Goal: Task Accomplishment & Management: Use online tool/utility

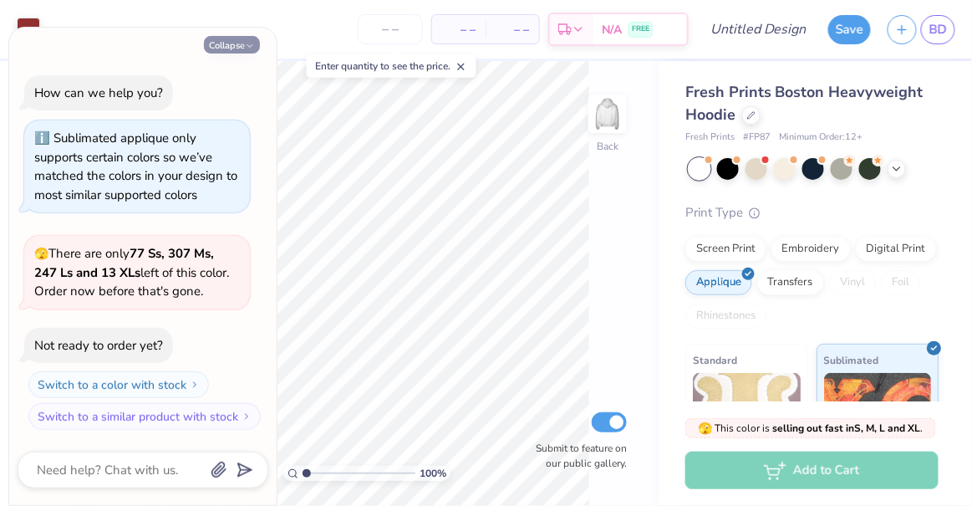
click at [242, 41] on button "Collapse" at bounding box center [232, 45] width 56 height 18
type textarea "x"
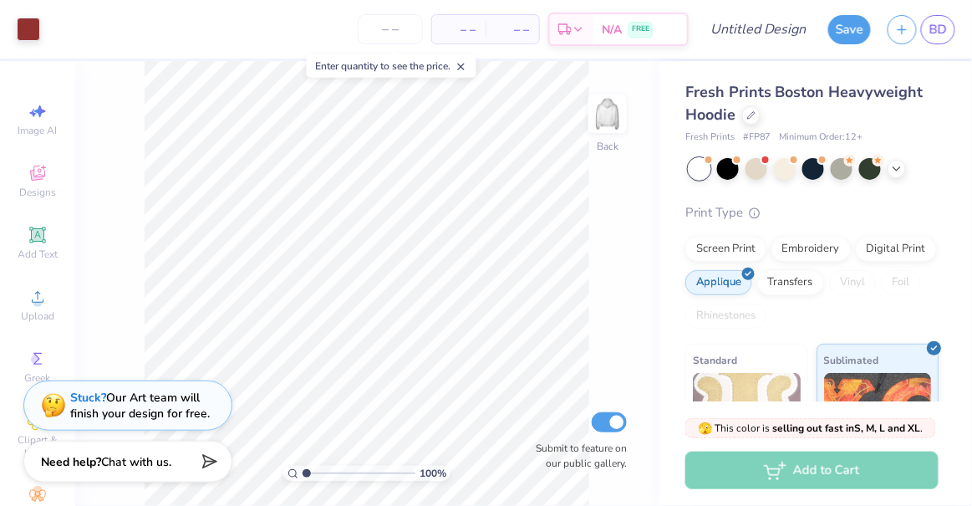
scroll to position [62, 0]
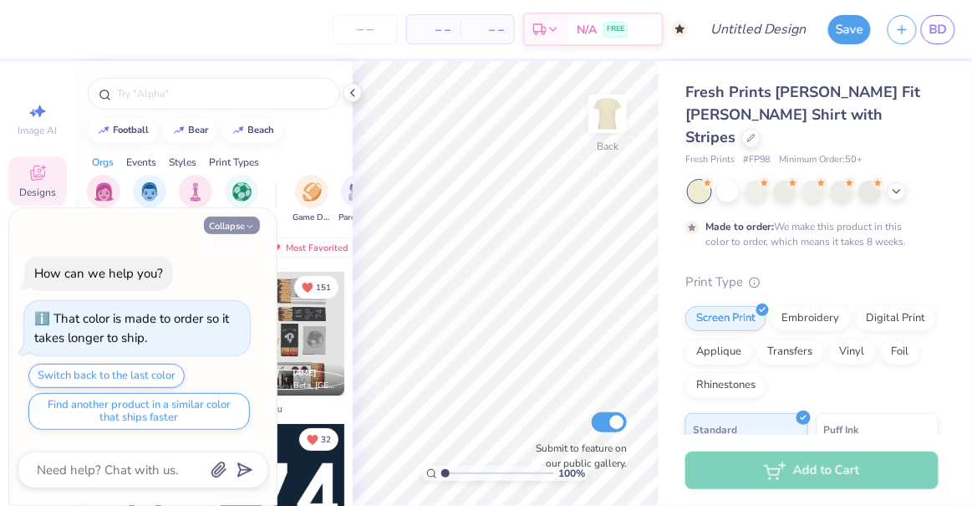
click at [252, 228] on icon "button" at bounding box center [250, 227] width 10 height 10
type textarea "x"
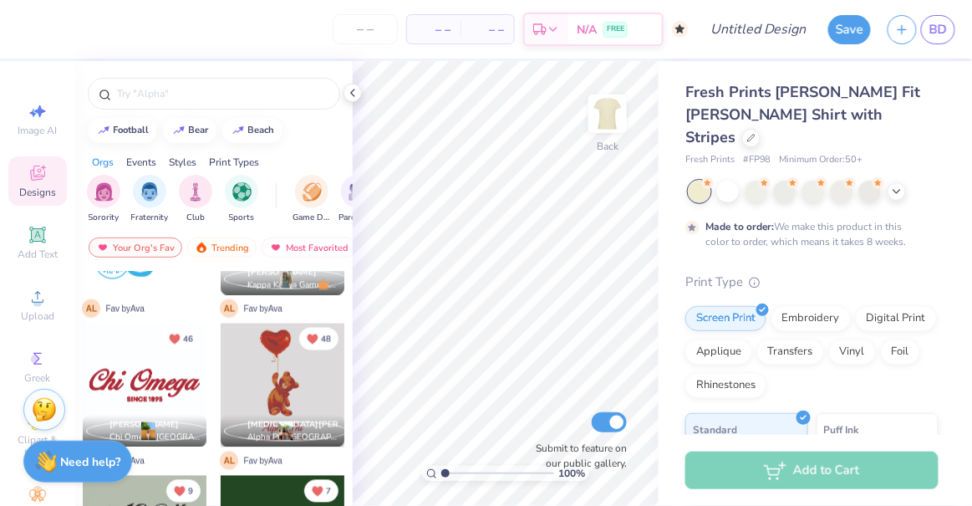
scroll to position [710, 0]
click at [164, 379] on div at bounding box center [145, 385] width 124 height 124
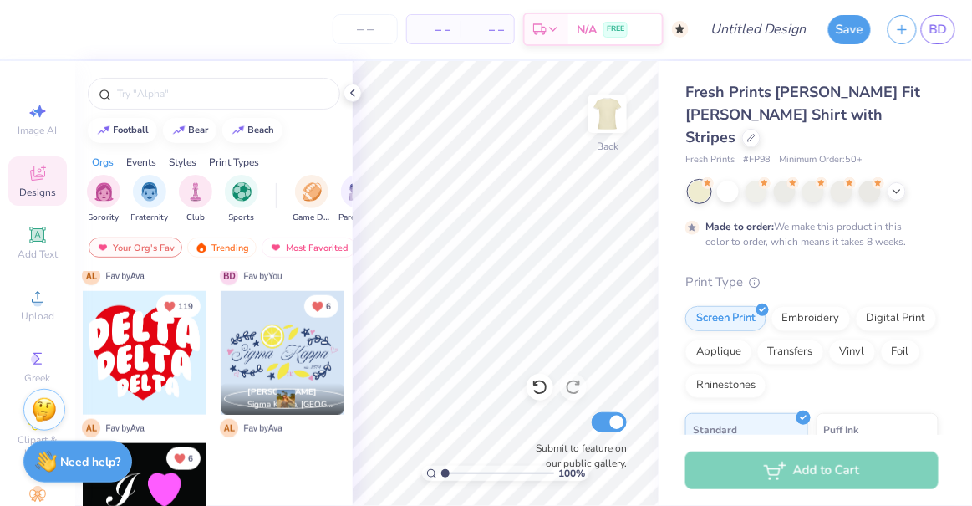
scroll to position [1984, 0]
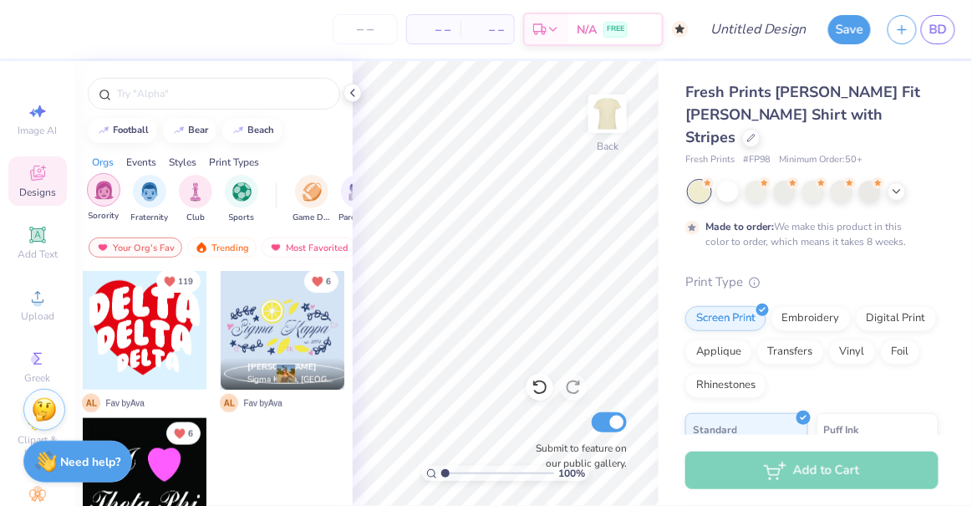
click at [95, 203] on div "Sorority" at bounding box center [103, 197] width 33 height 49
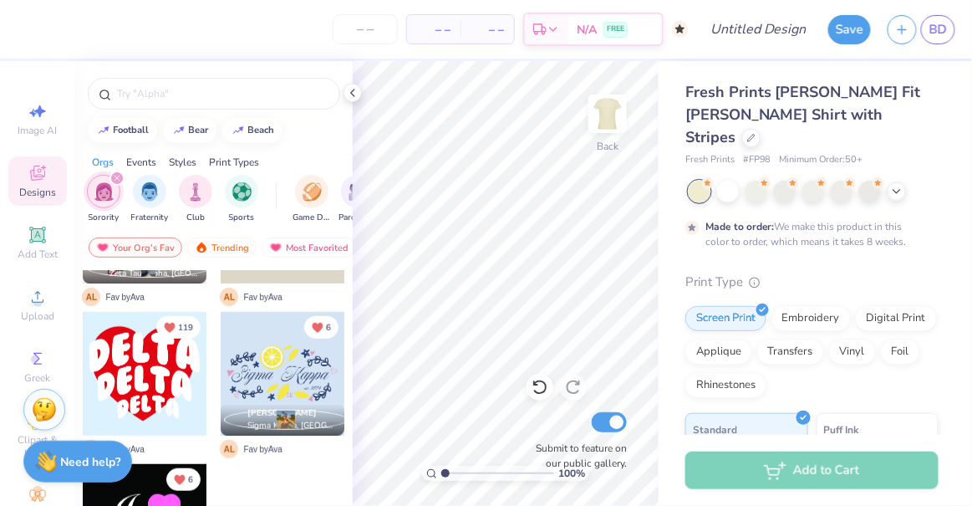
scroll to position [1832, 0]
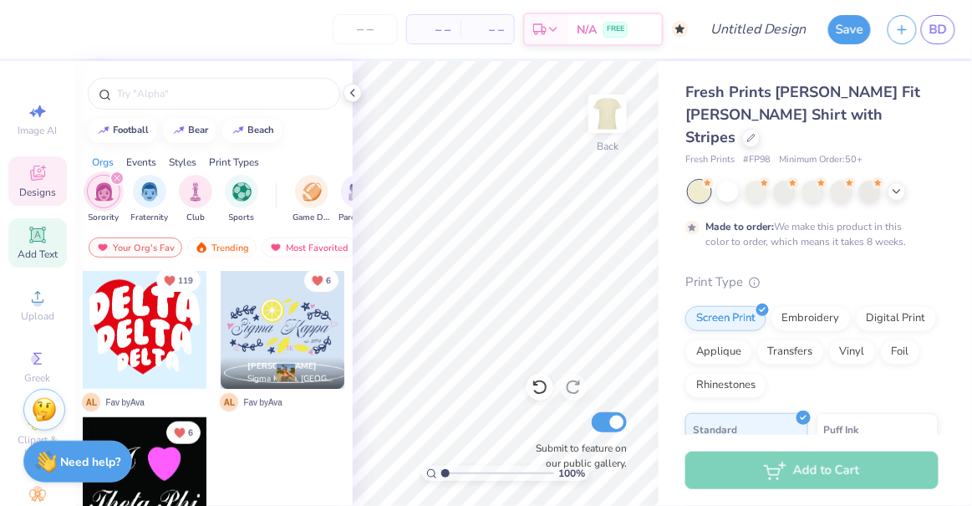
click at [31, 238] on icon at bounding box center [37, 234] width 13 height 13
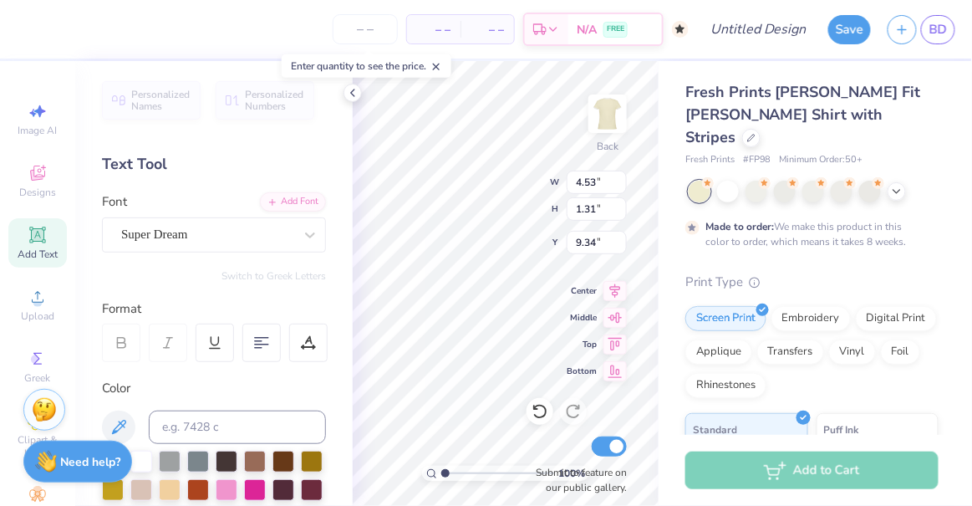
scroll to position [13, 2]
type textarea "ET"
type textarea "D"
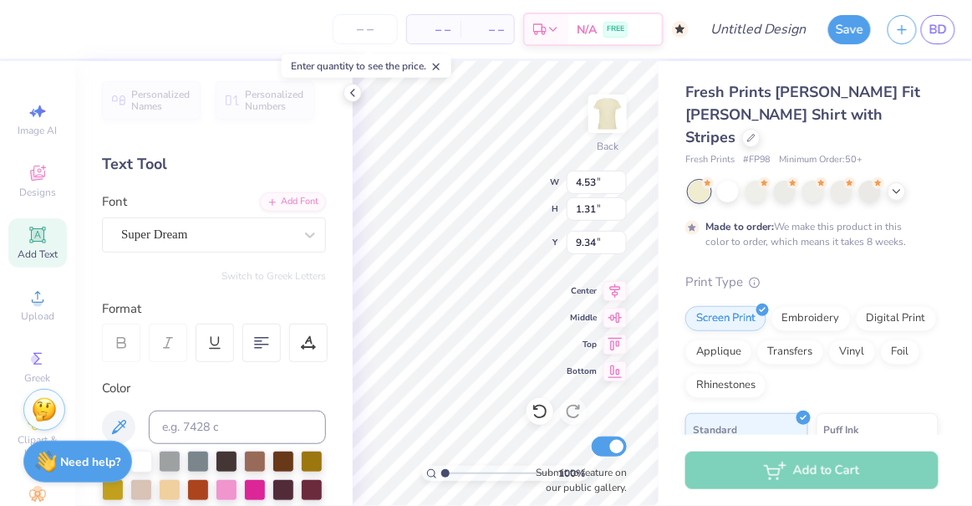
type textarea "DELTA GAMMA"
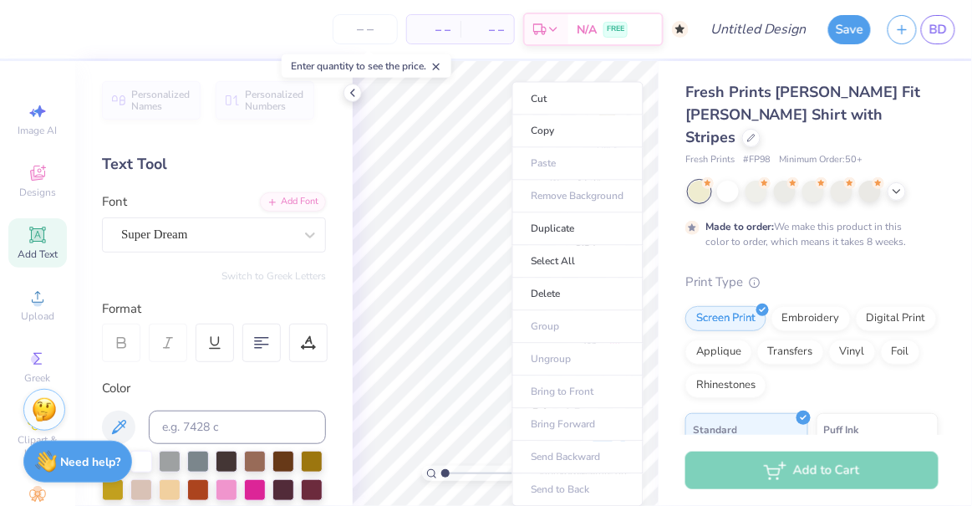
type input "11.75"
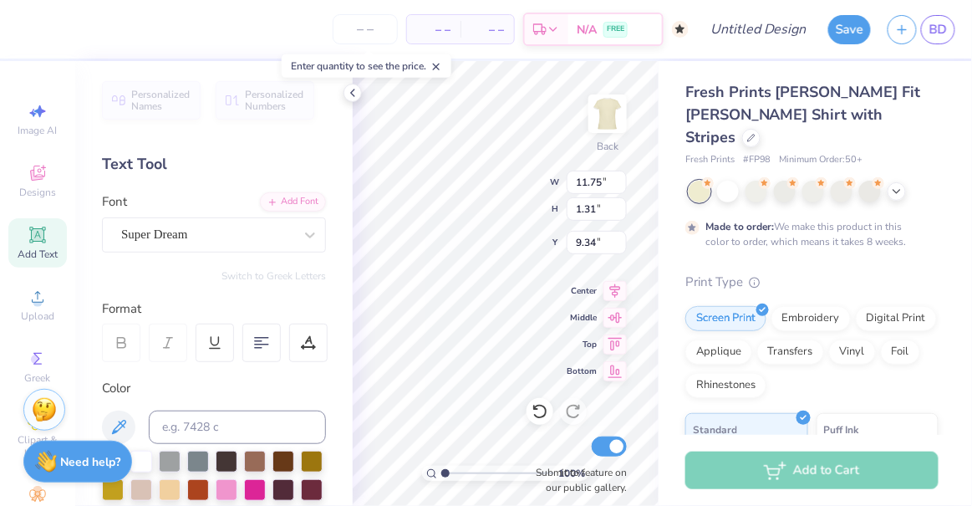
scroll to position [13, 3]
click at [254, 231] on div "Super Dream" at bounding box center [208, 235] width 176 height 26
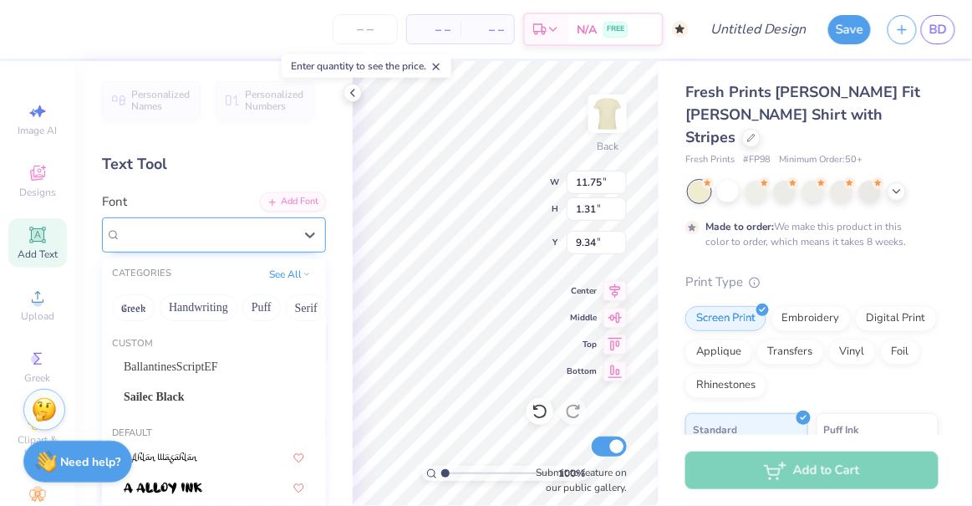
click at [226, 244] on div at bounding box center [207, 234] width 172 height 23
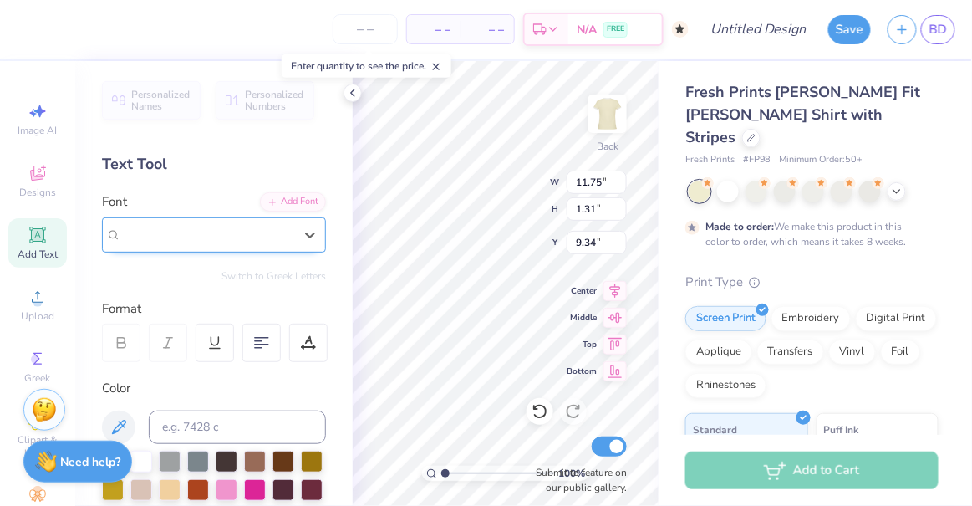
click at [226, 244] on div at bounding box center [207, 234] width 172 height 23
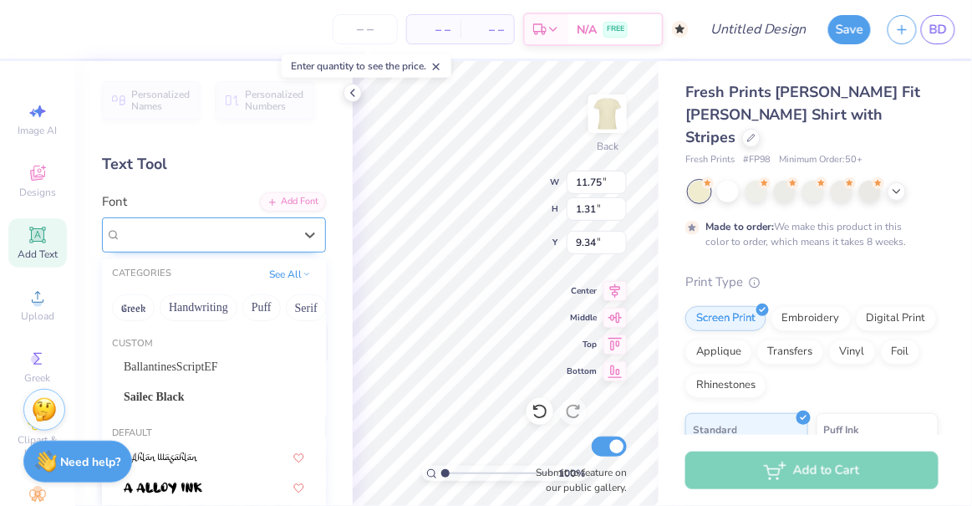
click at [210, 238] on div "Super Dream" at bounding box center [207, 234] width 172 height 19
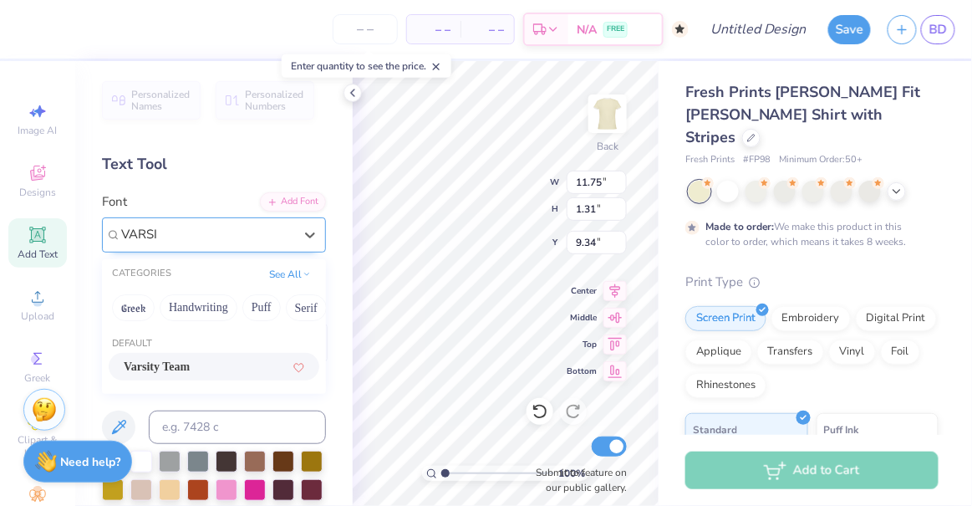
click at [221, 364] on div "Varsity Team" at bounding box center [214, 367] width 181 height 18
type input "VARSI"
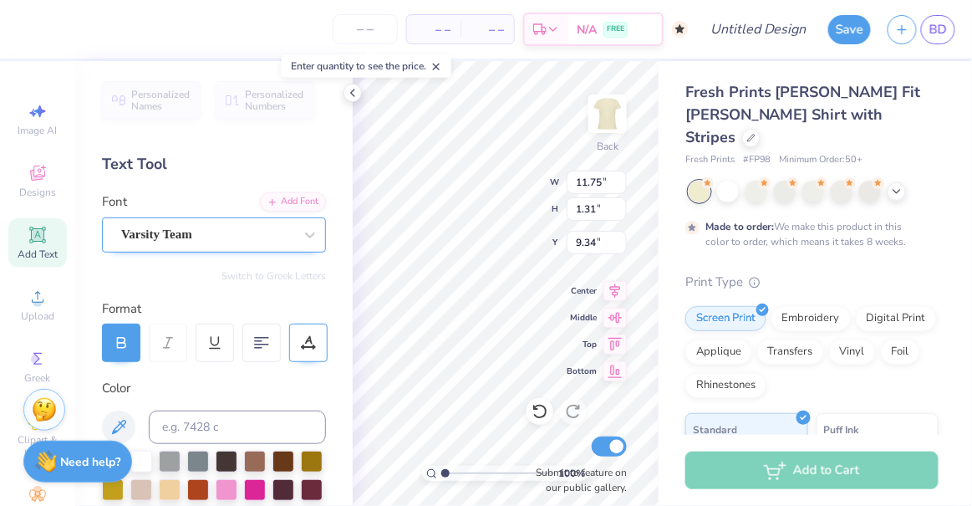
click at [303, 351] on div at bounding box center [308, 343] width 38 height 38
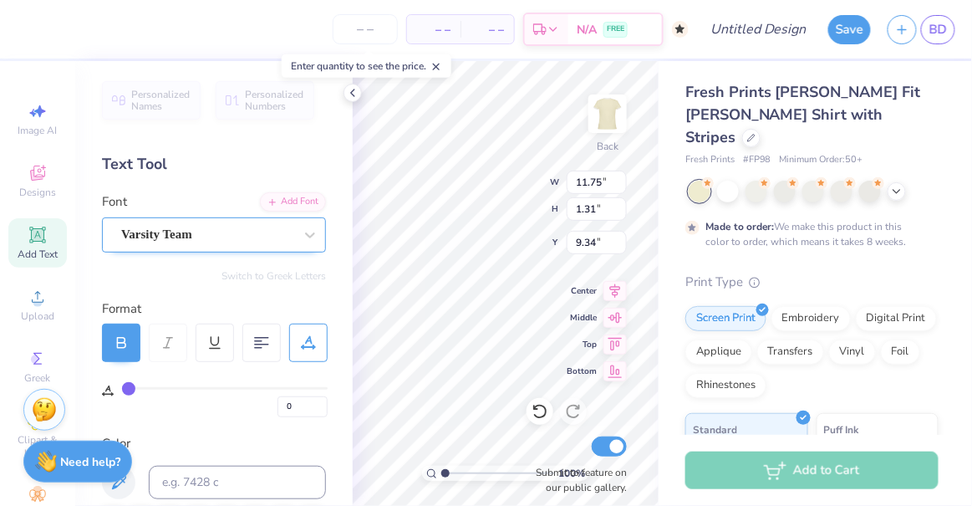
type input "3"
type input "7"
type input "10"
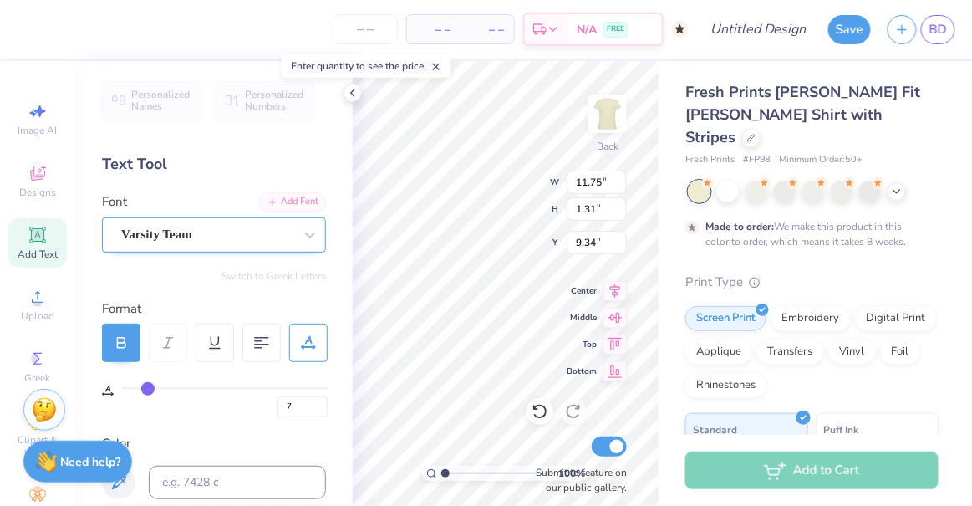
type input "10"
type input "14"
type input "22"
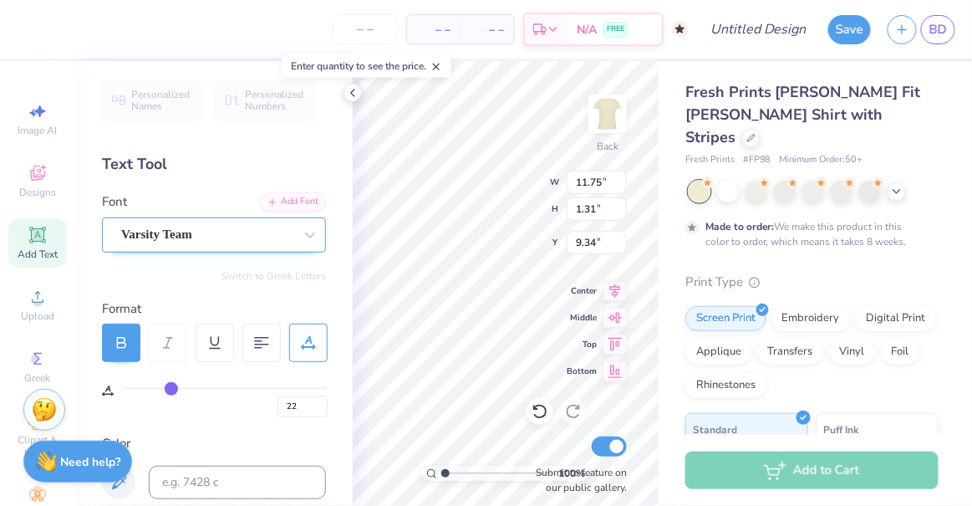
type input "25"
type input "29"
type input "31"
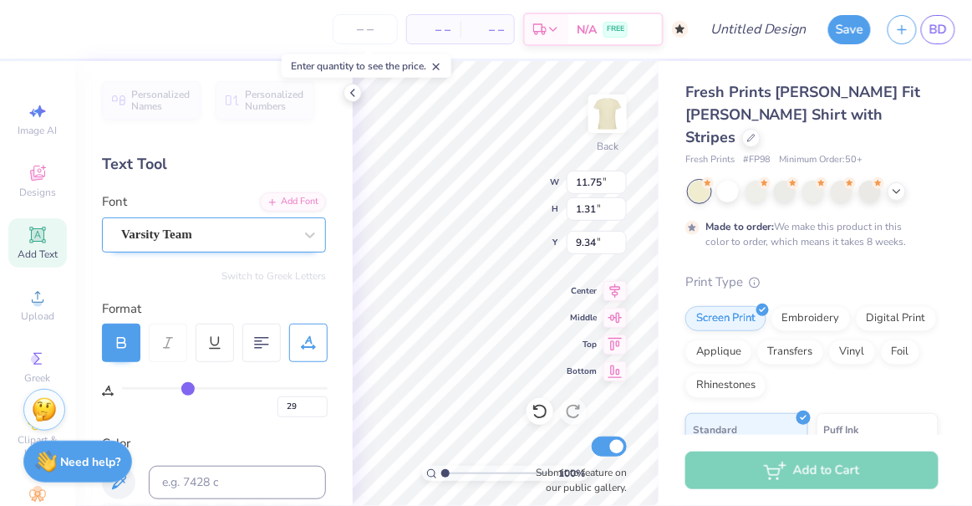
type input "31"
type input "32"
type input "33"
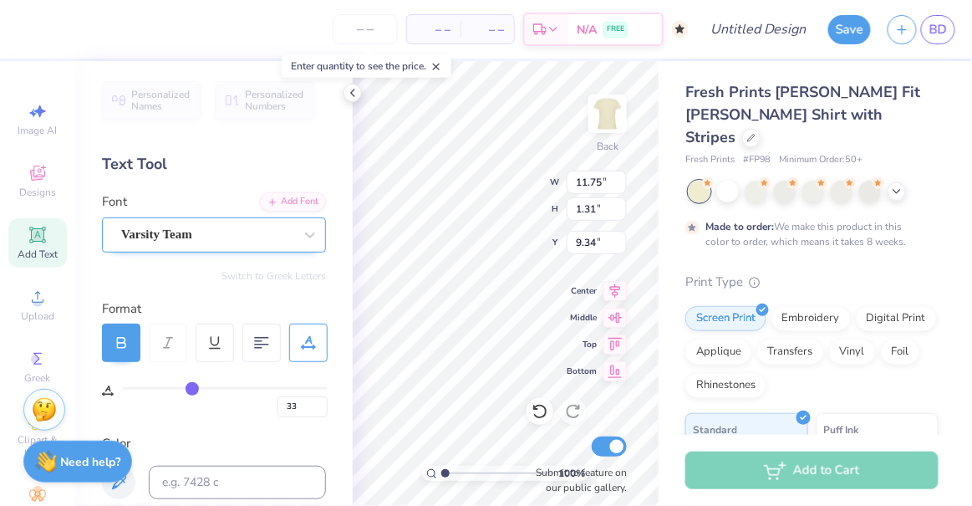
type input "34"
drag, startPoint x: 134, startPoint y: 387, endPoint x: 194, endPoint y: 387, distance: 60.2
click at [194, 387] on input "range" at bounding box center [225, 388] width 206 height 3
type input "21"
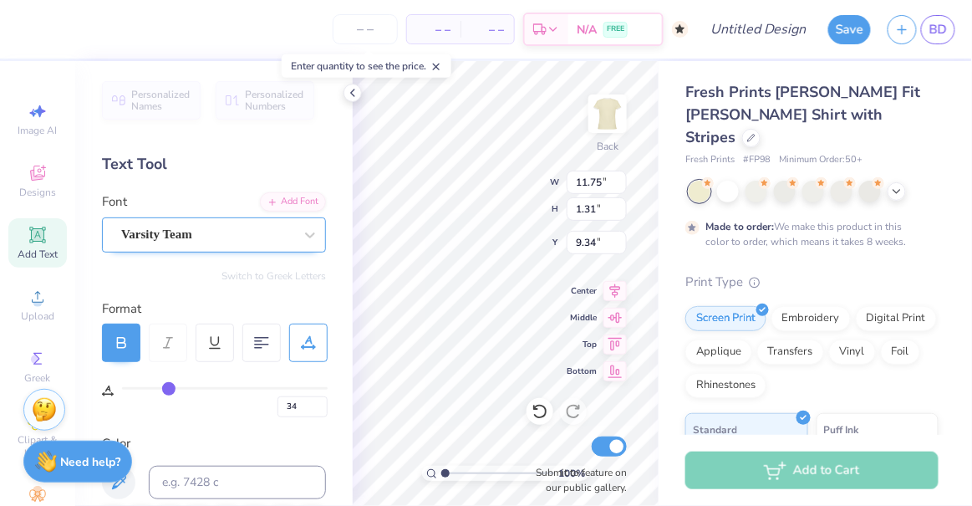
type input "21"
click at [170, 387] on input "range" at bounding box center [225, 388] width 206 height 3
type input "3"
type input "2"
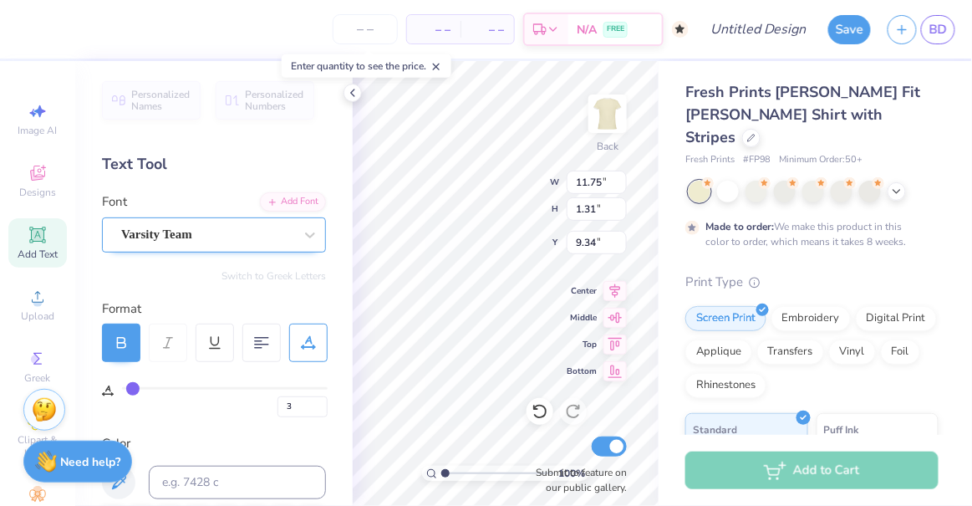
type input "2"
type input "1"
type input "0"
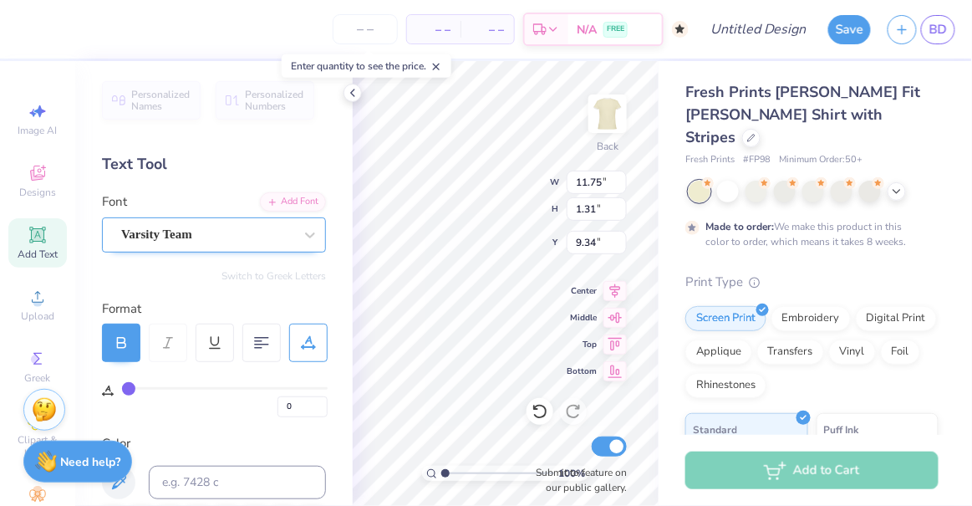
drag, startPoint x: 135, startPoint y: 386, endPoint x: 104, endPoint y: 390, distance: 31.1
type input "0"
click at [122, 390] on input "range" at bounding box center [225, 388] width 206 height 3
click at [206, 429] on div "Personalized Names Personalized Numbers Text Tool Add Font Font Varsity Team Sw…" at bounding box center [214, 283] width 278 height 445
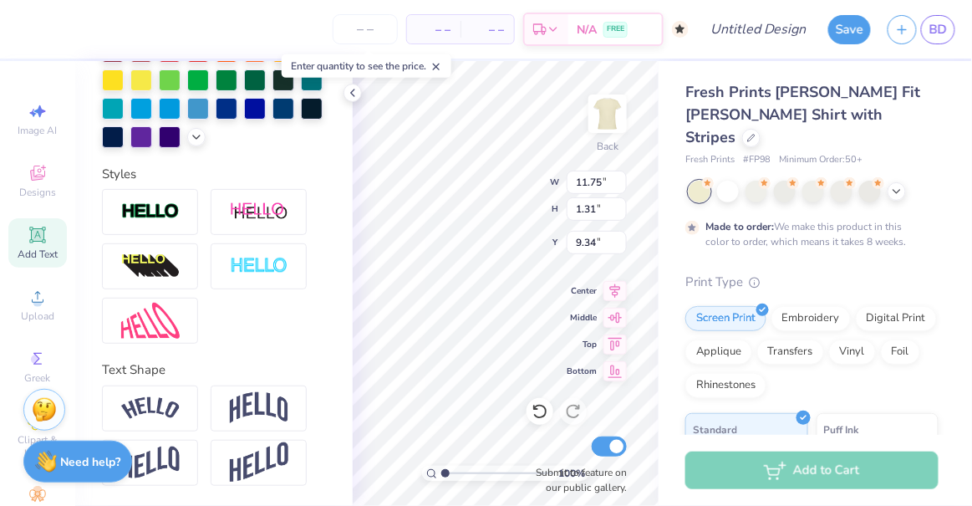
scroll to position [548, 0]
click at [246, 405] on img at bounding box center [259, 408] width 59 height 32
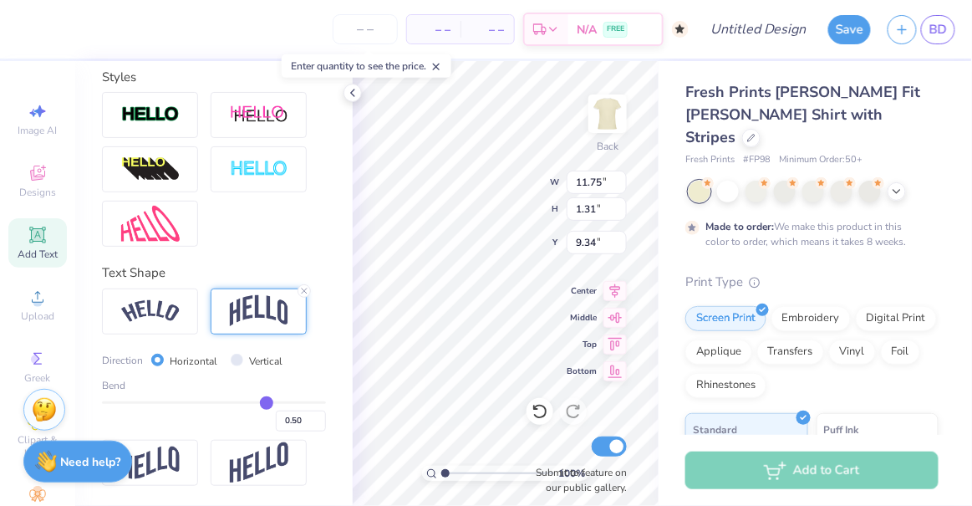
scroll to position [645, 0]
click at [254, 321] on img at bounding box center [259, 311] width 59 height 32
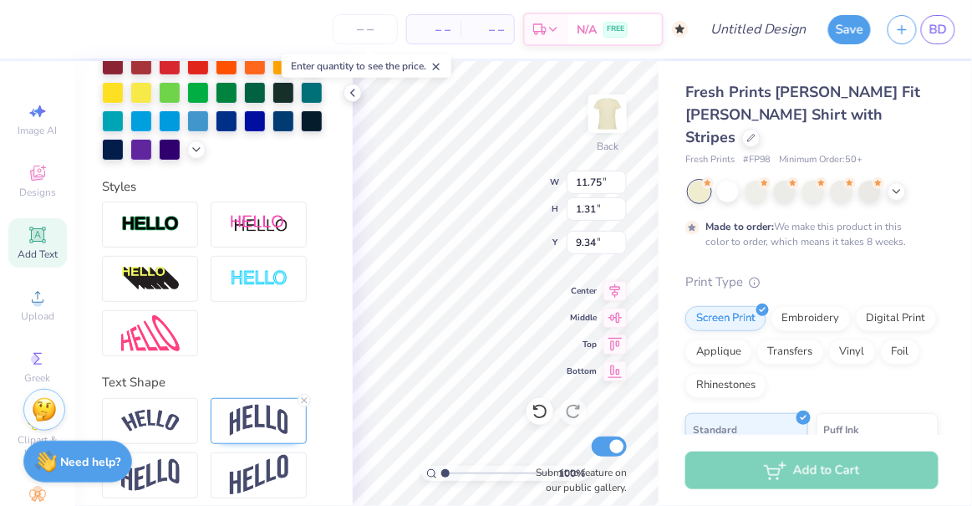
scroll to position [548, 0]
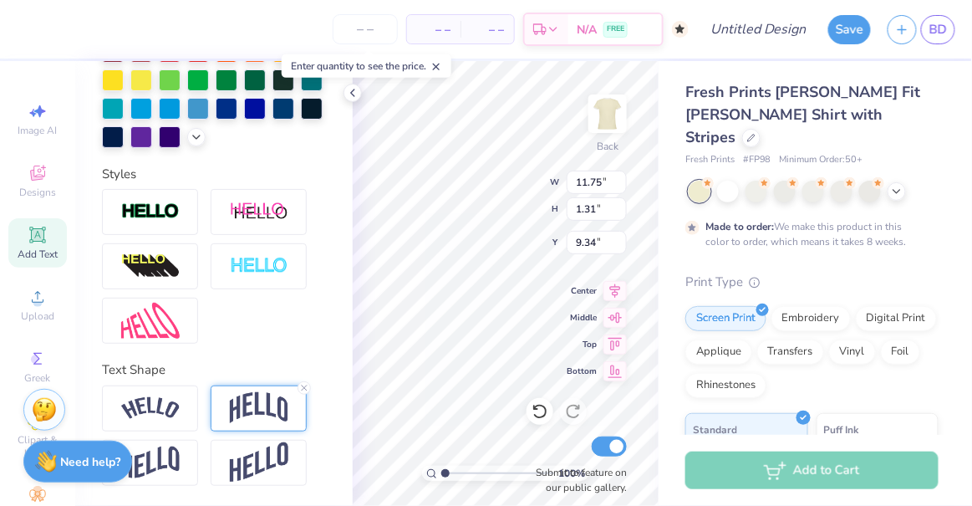
click at [254, 420] on img at bounding box center [259, 408] width 59 height 32
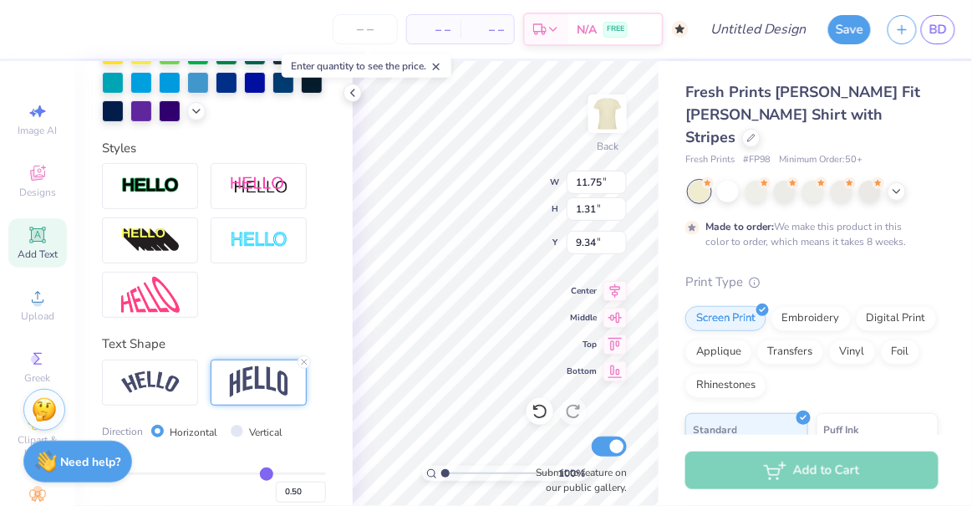
scroll to position [645, 0]
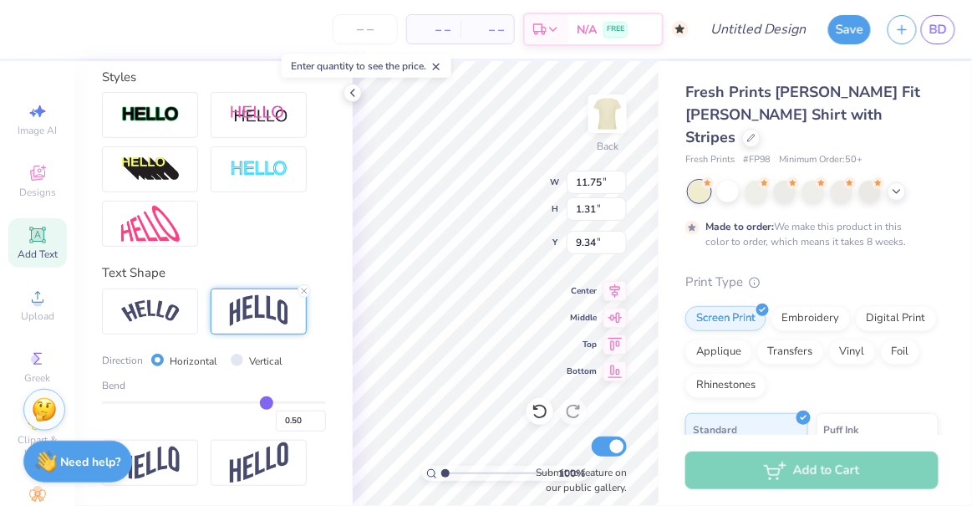
type input "0.49"
type input "0.51"
type input "0.58"
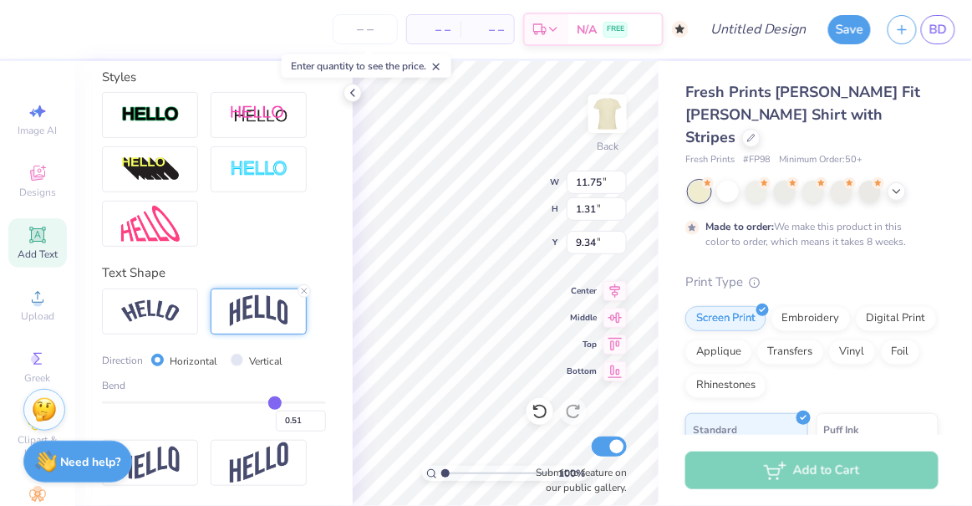
type input "0.58"
type input "0.65"
type input "0.76"
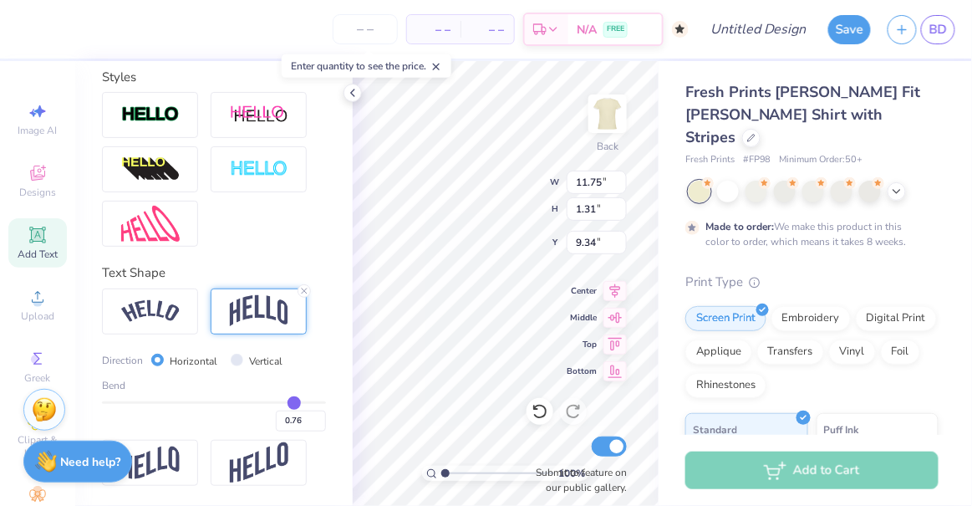
type input "0.83"
type input "0.88"
type input "0.9"
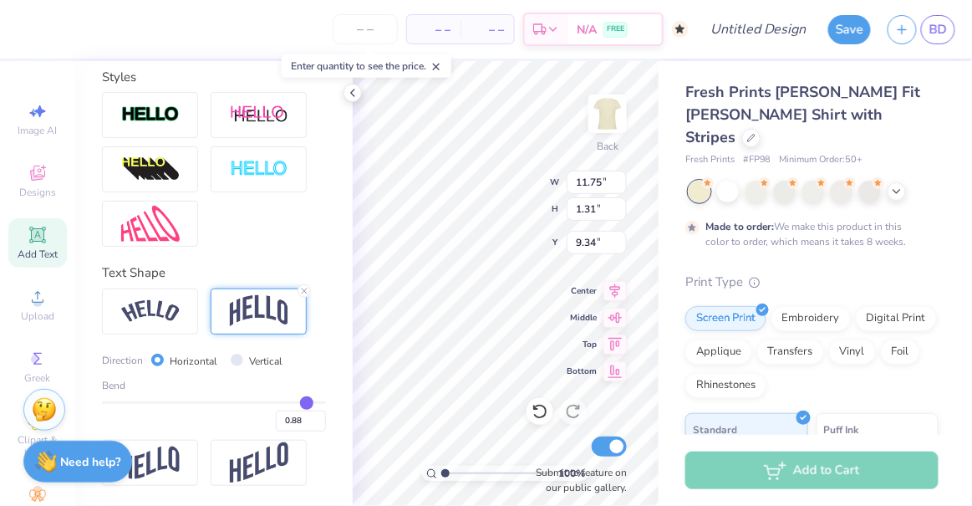
type input "0.90"
type input "0.93"
type input "0.95"
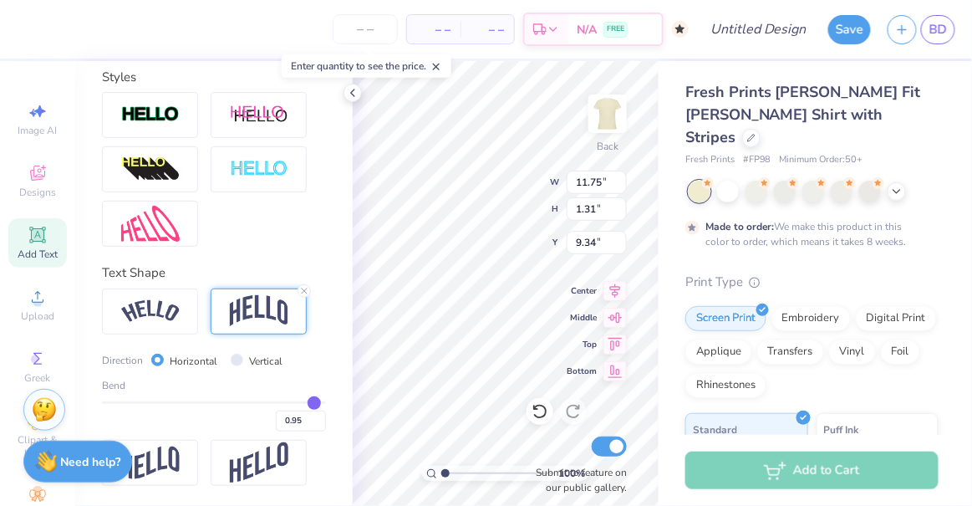
type input "0.97"
type input "0.99"
type input "1"
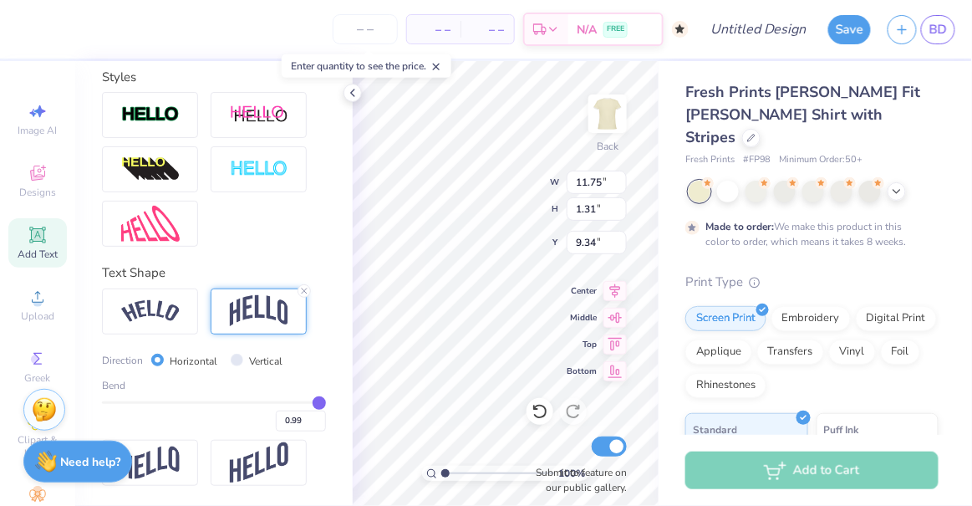
type input "1.00"
drag, startPoint x: 255, startPoint y: 401, endPoint x: 310, endPoint y: 390, distance: 56.4
click at [310, 401] on input "range" at bounding box center [214, 402] width 224 height 3
type input "0.96"
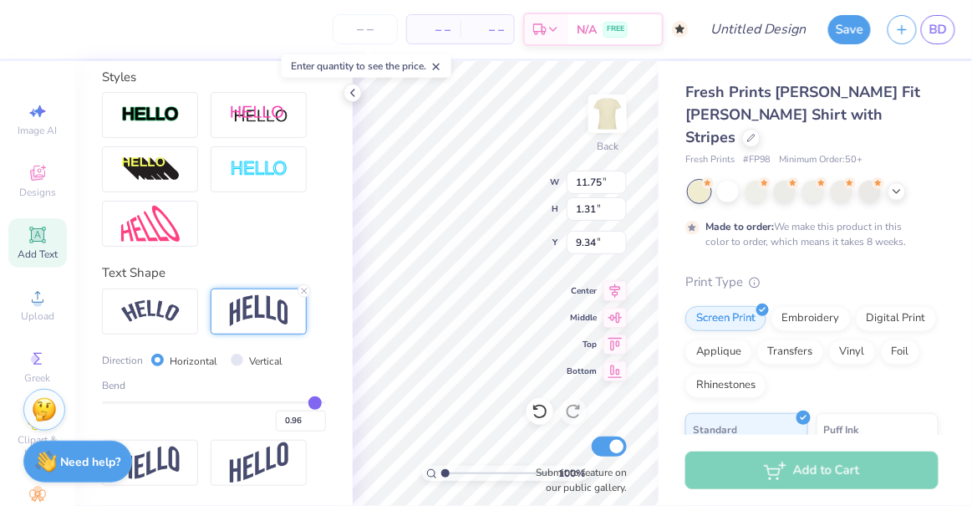
type input "0.94"
type input "0.9"
type input "0.90"
type input "0.84"
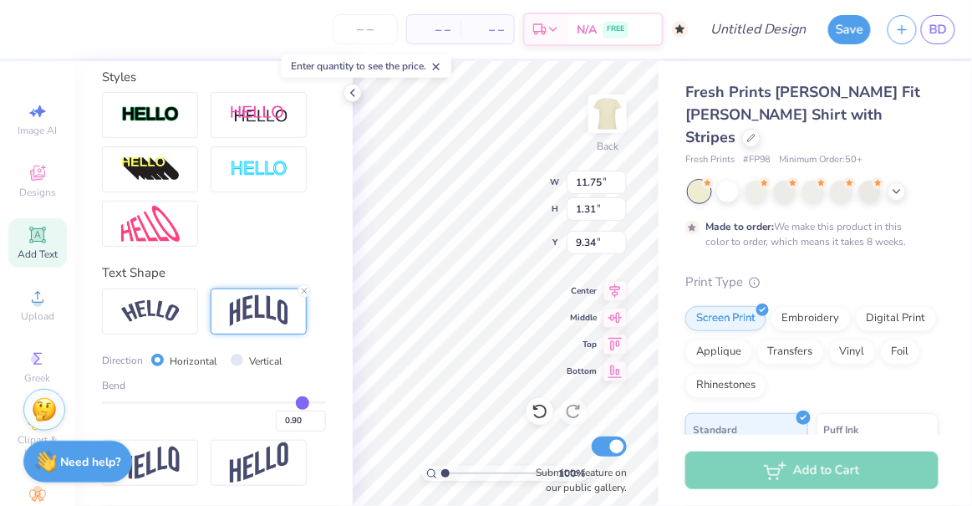
type input "0.84"
type input "0.79"
type input "0.75"
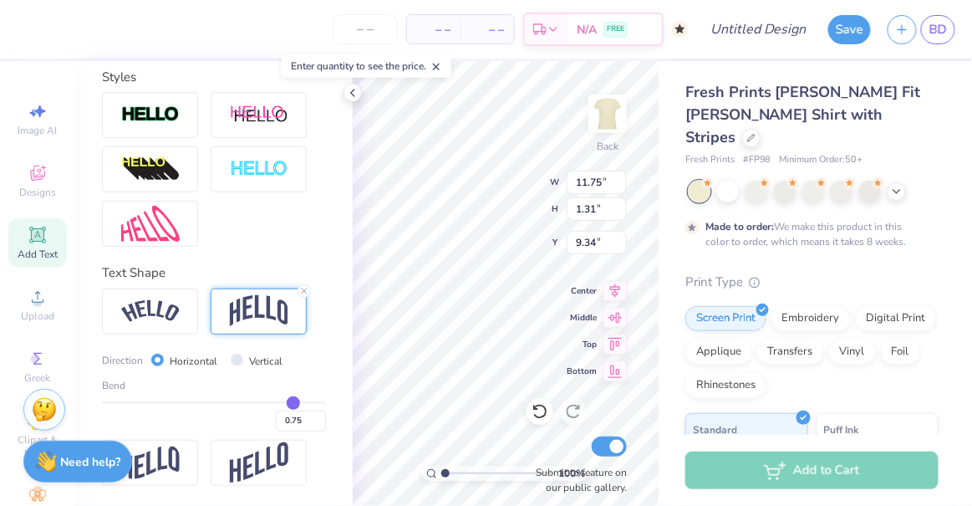
type input "0.73"
type input "0.72"
type input "0.7"
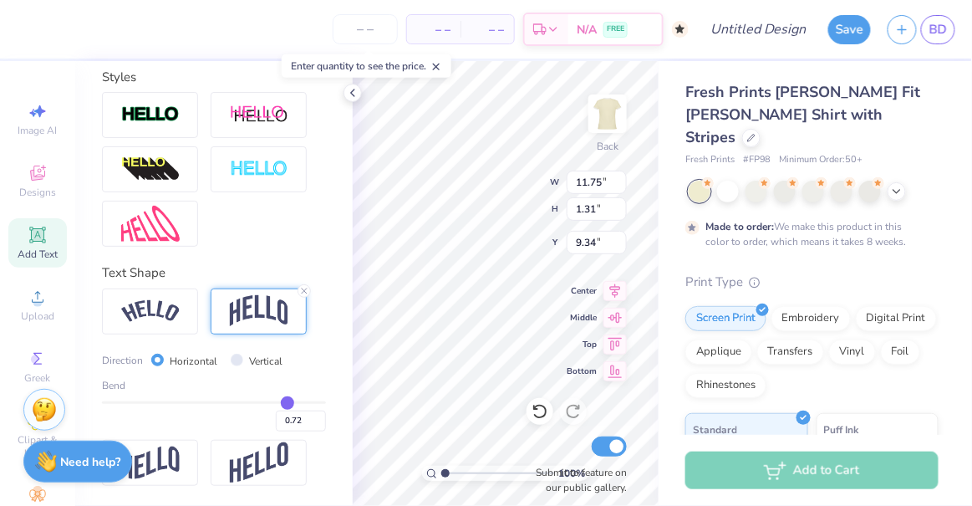
type input "0.70"
type input "0.68"
type input "0.65"
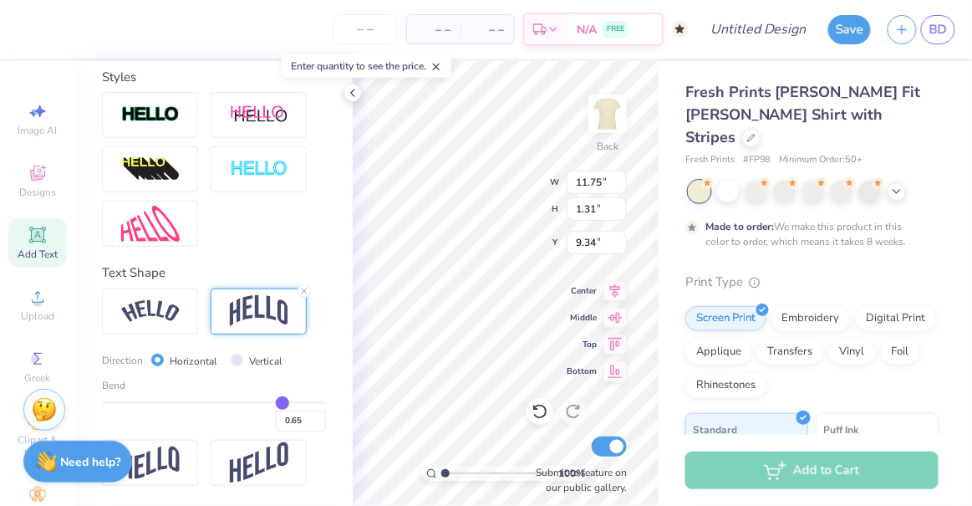
type input "0.63"
type input "0.62"
type input "0.61"
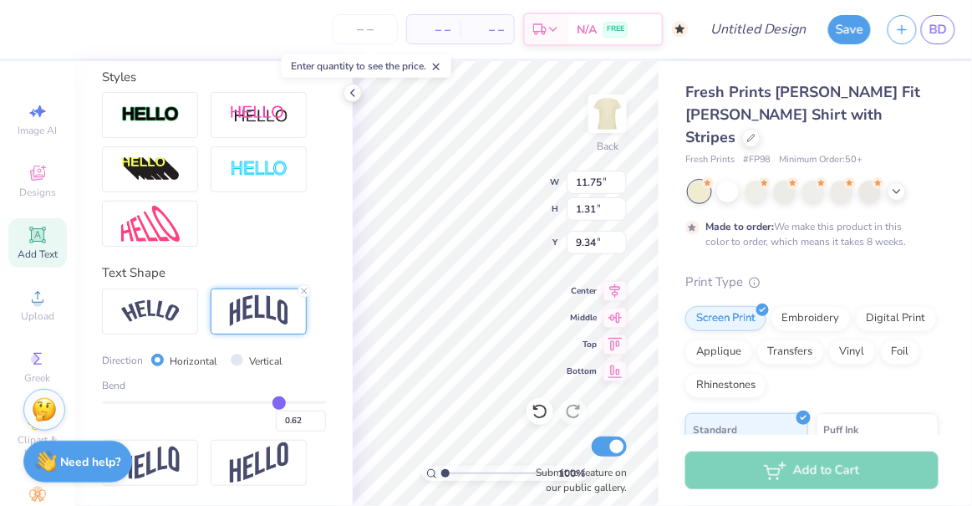
type input "0.61"
type input "0.6"
type input "0.60"
type input "0.59"
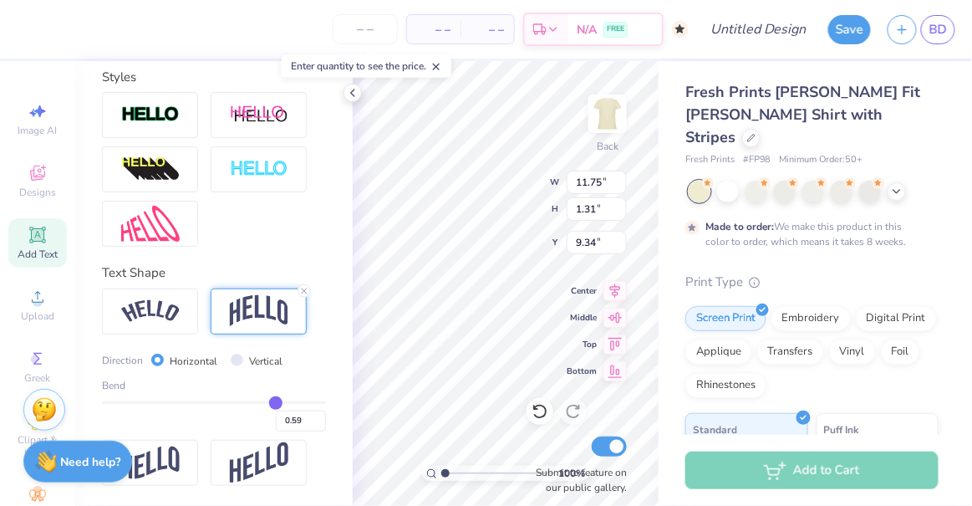
type input "0.58"
type input "0.57"
type input "0.54"
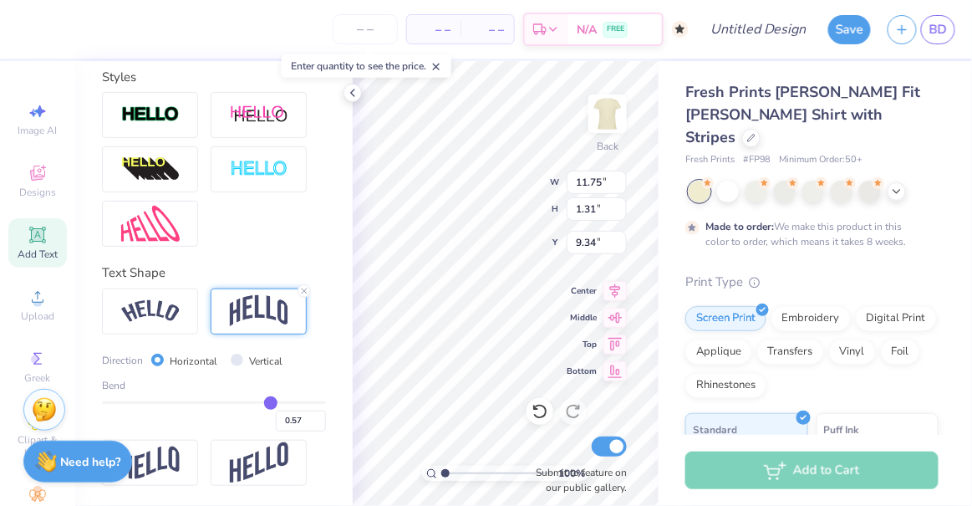
type input "0.54"
type input "0.53"
type input "0.51"
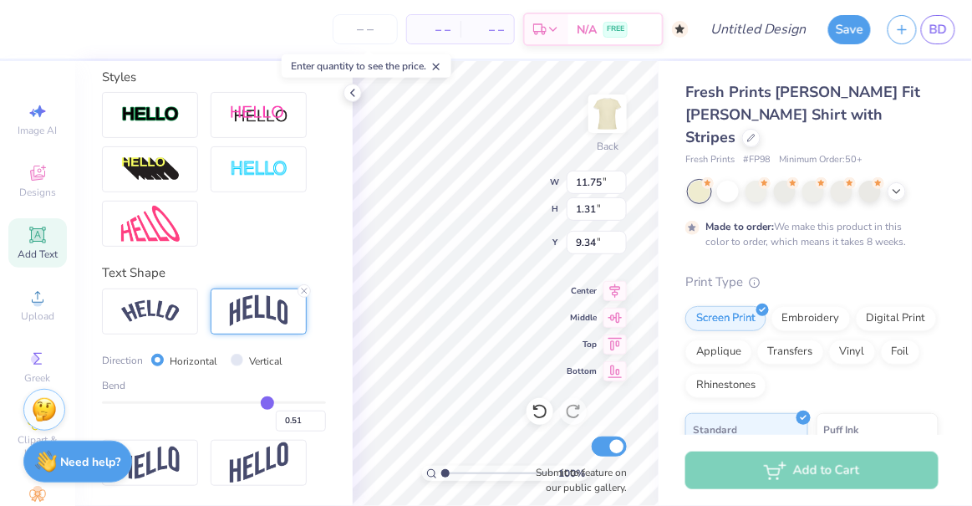
type input "0.5"
type input "0.50"
type input "0.49"
type input "0.48"
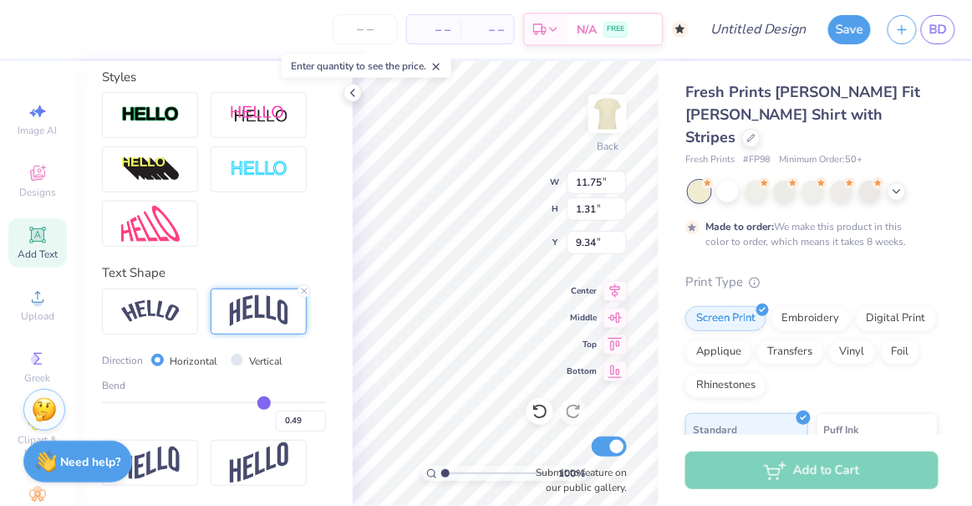
type input "0.48"
type input "0.47"
type input "0.46"
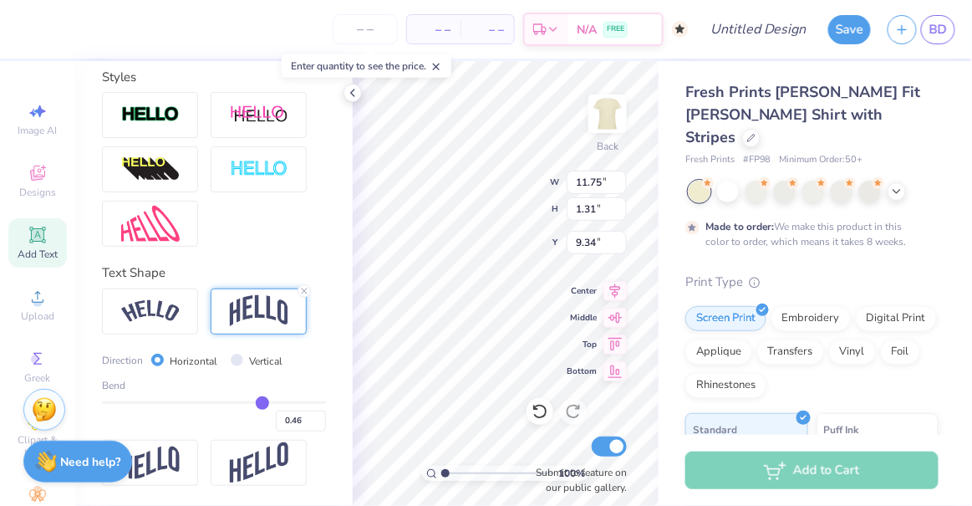
type input "0.44"
type input "0.43"
type input "0.42"
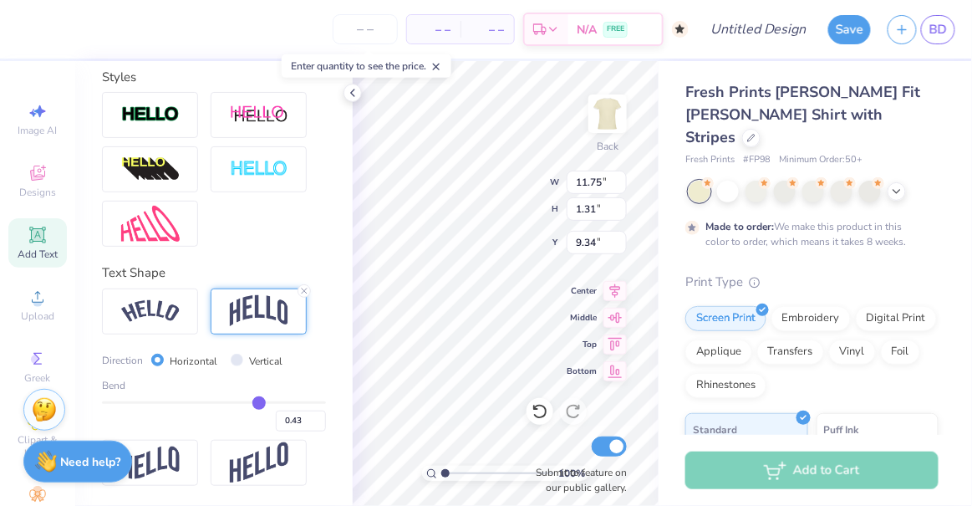
type input "0.42"
type input "0.4"
type input "0.40"
type input "0.37"
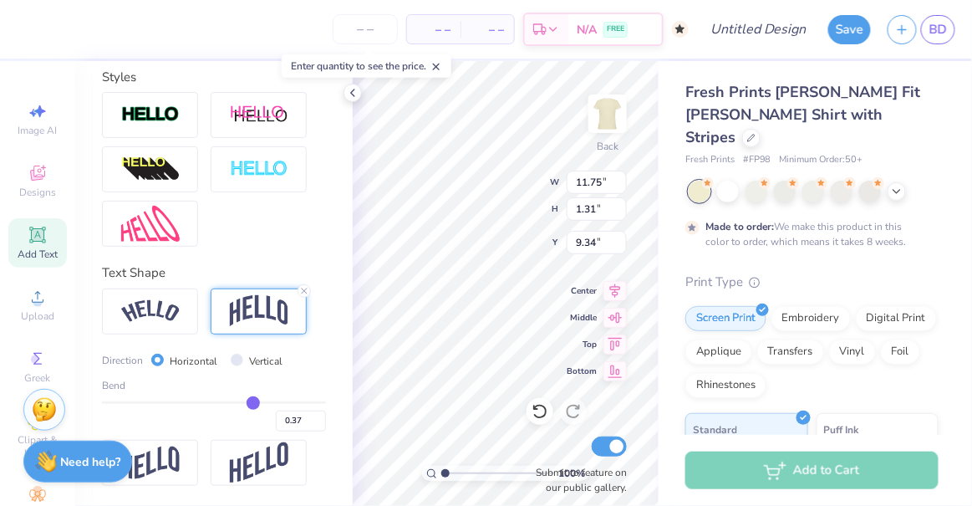
type input "0.35"
type input "0.32"
type input "0.31"
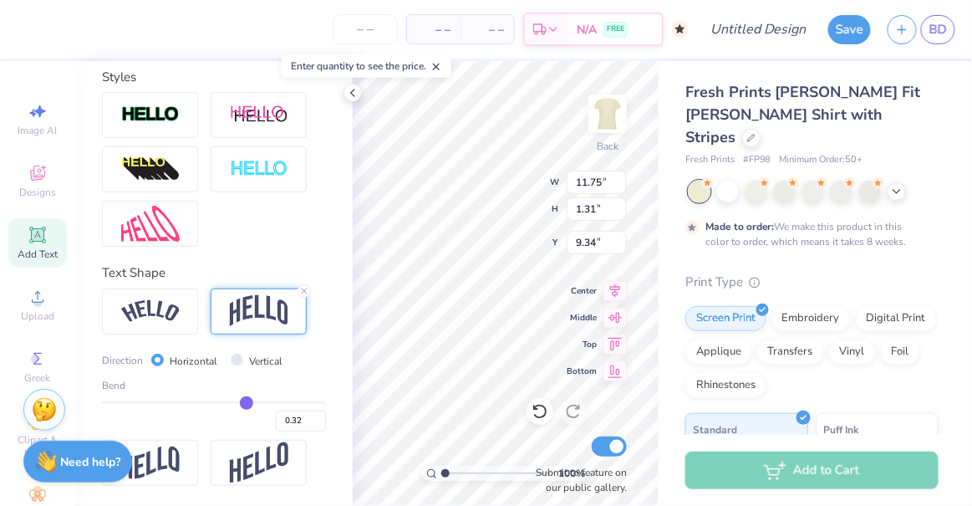
type input "0.31"
type input "0.3"
type input "0.30"
type input "0.29"
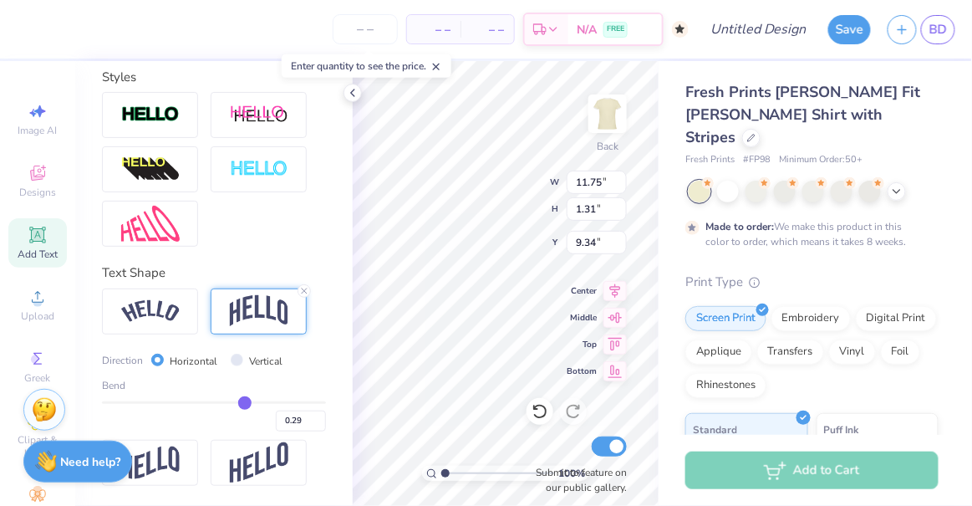
type input "0.28"
drag, startPoint x: 304, startPoint y: 401, endPoint x: 236, endPoint y: 402, distance: 68.6
type input "0.28"
click at [236, 402] on input "range" at bounding box center [214, 402] width 224 height 3
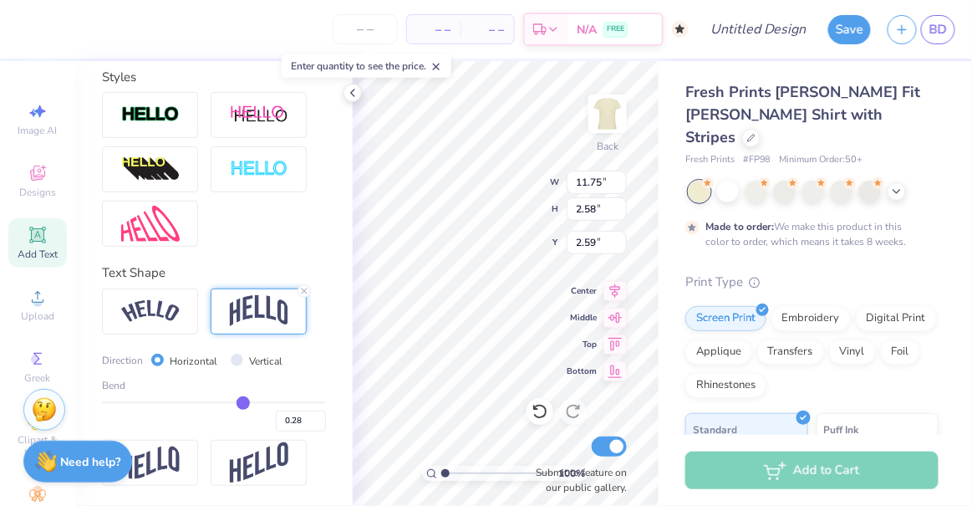
type input "2.59"
type input "10.66"
type input "2.34"
type input "3.00"
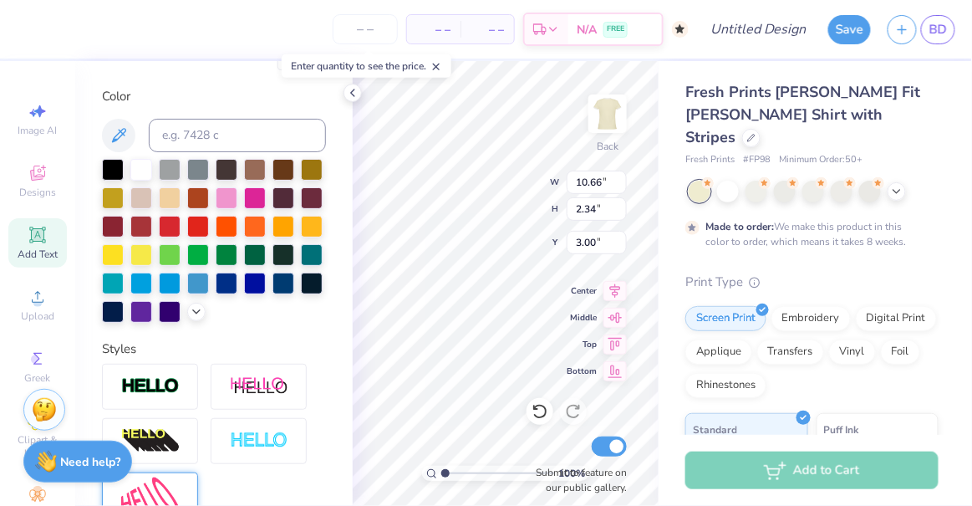
scroll to position [345, 0]
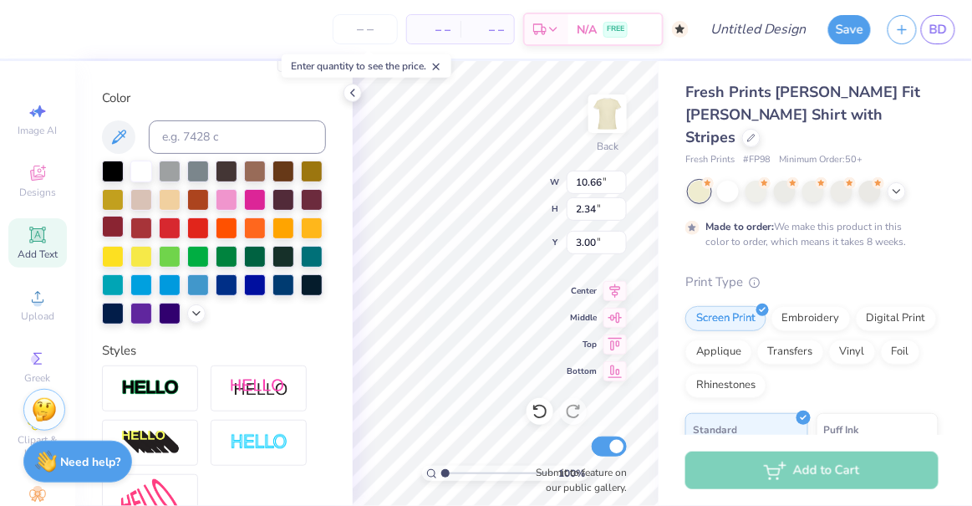
click at [124, 230] on div at bounding box center [113, 227] width 22 height 22
click at [308, 298] on div at bounding box center [214, 242] width 224 height 164
type textarea "DEE GEE"
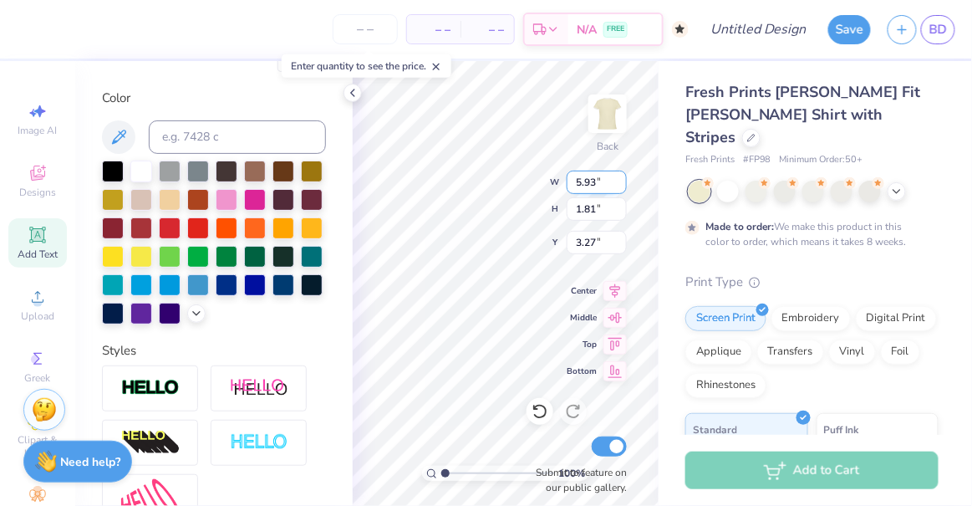
click at [627, 186] on div "100 % Back W 5.93 5.93 " H 1.81 1.81 " Y 3.27 3.27 " Center Middle Top Bottom S…" at bounding box center [506, 283] width 306 height 445
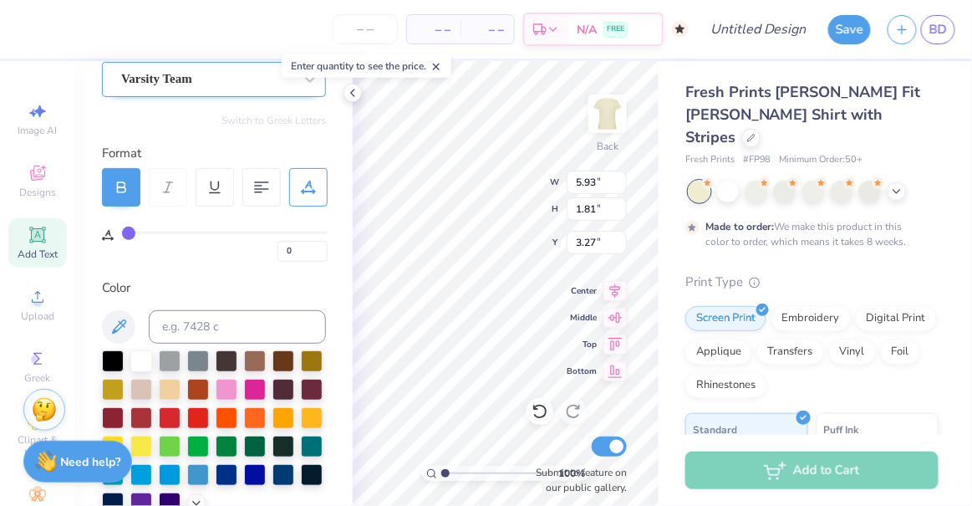
scroll to position [0, 0]
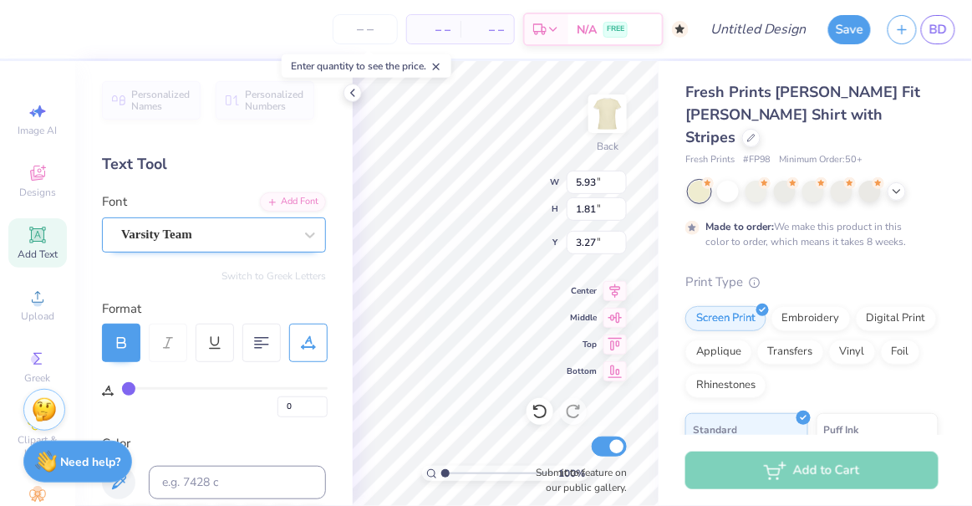
type input "8.30"
type input "2.53"
type input "3.00"
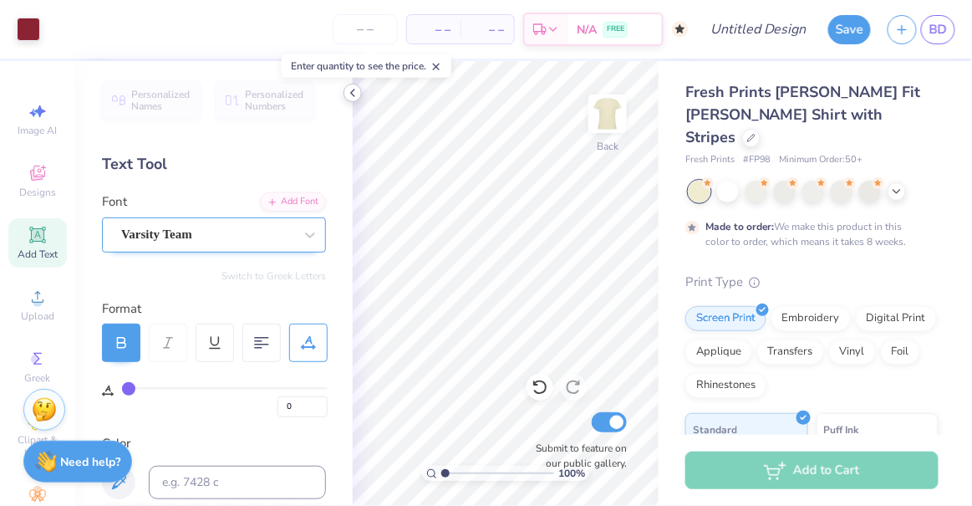
click at [346, 94] on icon at bounding box center [352, 92] width 13 height 13
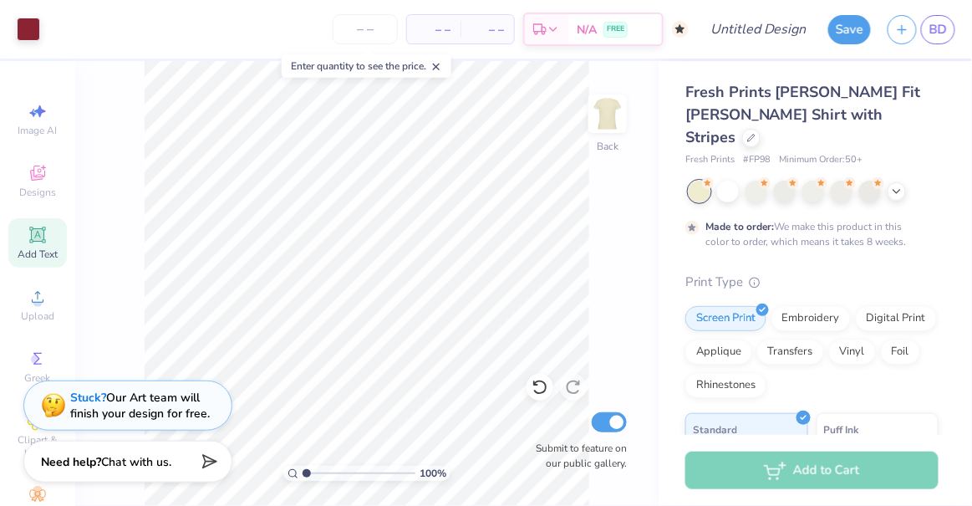
click at [436, 64] on icon at bounding box center [437, 67] width 12 height 12
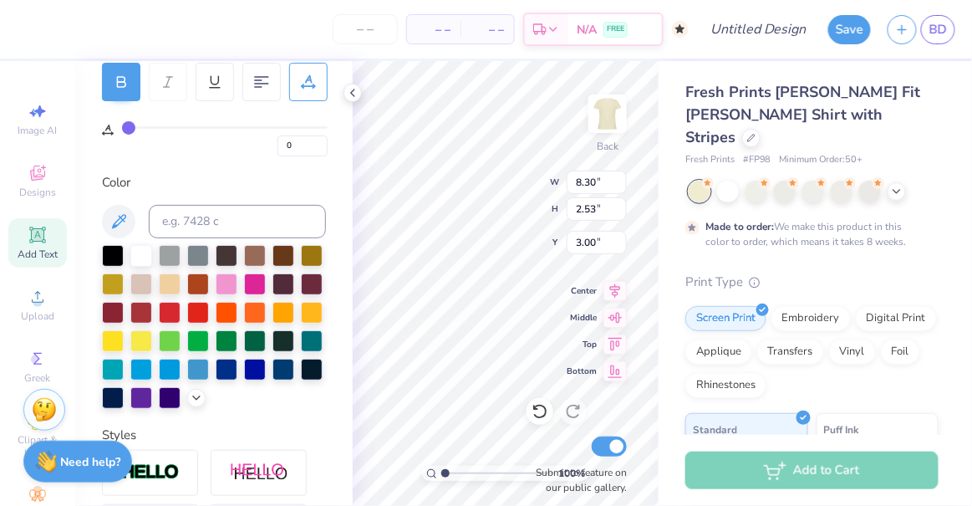
scroll to position [259, 0]
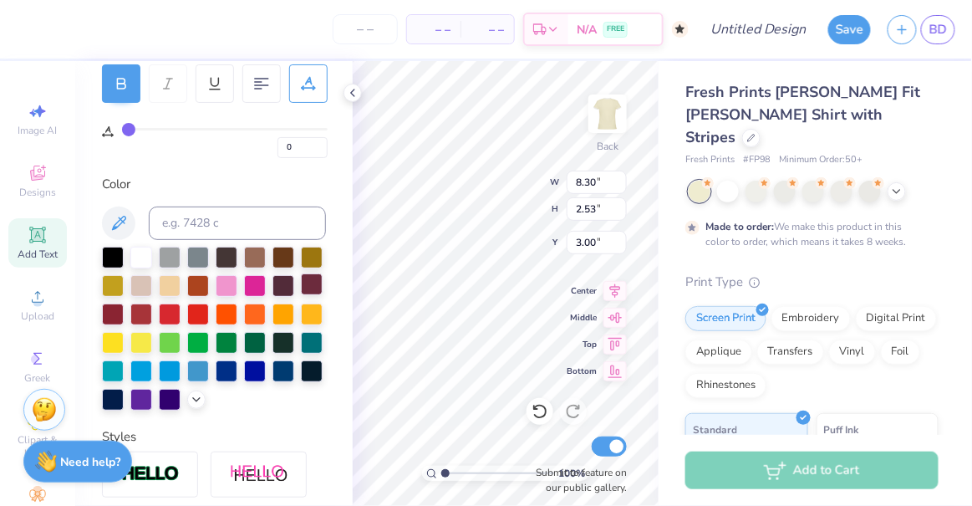
click at [301, 295] on div at bounding box center [312, 284] width 22 height 22
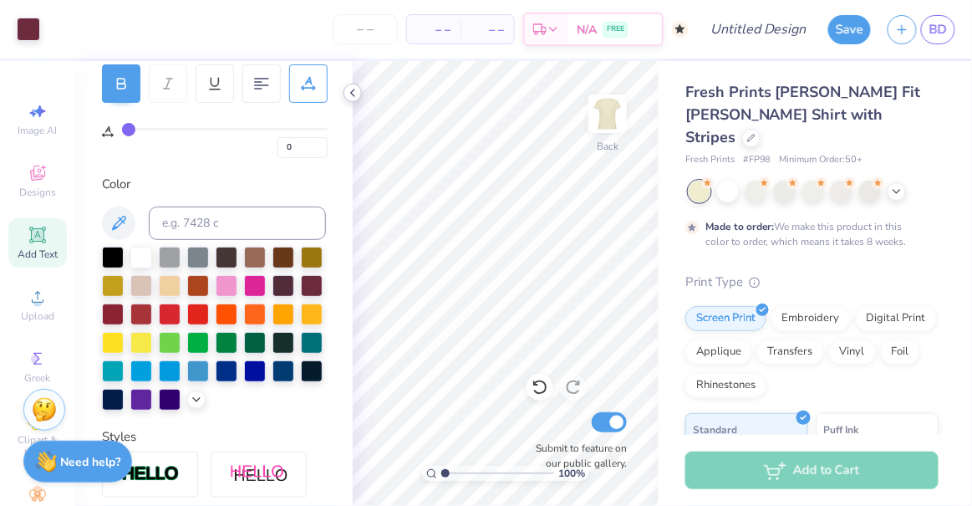
click at [351, 98] on icon at bounding box center [352, 92] width 13 height 13
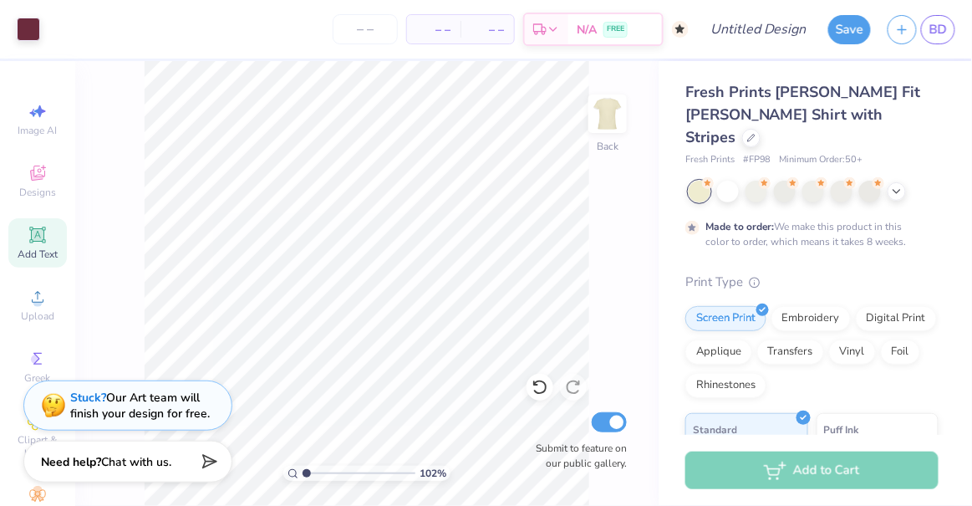
type input "1.06058338296422"
type textarea "x"
type input "1.07010359944188"
type textarea "x"
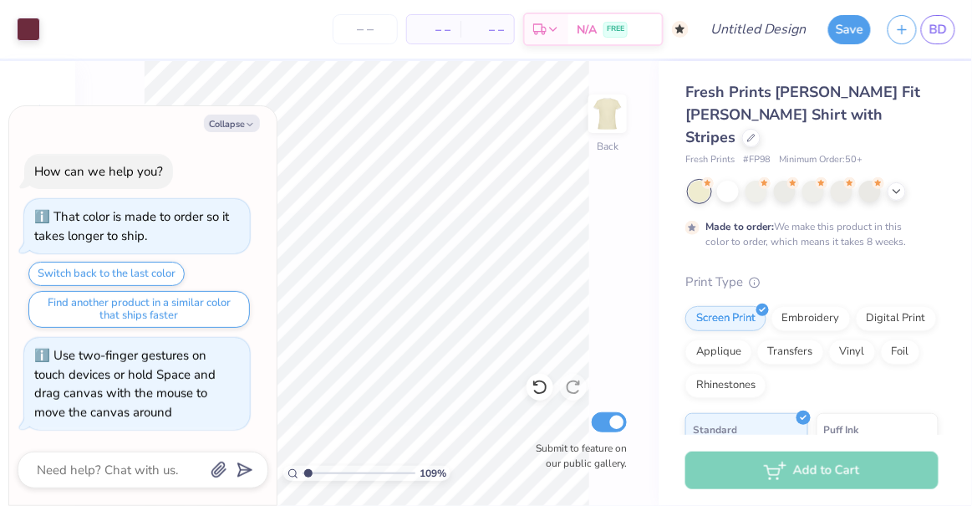
type input "1.13773284426377"
click at [230, 128] on button "Collapse" at bounding box center [232, 124] width 56 height 18
type textarea "x"
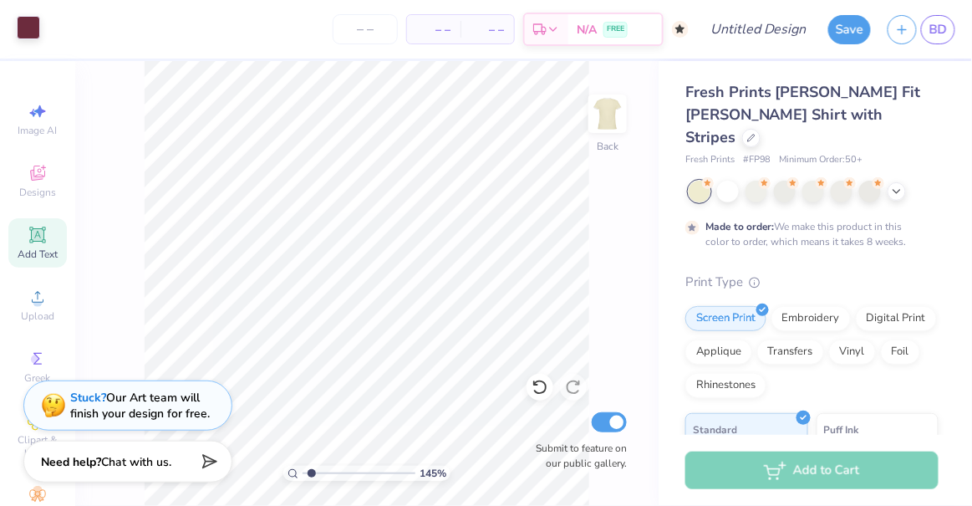
click at [37, 26] on div at bounding box center [28, 27] width 23 height 23
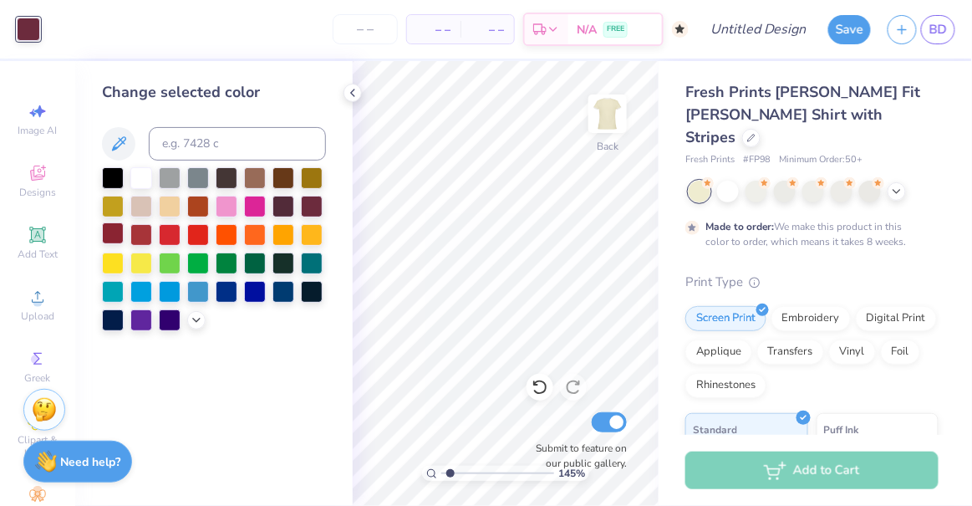
click at [102, 236] on div at bounding box center [113, 233] width 22 height 22
click at [311, 207] on div at bounding box center [312, 205] width 22 height 22
click at [281, 212] on div at bounding box center [284, 205] width 22 height 22
click at [317, 210] on div at bounding box center [312, 205] width 22 height 22
click at [346, 95] on icon at bounding box center [352, 92] width 13 height 13
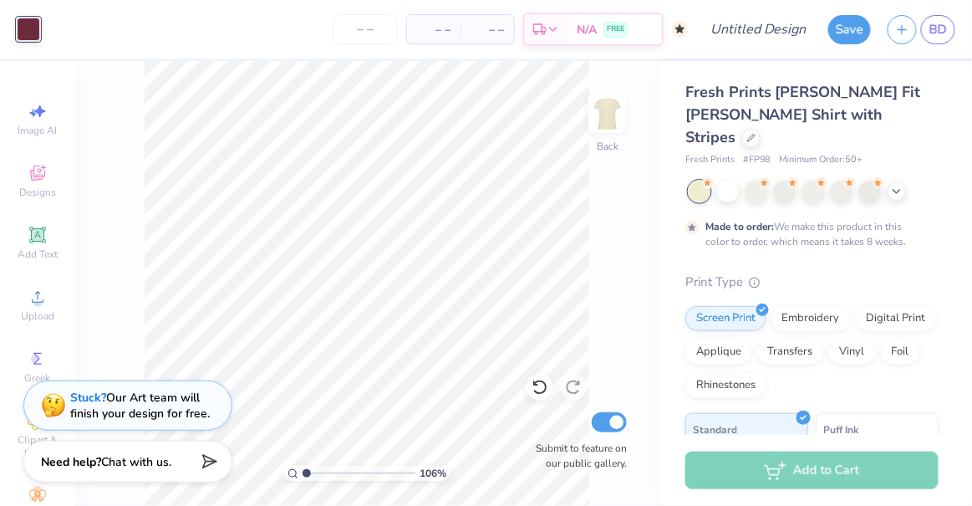
type input "1.02069333353781"
click at [782, 25] on input "Design Title" at bounding box center [779, 29] width 82 height 33
type input "G"
type input "1.02069333353781"
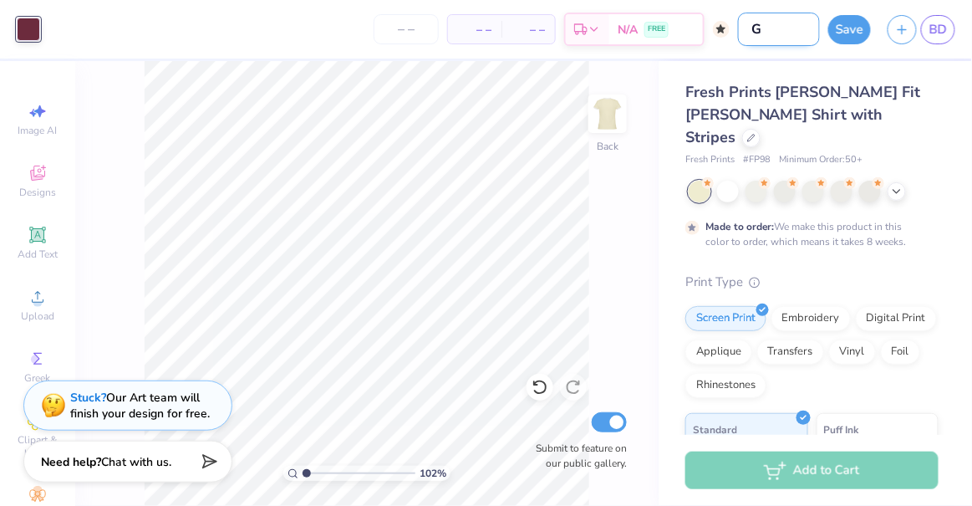
type input "GA"
type input "1.02069333353781"
type input "GAM"
type input "1.02069333353781"
type input "GAME"
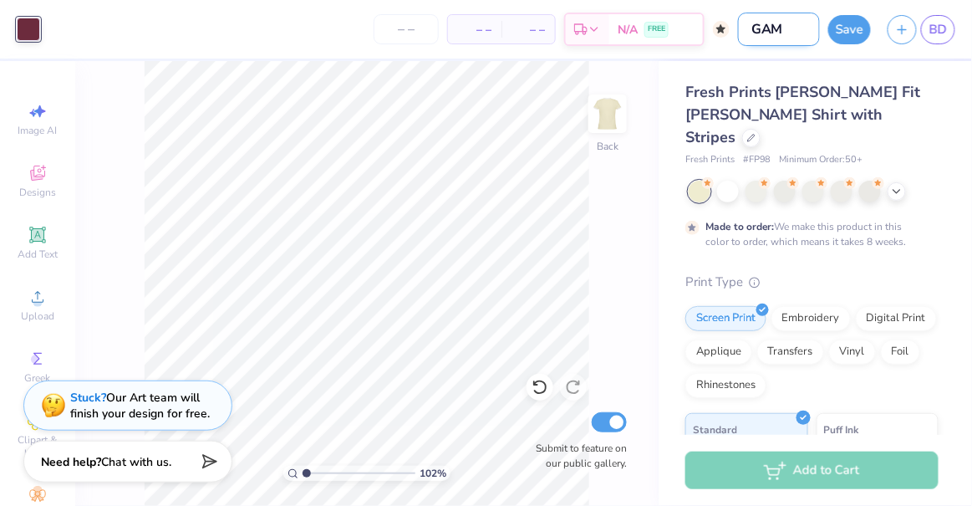
type input "1.02069333353781"
type input "GAMED"
type input "1.02069333353781"
type input "GAME"
type input "1.02069333353781"
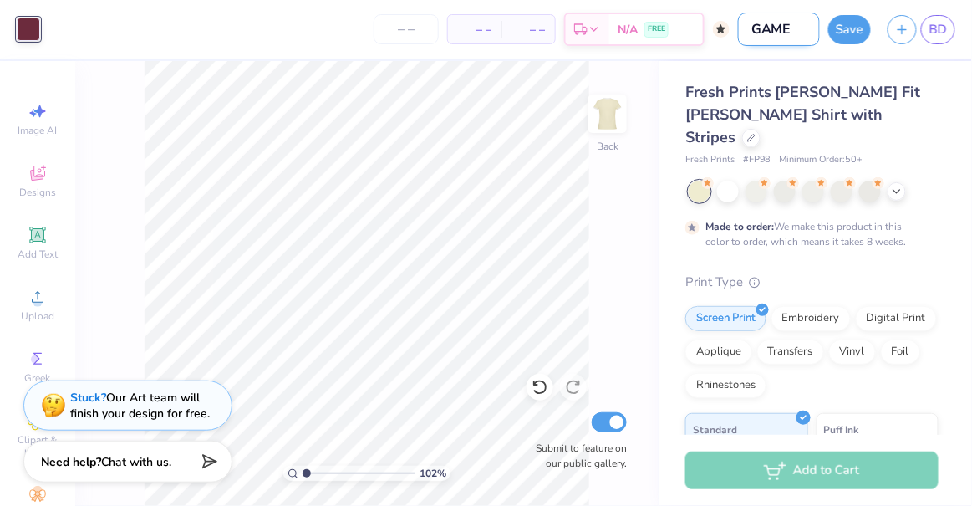
type input "GAMED"
type input "1.02069333353781"
type input "GAMEDA"
type input "1.02069333353781"
type input "GAMEDAY"
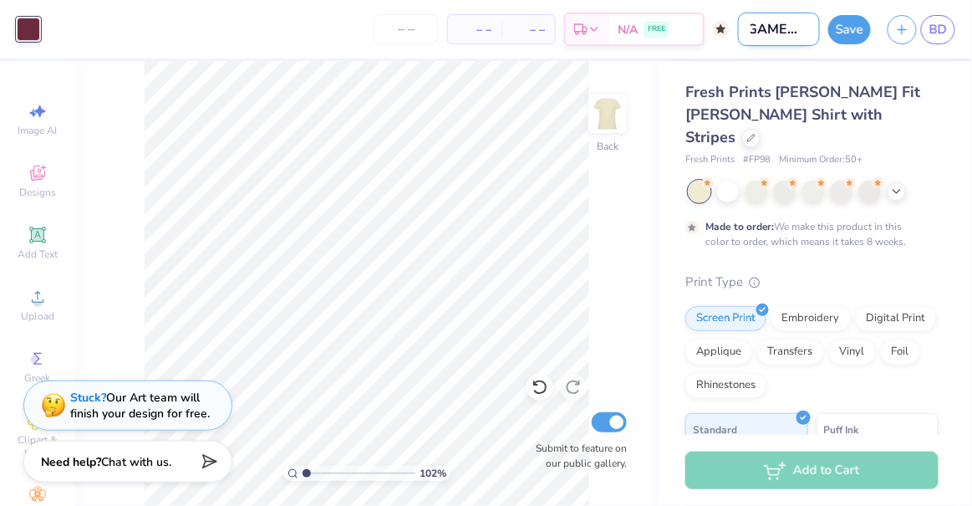
type input "1.02069333353781"
type input "GAMEDAY"
type input "1.02069333353781"
type input "GAMEDAY T"
type input "1.02069333353781"
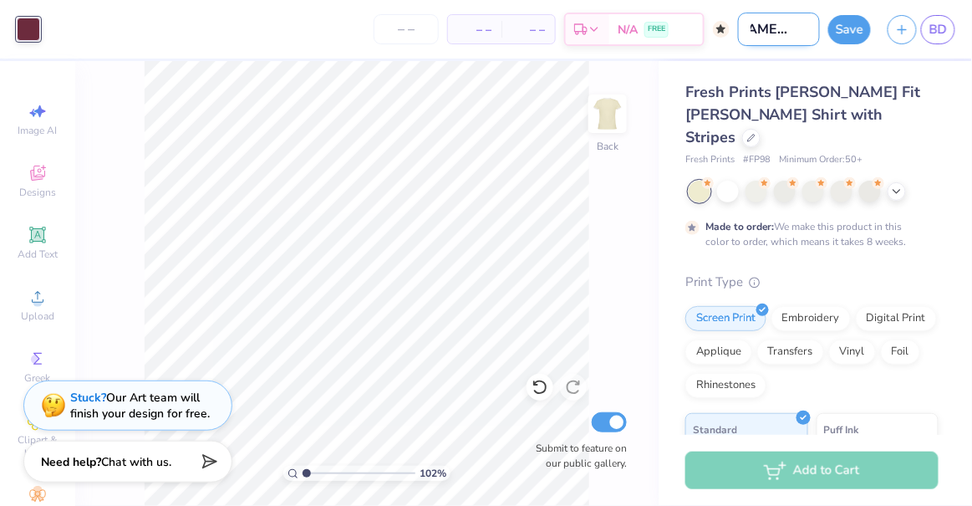
type input "GAMEDAY TO"
type input "1.02069333353781"
type input "GAMEDAY TOP"
type input "1.02069333353781"
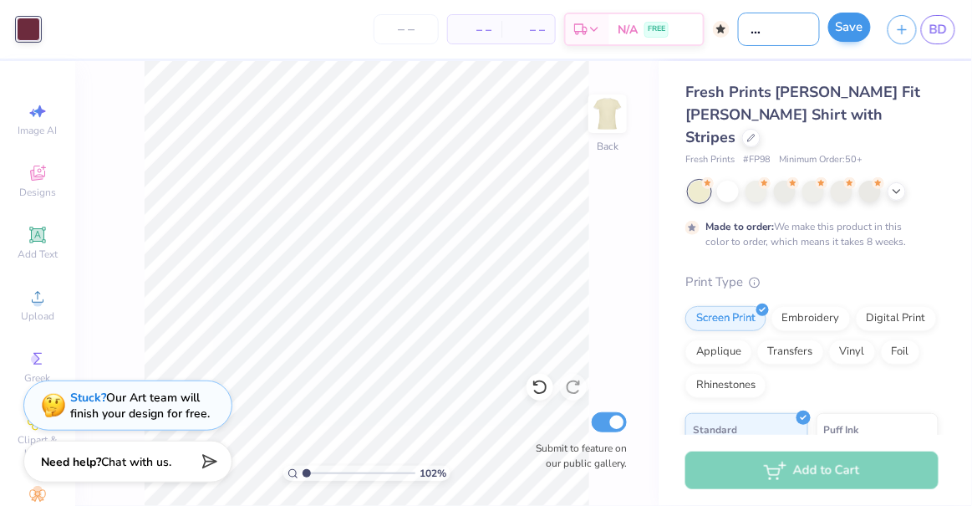
type input "GAMEDAY TOP"
click at [843, 37] on button "Save" at bounding box center [849, 27] width 43 height 29
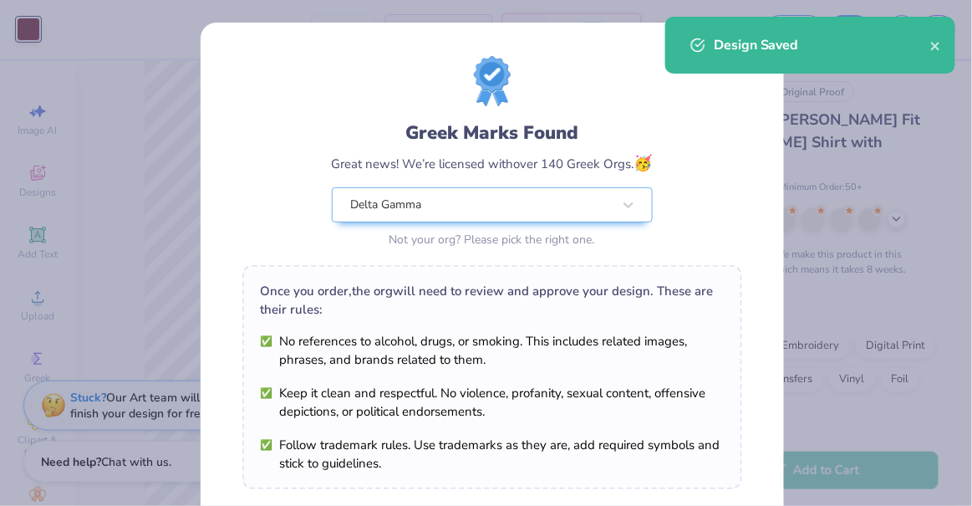
scroll to position [273, 0]
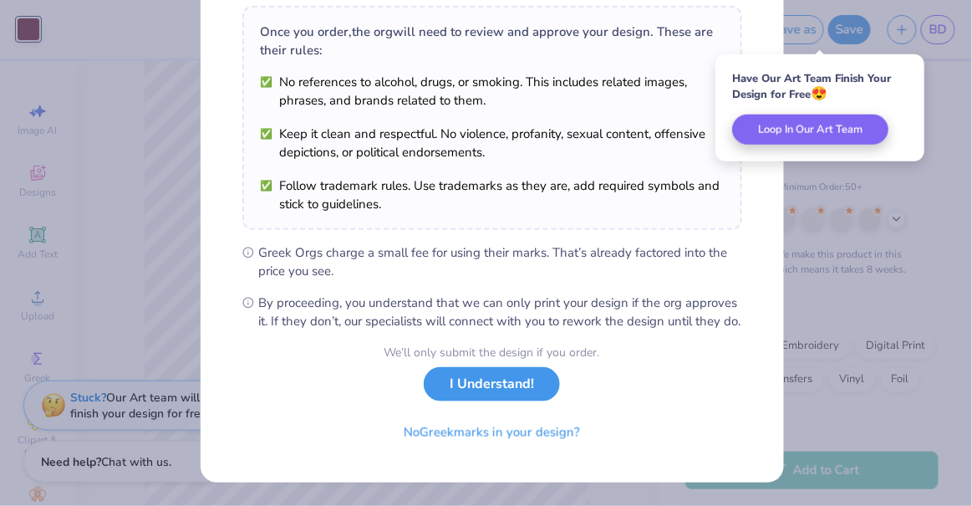
click at [476, 394] on button "I Understand!" at bounding box center [492, 384] width 136 height 34
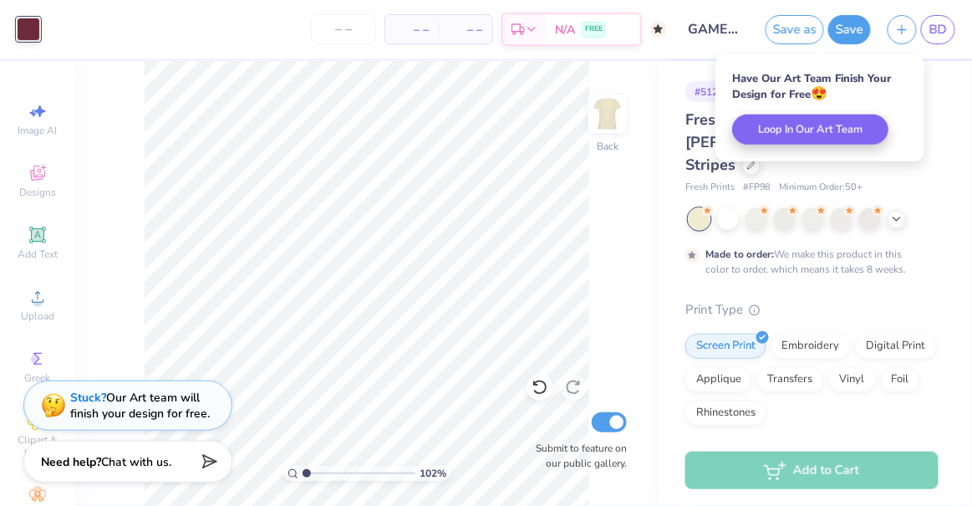
scroll to position [28, 0]
type input "1.02069333353781"
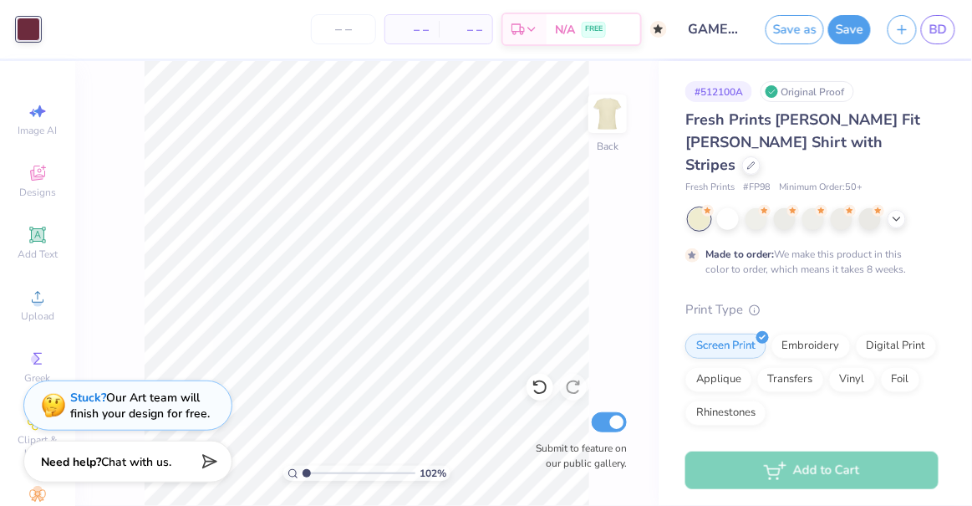
scroll to position [360, 0]
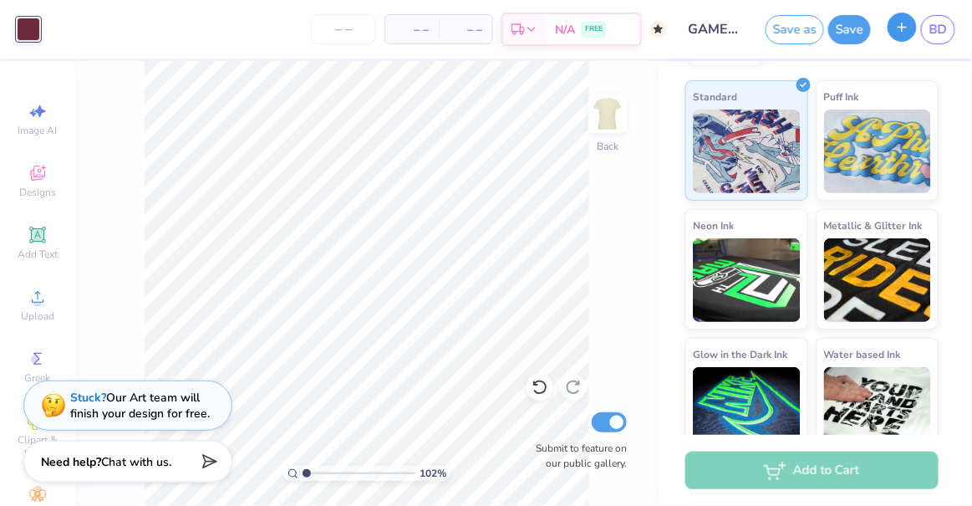
click at [908, 28] on icon "button" at bounding box center [902, 27] width 14 height 14
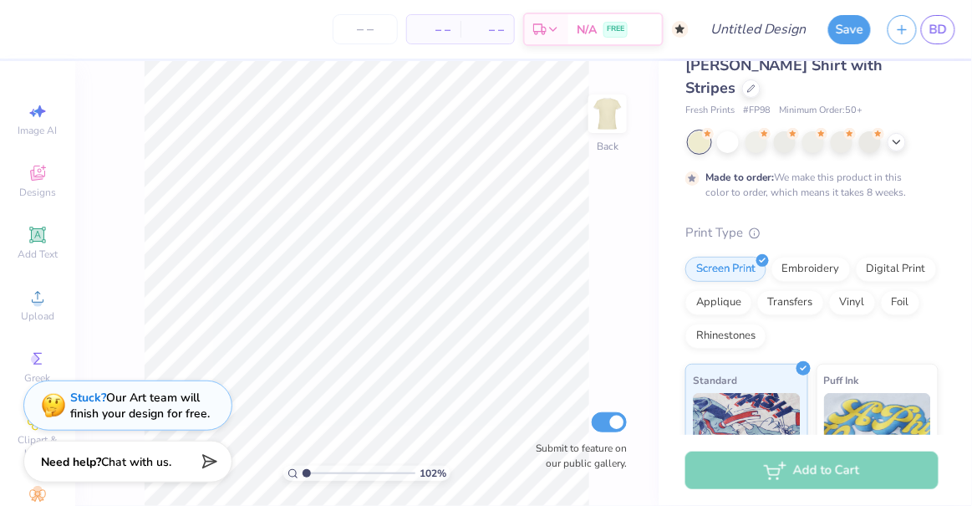
scroll to position [86, 0]
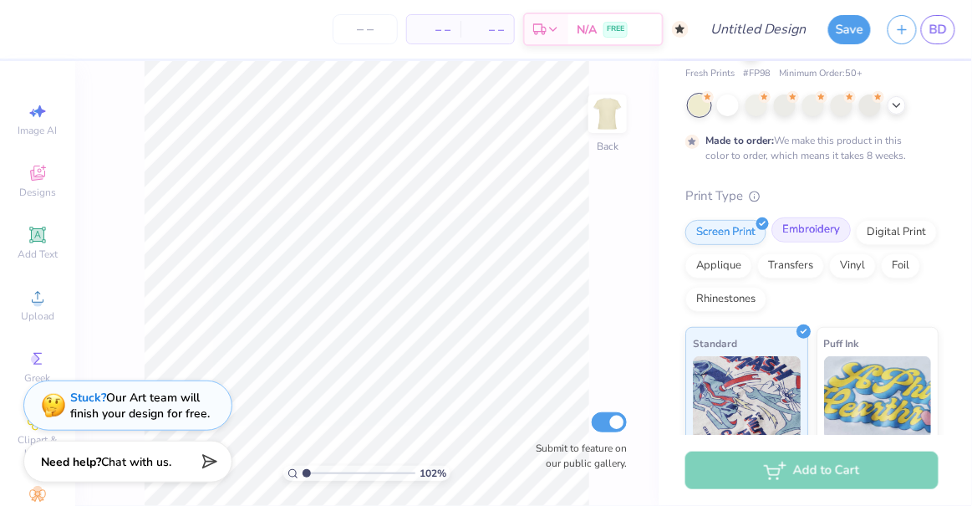
click at [813, 217] on div "Embroidery" at bounding box center [811, 229] width 79 height 25
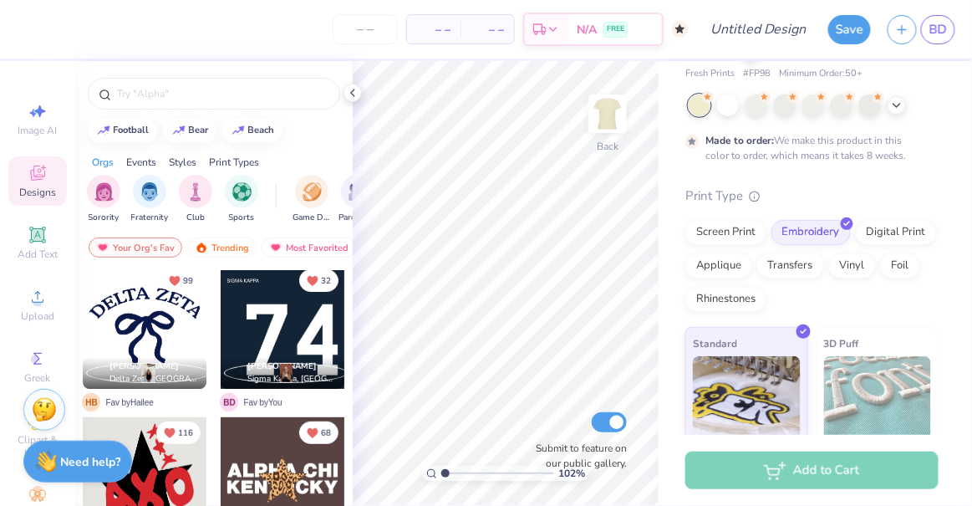
scroll to position [185, 0]
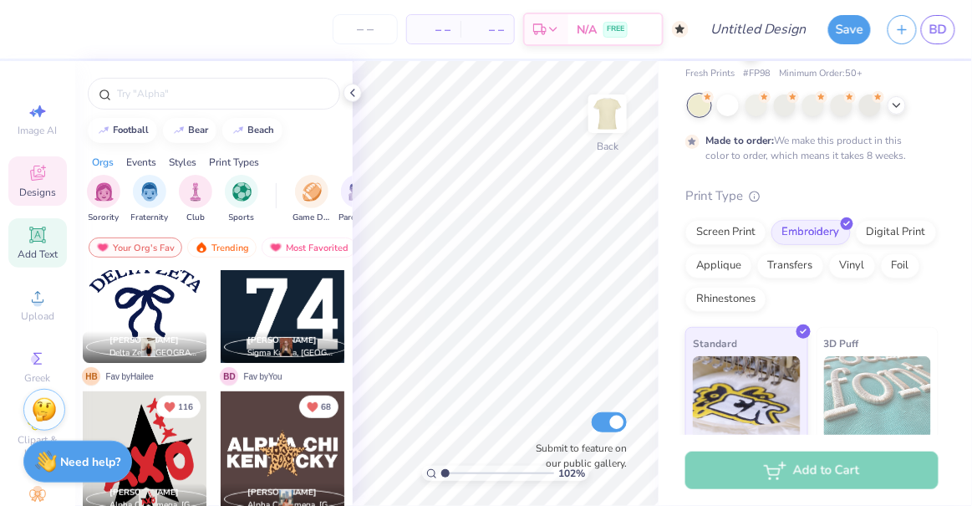
click at [29, 247] on div "Add Text" at bounding box center [37, 242] width 59 height 49
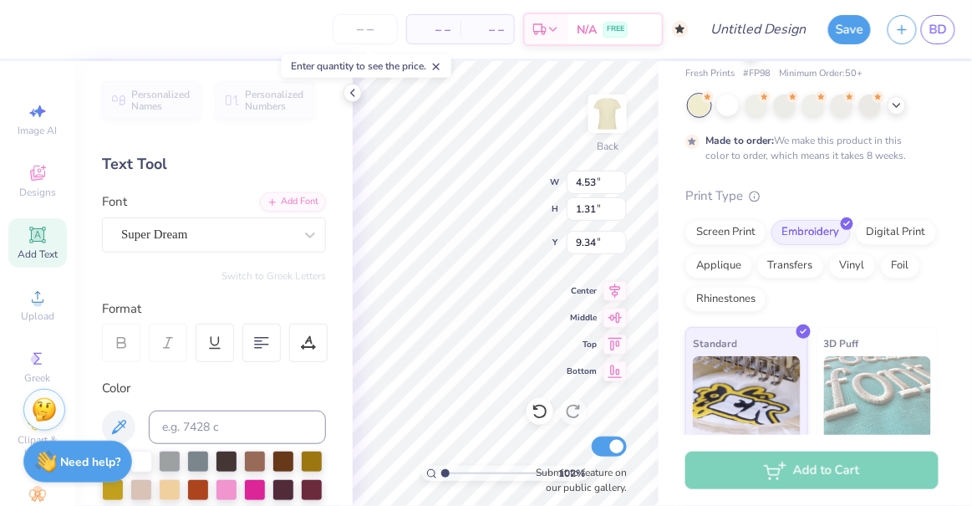
scroll to position [13, 2]
type input "1.02069333353781"
click at [439, 67] on line at bounding box center [436, 67] width 6 height 6
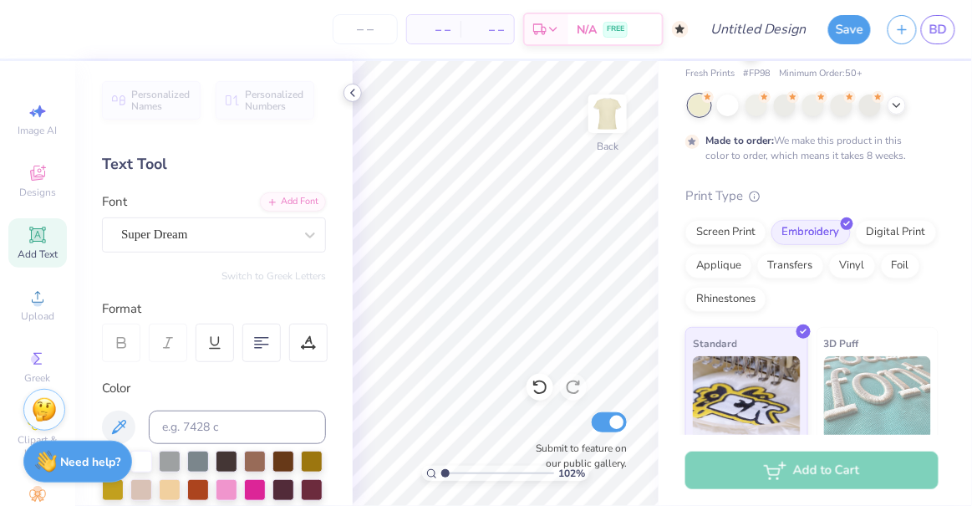
click at [357, 92] on icon at bounding box center [352, 92] width 13 height 13
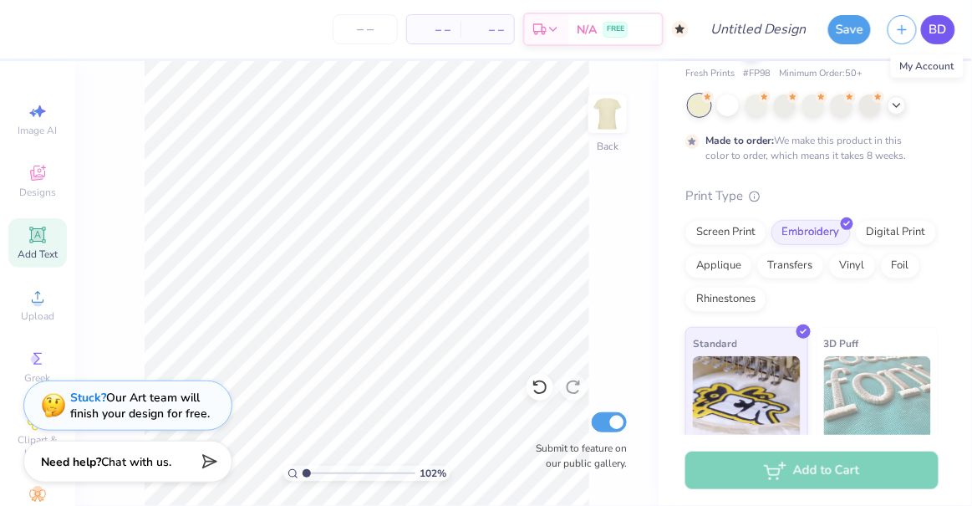
click at [943, 31] on span "BD" at bounding box center [939, 29] width 18 height 19
type input "1.02069333353781"
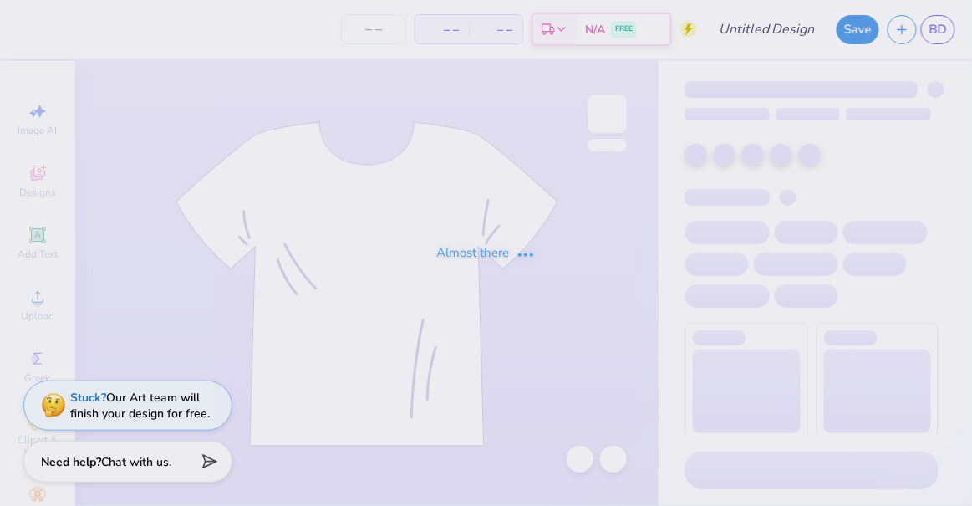
type input "GAMEDAY TOP"
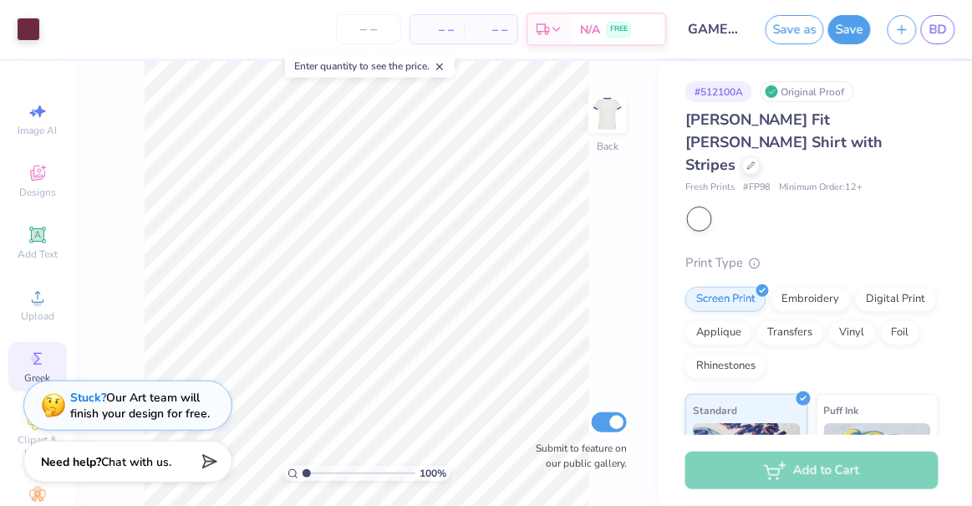
click at [8, 349] on div "Greek" at bounding box center [37, 366] width 59 height 49
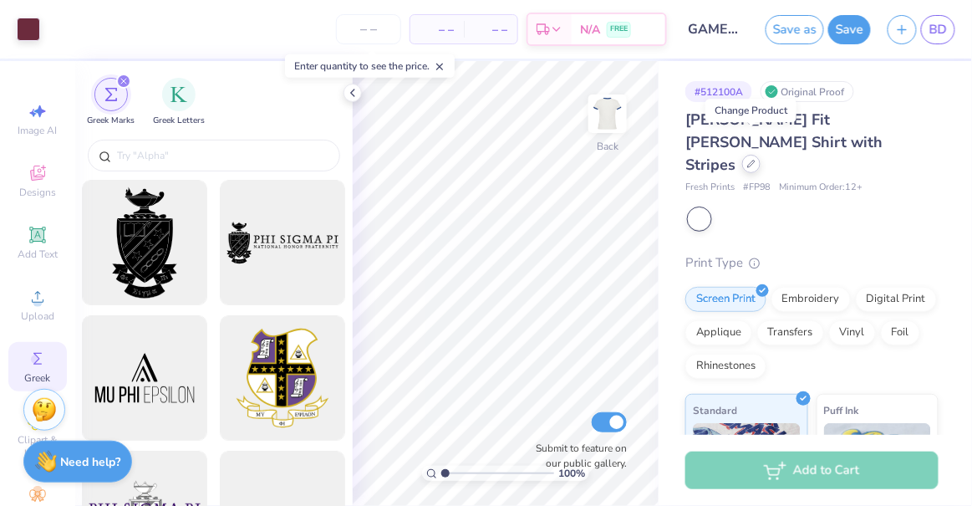
click at [751, 155] on div at bounding box center [751, 164] width 18 height 18
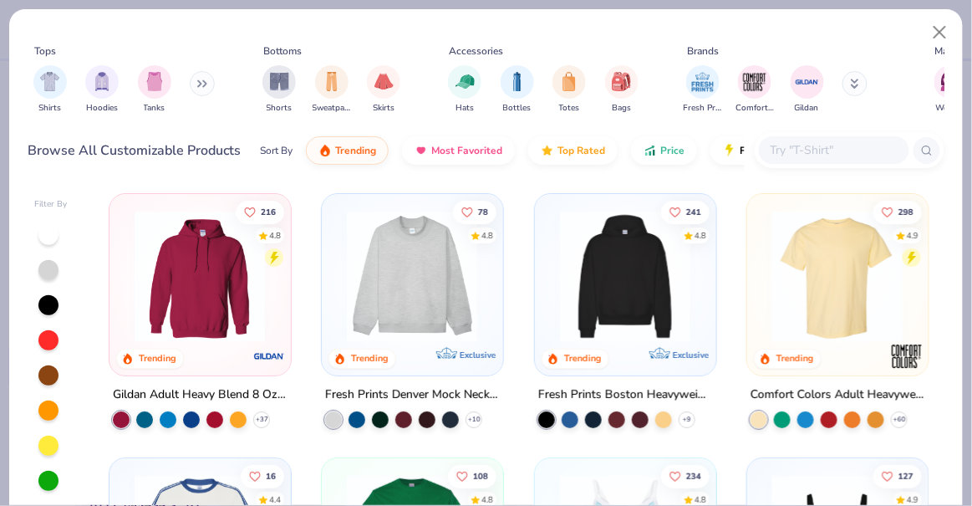
scroll to position [242, 0]
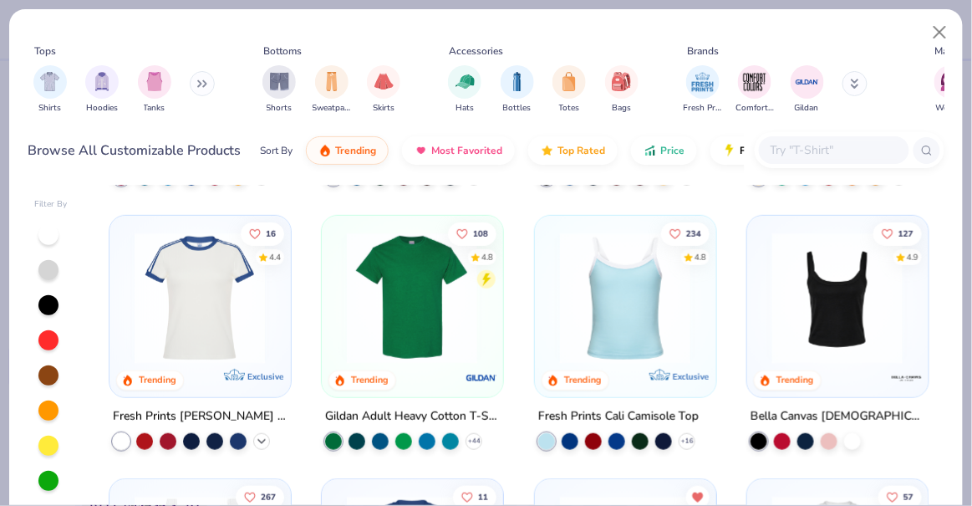
click at [257, 444] on div "+ 15" at bounding box center [261, 440] width 17 height 17
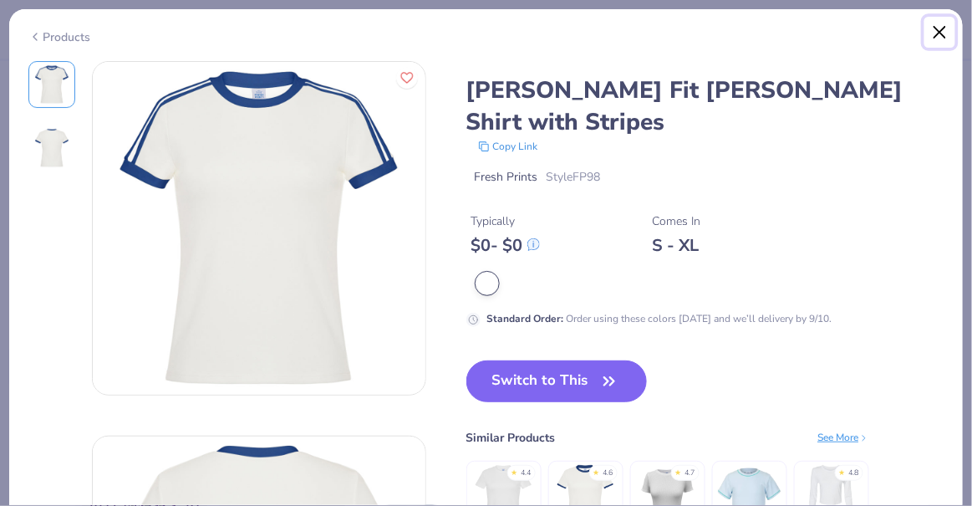
click at [942, 41] on button "Close" at bounding box center [941, 33] width 32 height 32
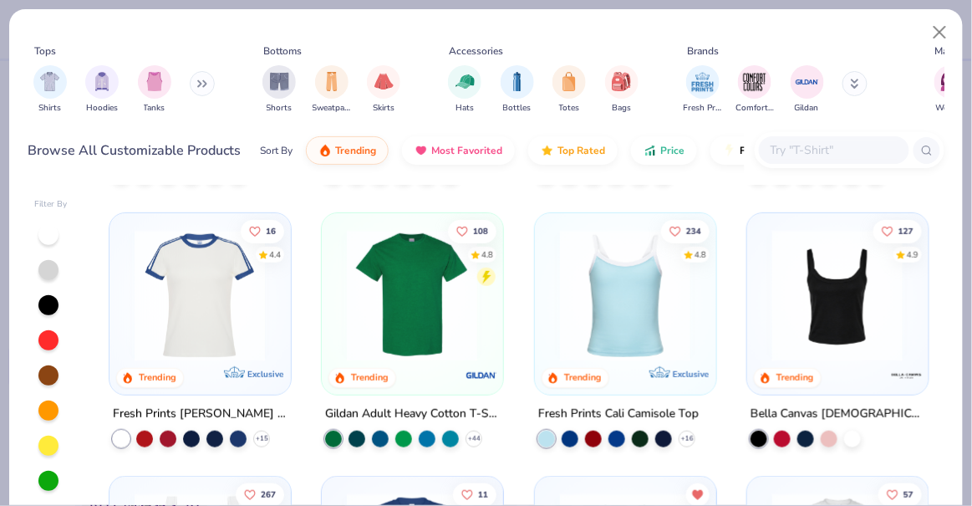
scroll to position [246, 0]
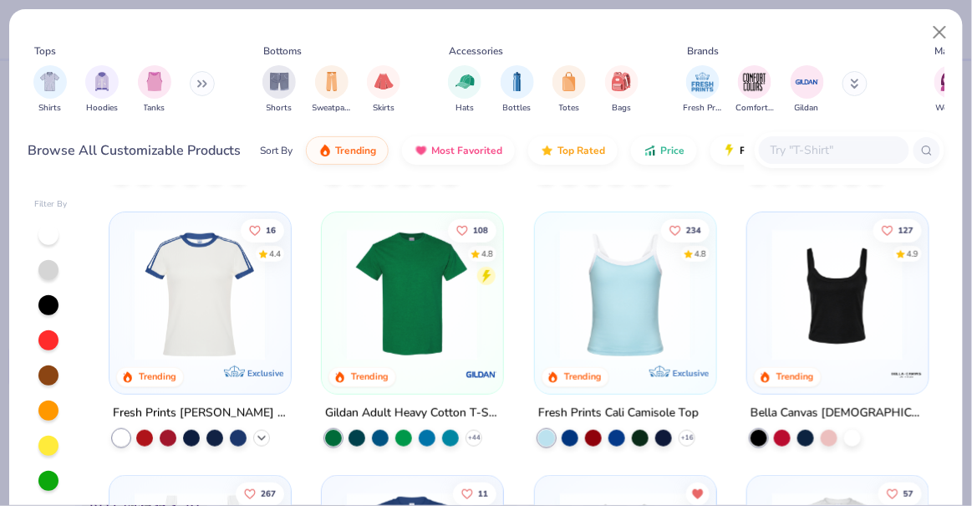
click at [258, 433] on icon at bounding box center [261, 437] width 13 height 13
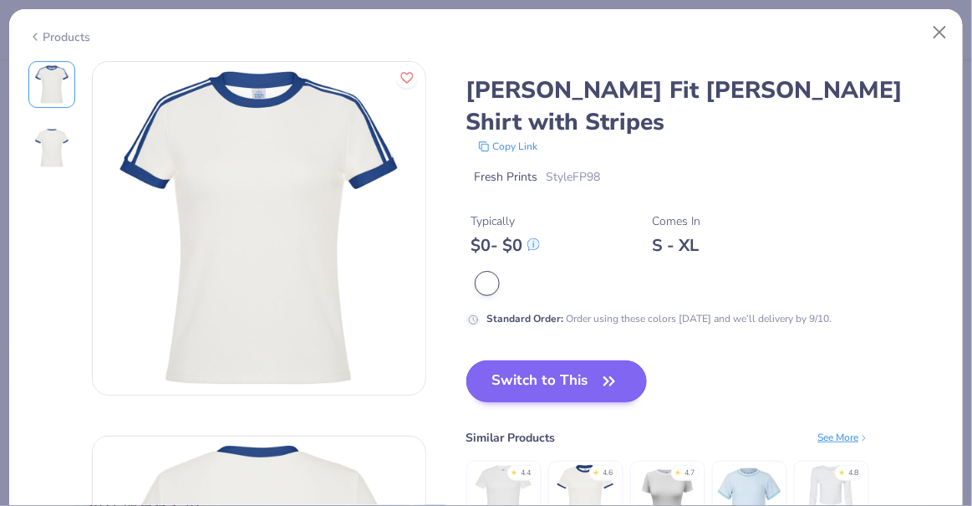
scroll to position [1, 0]
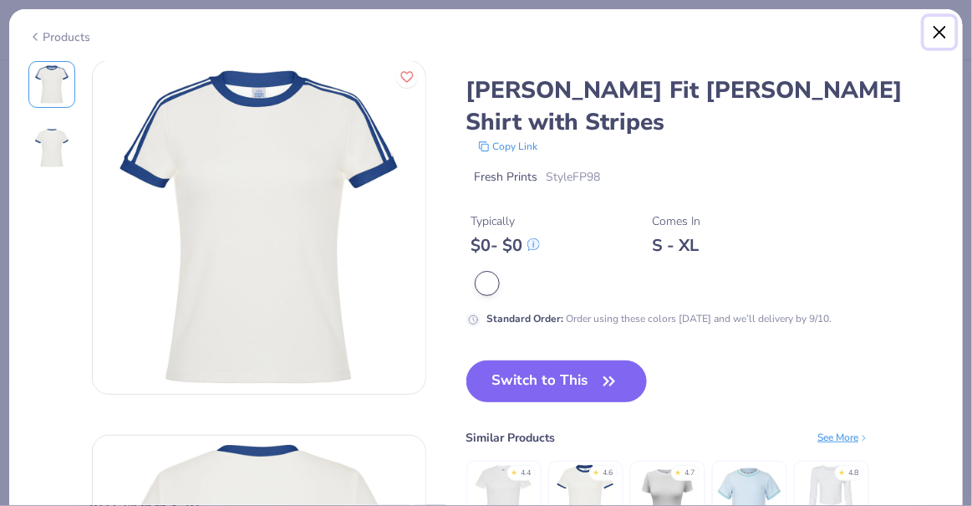
click at [949, 23] on button "Close" at bounding box center [941, 33] width 32 height 32
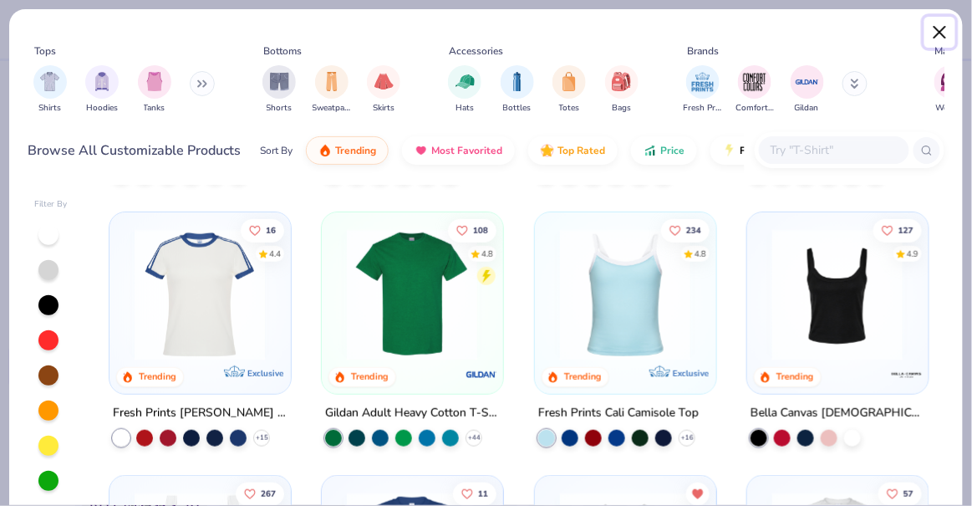
click at [940, 30] on button "Close" at bounding box center [941, 33] width 32 height 32
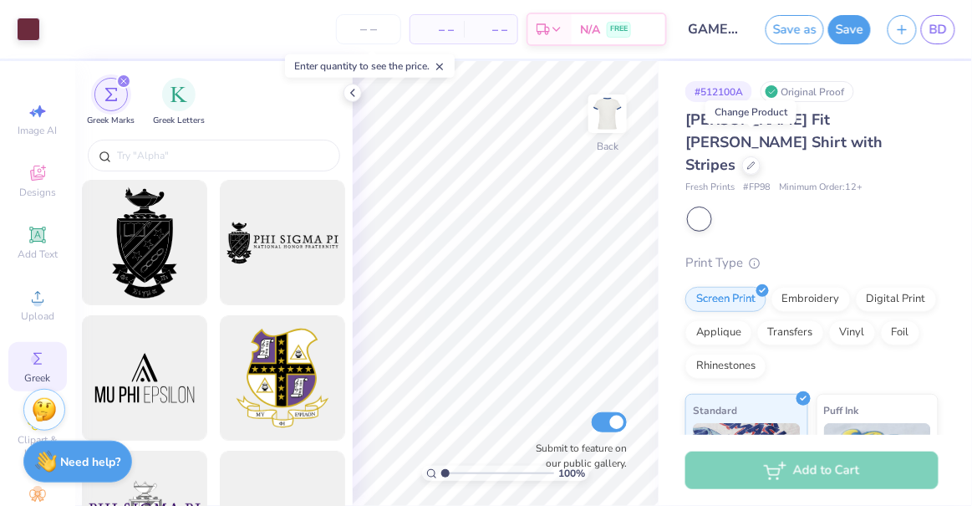
click at [923, 39] on div "BD" at bounding box center [938, 29] width 34 height 29
click at [935, 38] on link "BD" at bounding box center [938, 29] width 34 height 29
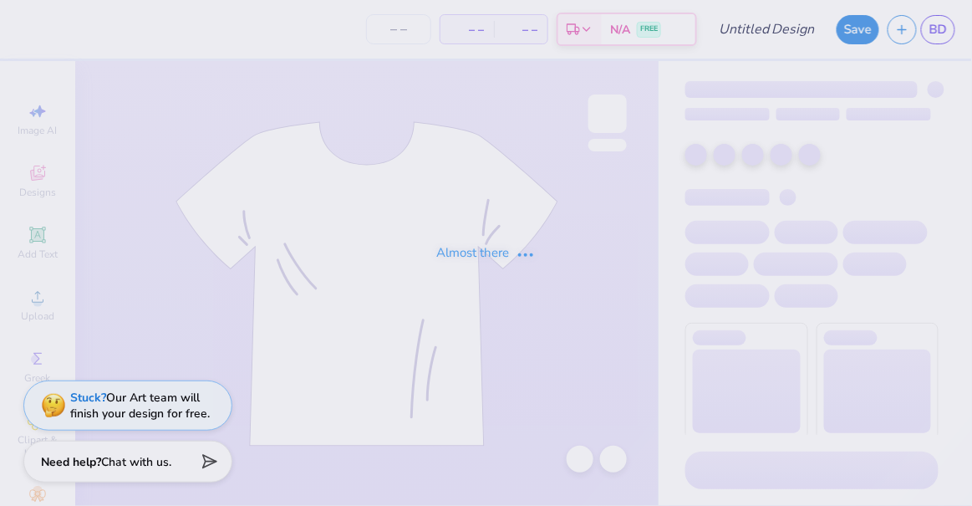
type input "GAMEDAY TOP"
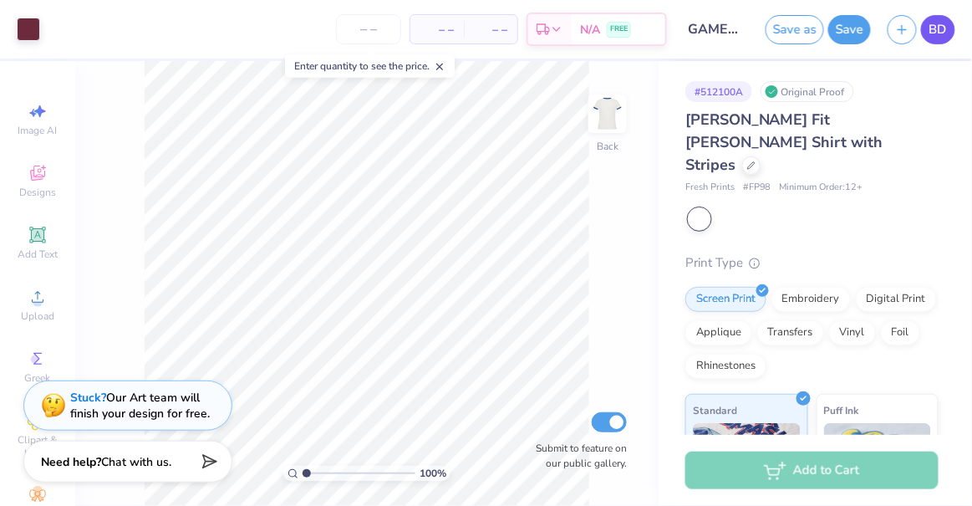
click at [932, 26] on span "BD" at bounding box center [939, 29] width 18 height 19
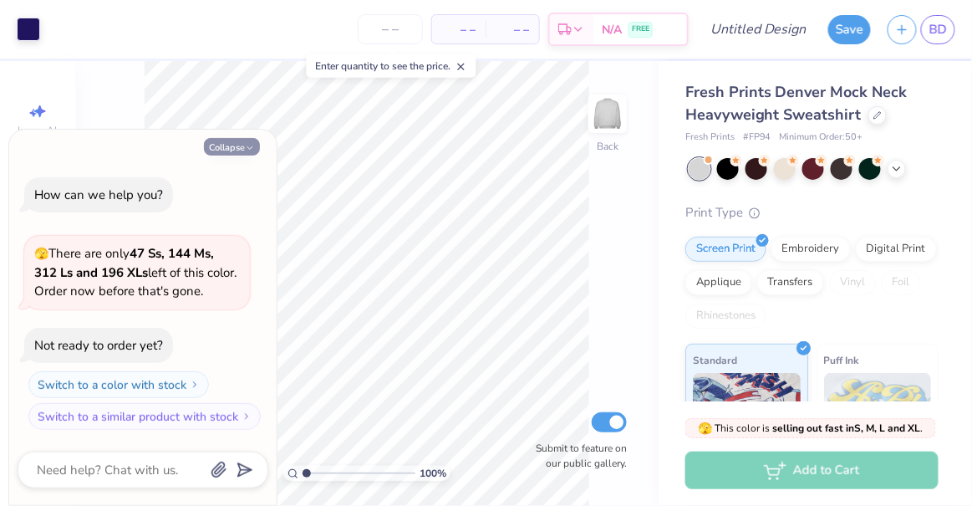
click at [253, 150] on icon "button" at bounding box center [250, 148] width 10 height 10
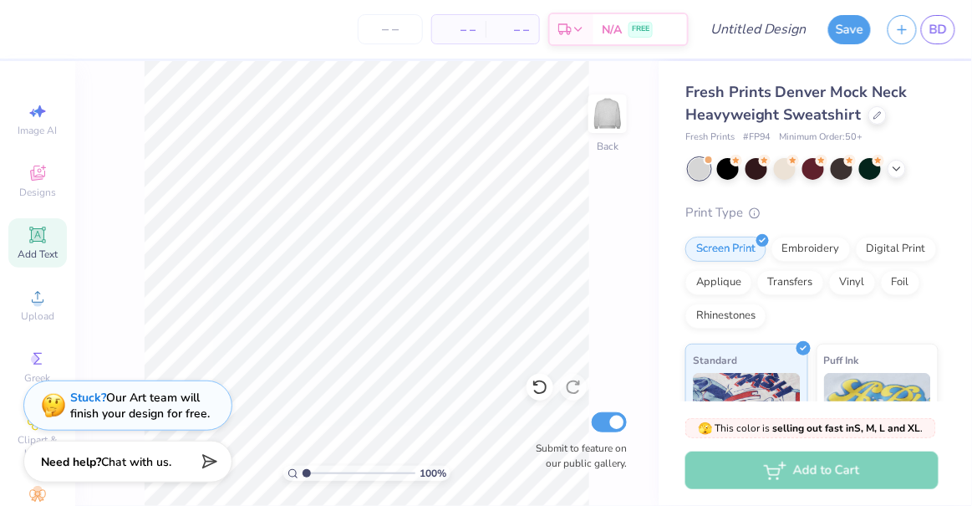
click at [35, 251] on span "Add Text" at bounding box center [38, 253] width 40 height 13
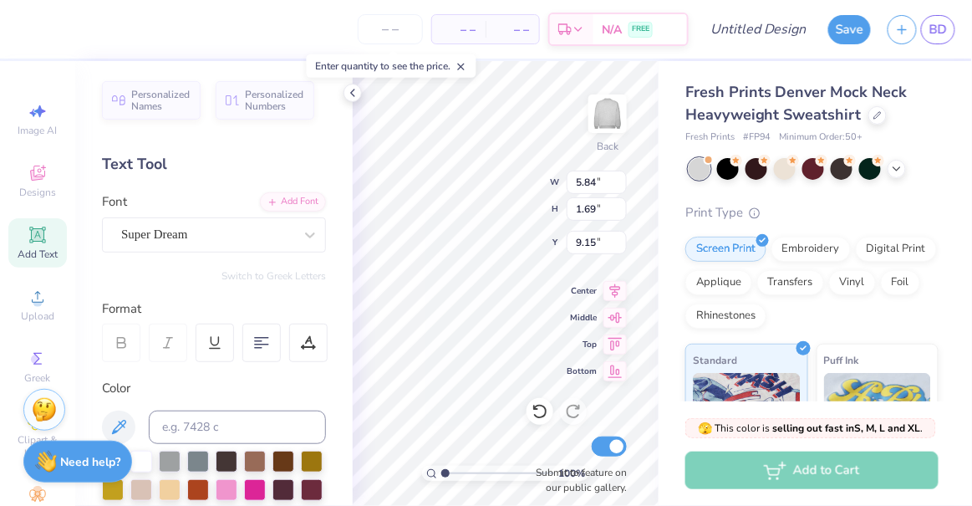
scroll to position [13, 2]
click at [902, 171] on icon at bounding box center [896, 166] width 13 height 13
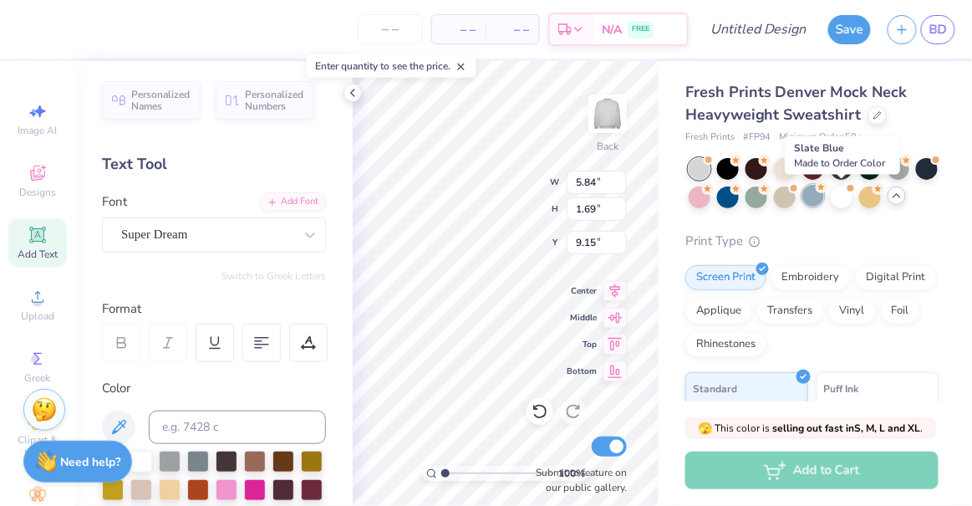
click at [824, 198] on div at bounding box center [813, 196] width 22 height 22
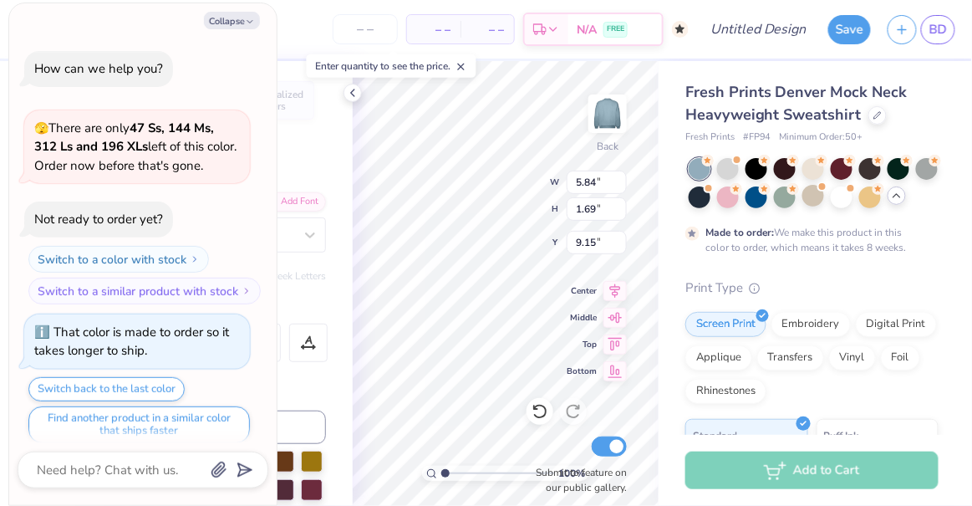
scroll to position [10, 0]
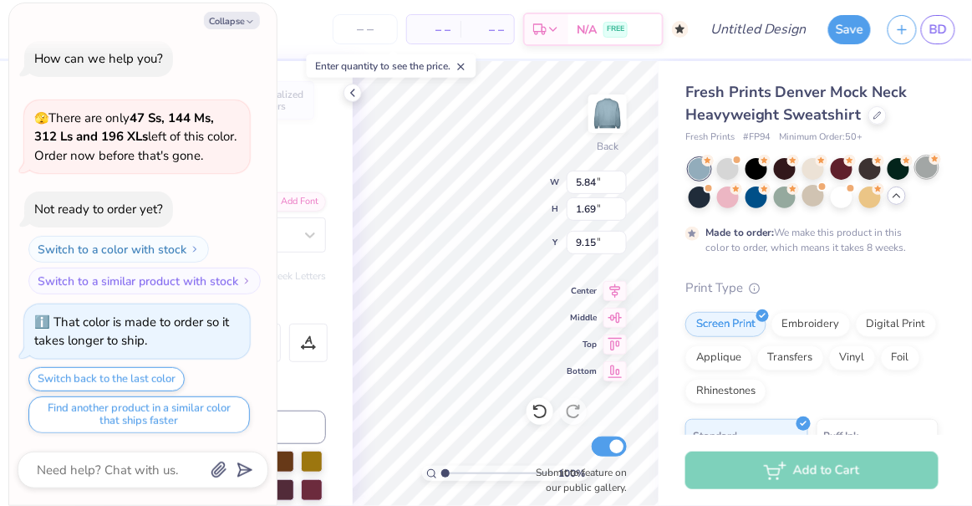
click at [916, 178] on div at bounding box center [927, 167] width 22 height 22
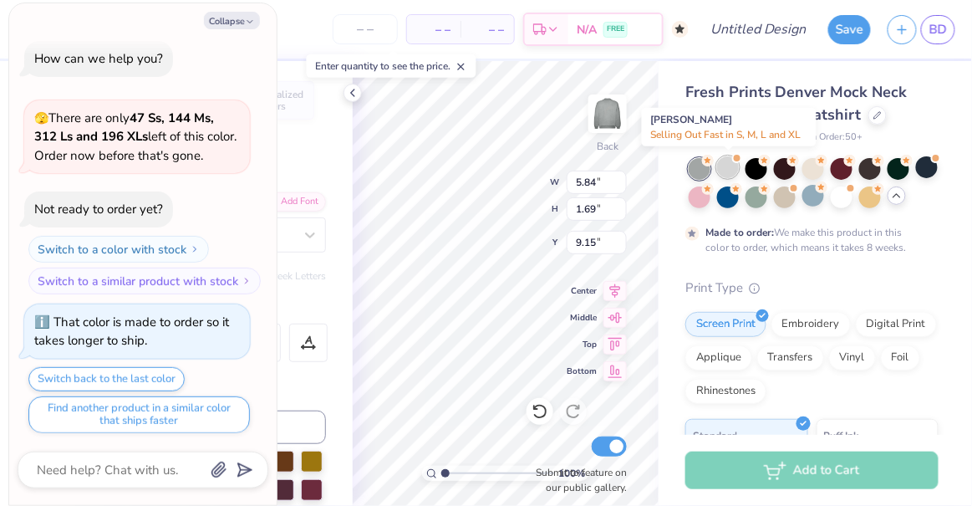
click at [728, 175] on div at bounding box center [728, 167] width 22 height 22
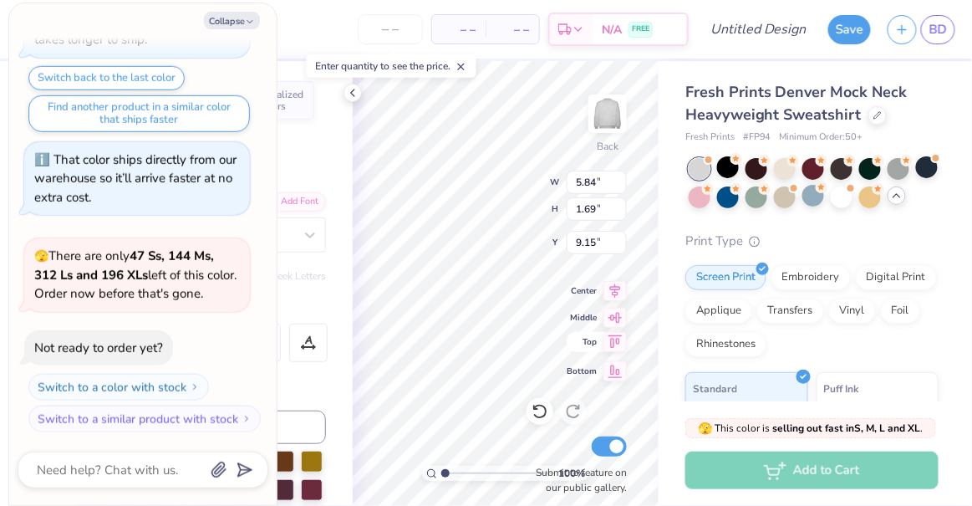
scroll to position [13, 2]
type textarea "x"
type textarea "D"
type textarea "x"
type textarea "DE"
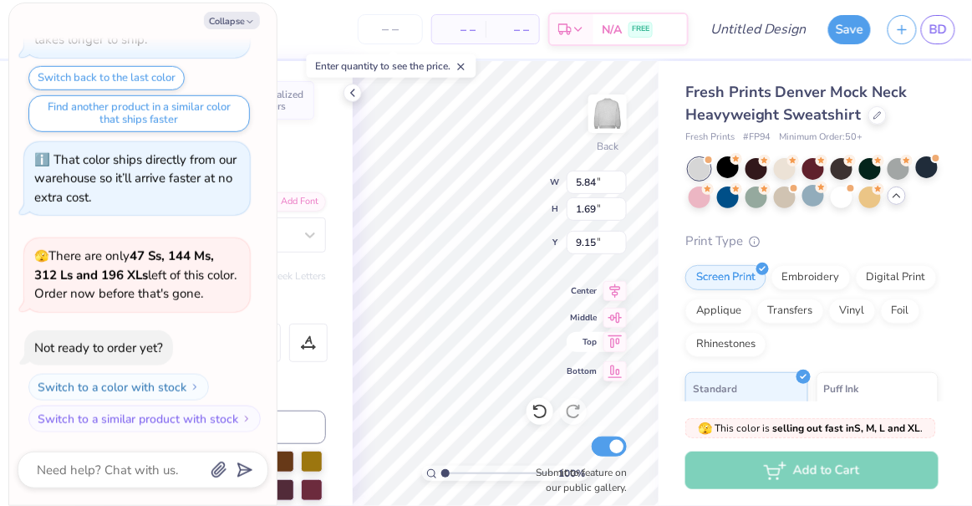
type textarea "x"
type textarea "DEE"
type textarea "x"
type textarea "DEE"
type textarea "x"
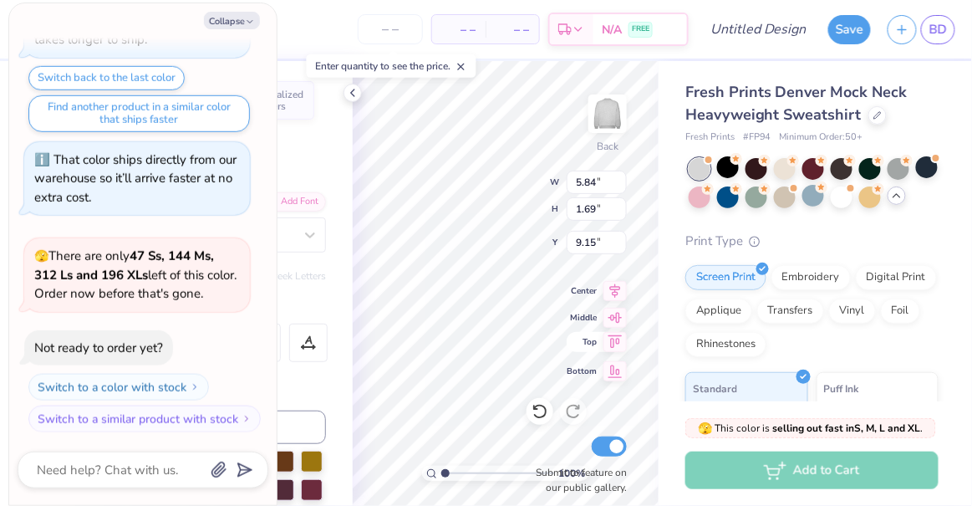
type textarea "DEE G"
type textarea "x"
type textarea "DEE GE"
type textarea "x"
type textarea "DEE GEE"
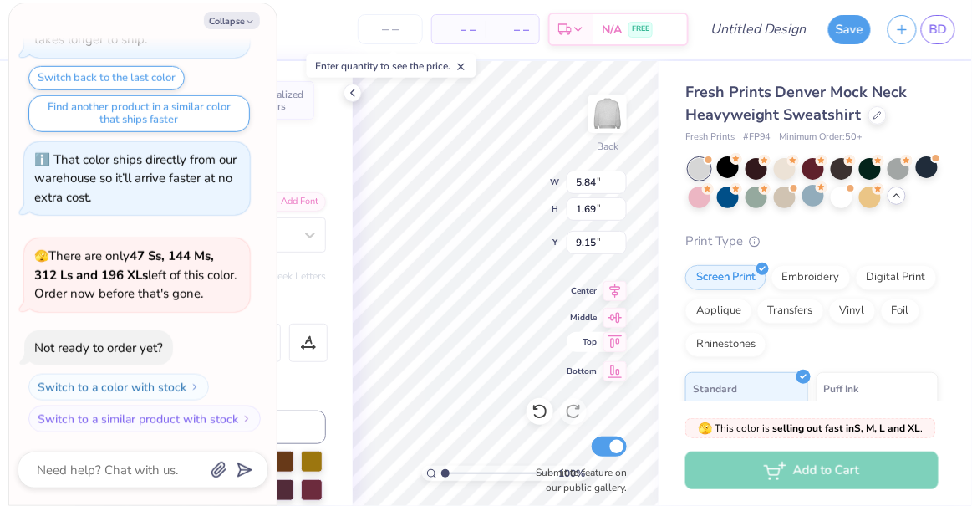
scroll to position [13, 3]
click at [217, 27] on button "Collapse" at bounding box center [232, 21] width 56 height 18
type textarea "x"
type input "8.87"
type input "1.70"
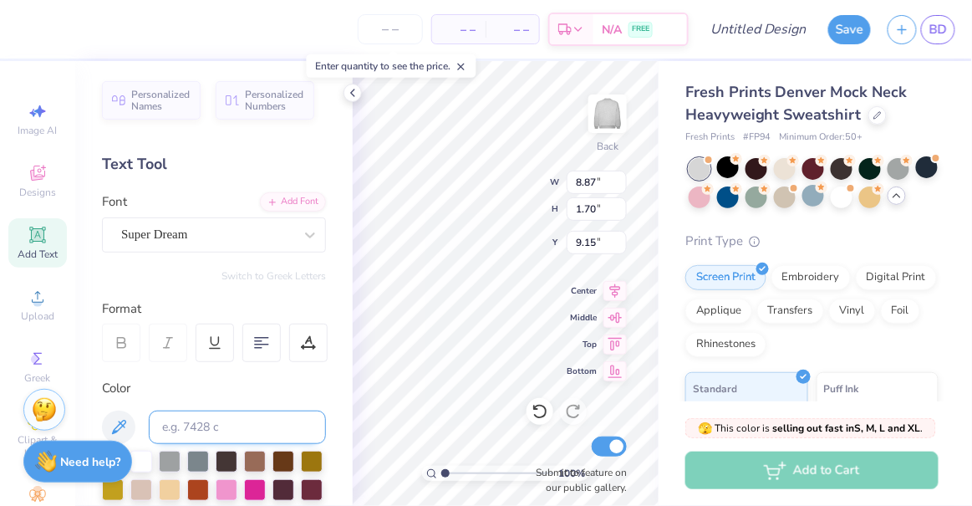
scroll to position [42, 0]
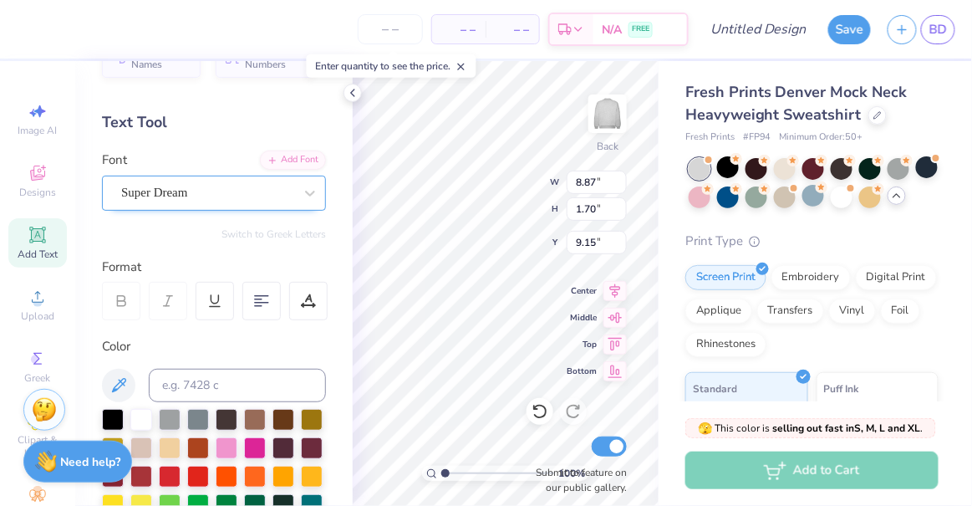
click at [280, 200] on div "Super Dream" at bounding box center [208, 193] width 176 height 26
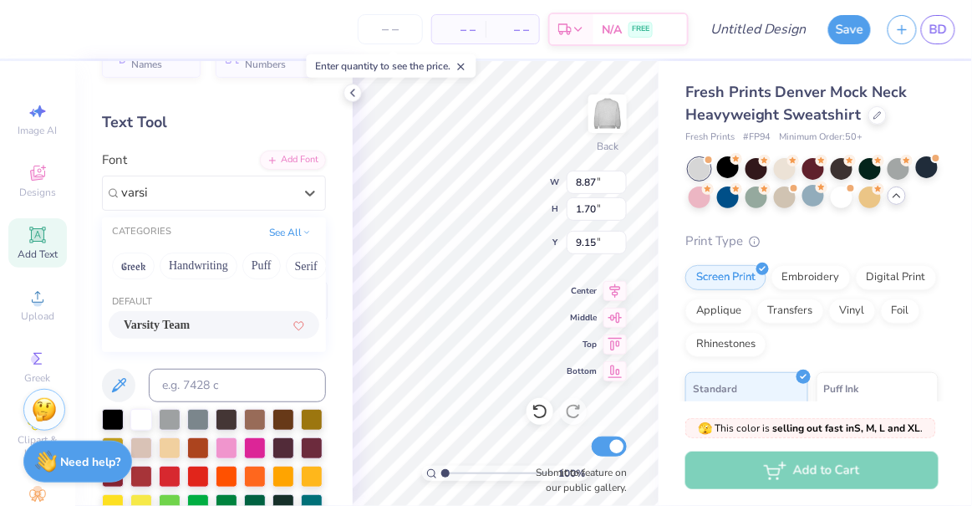
click at [248, 316] on div "Varsity Team" at bounding box center [214, 325] width 181 height 18
type input "varsi"
type input "8.69"
type input "1.69"
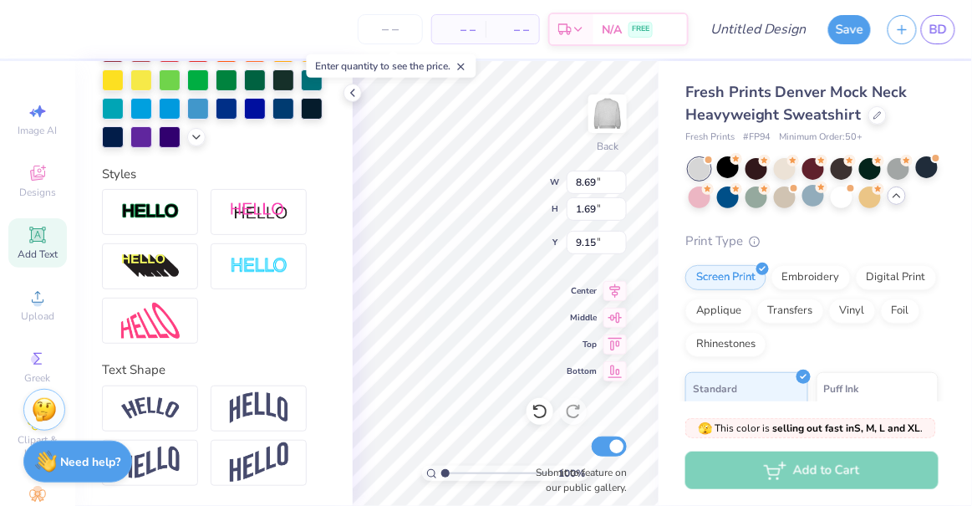
scroll to position [490, 0]
click at [237, 406] on img at bounding box center [259, 408] width 59 height 32
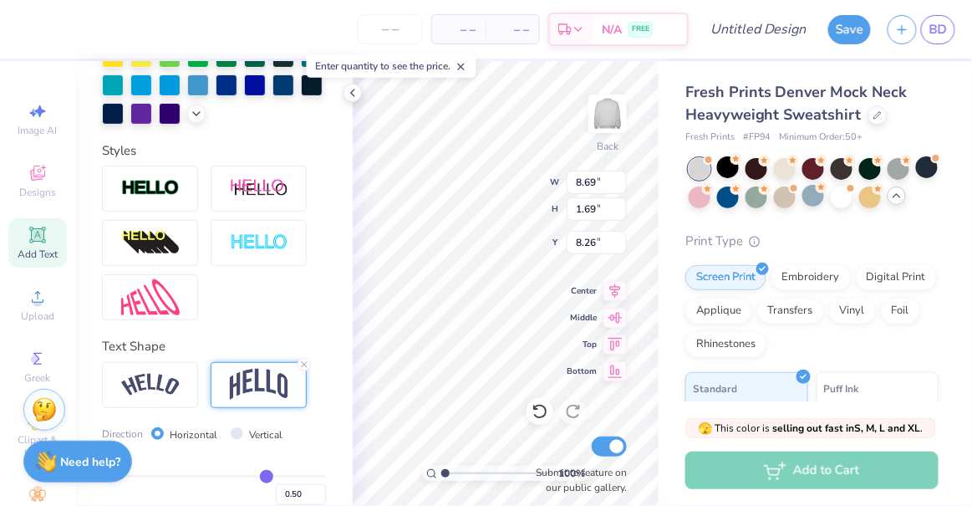
type input "3.48"
type input "8.26"
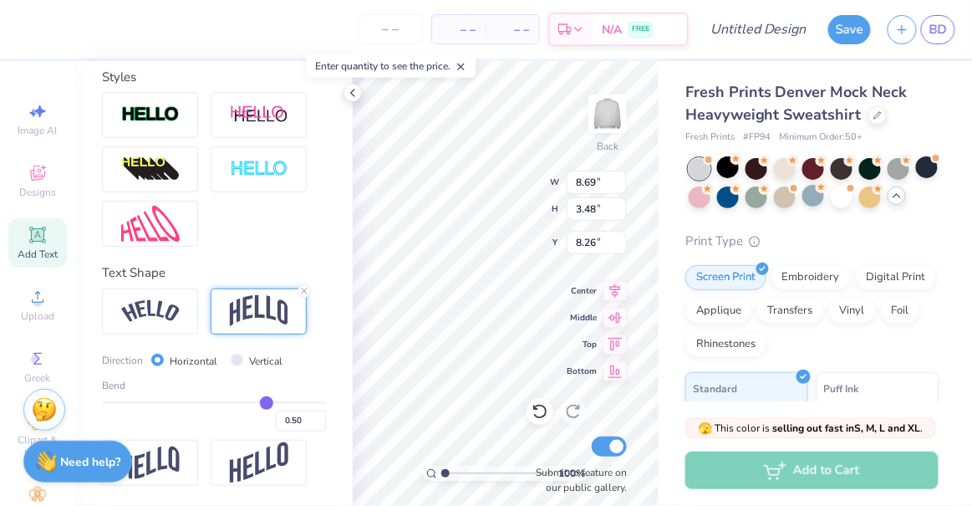
type input "0.43"
type input "0.28"
type input "0.23"
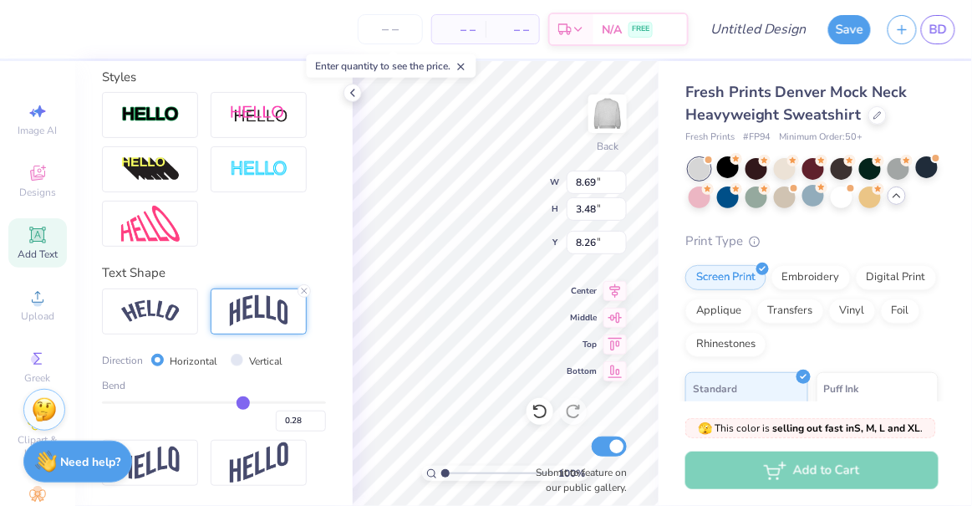
type input "0.23"
type input "0.2"
type input "0.20"
type input "0.19"
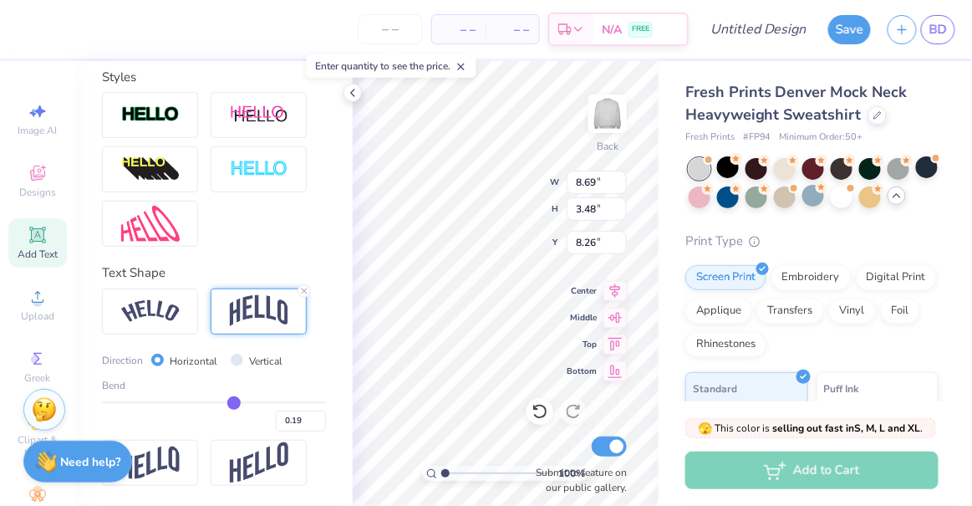
type input "0.18"
type input "0.16"
type input "0.14"
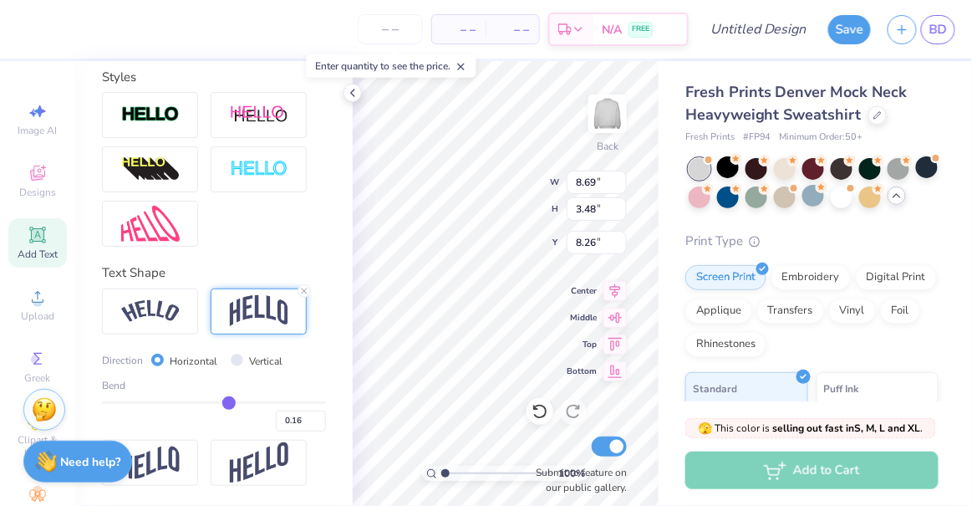
type input "0.14"
type input "0.12"
type input "0.1"
type input "0.10"
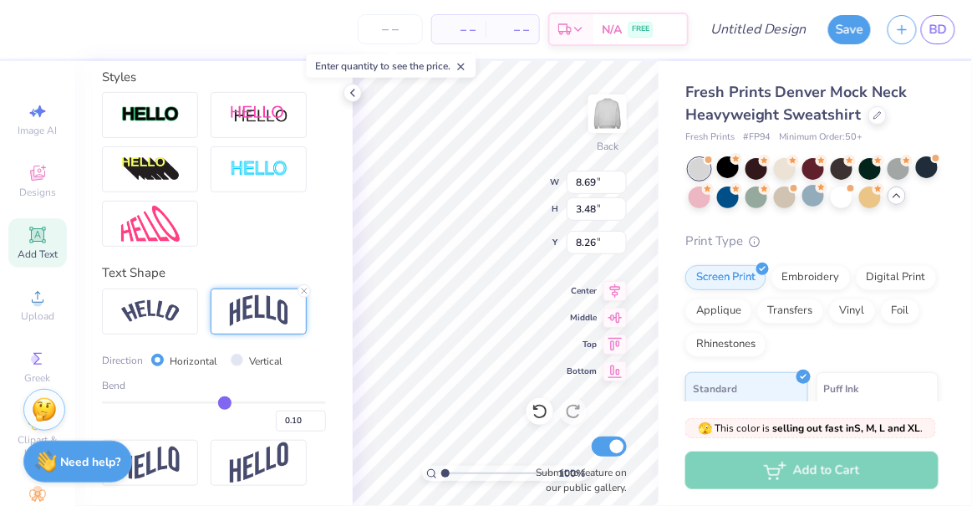
type input "0.09"
type input "0.08"
type input "0.07"
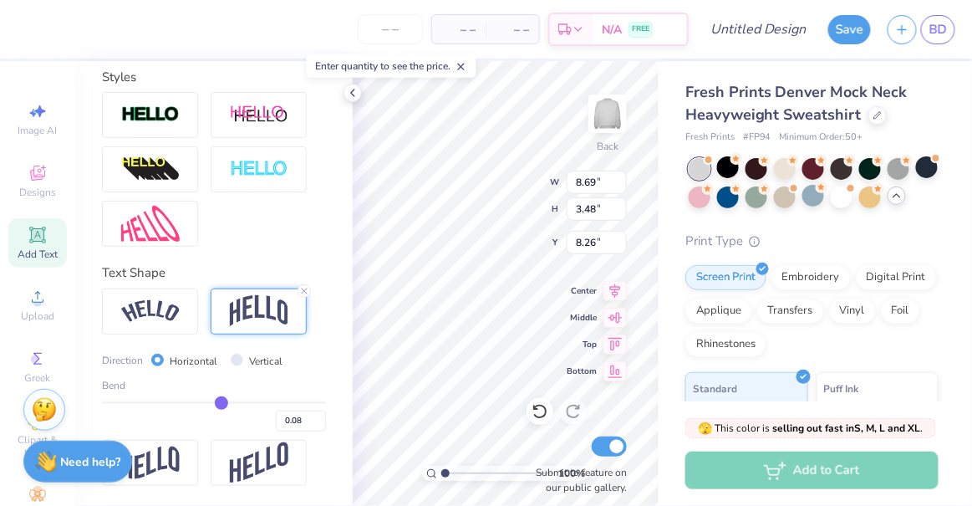
type input "0.07"
type input "0.06"
type input "0.05"
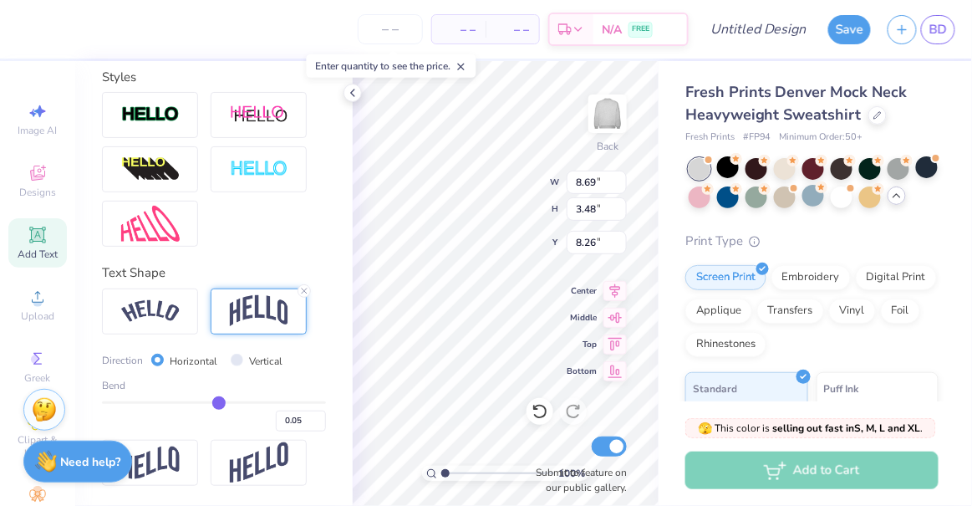
type input "0.04"
type input "0.03"
type input "0.02"
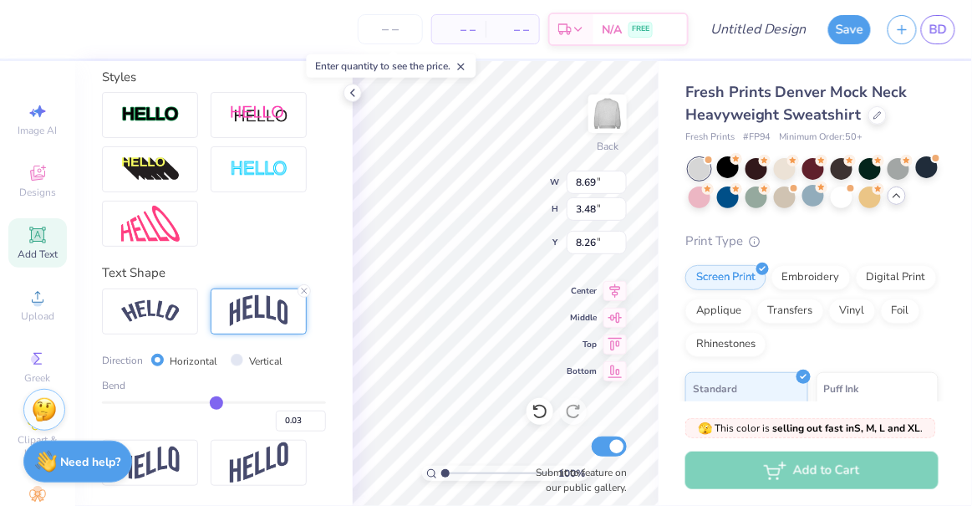
type input "0.02"
type input "0.01"
type input "0"
type input "0.00"
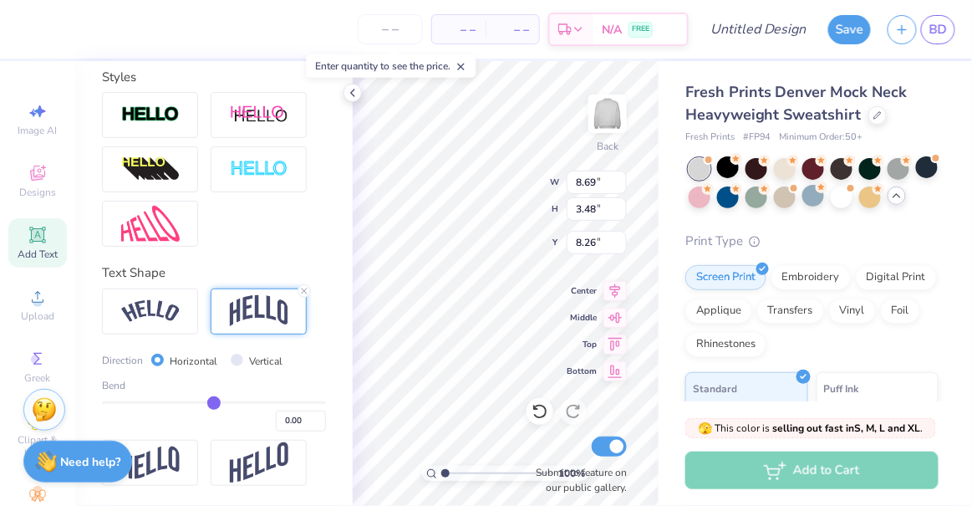
drag, startPoint x: 255, startPoint y: 400, endPoint x: 207, endPoint y: 401, distance: 47.7
type input "0"
click at [207, 401] on input "range" at bounding box center [214, 402] width 224 height 3
type input "1.69"
type input "9.15"
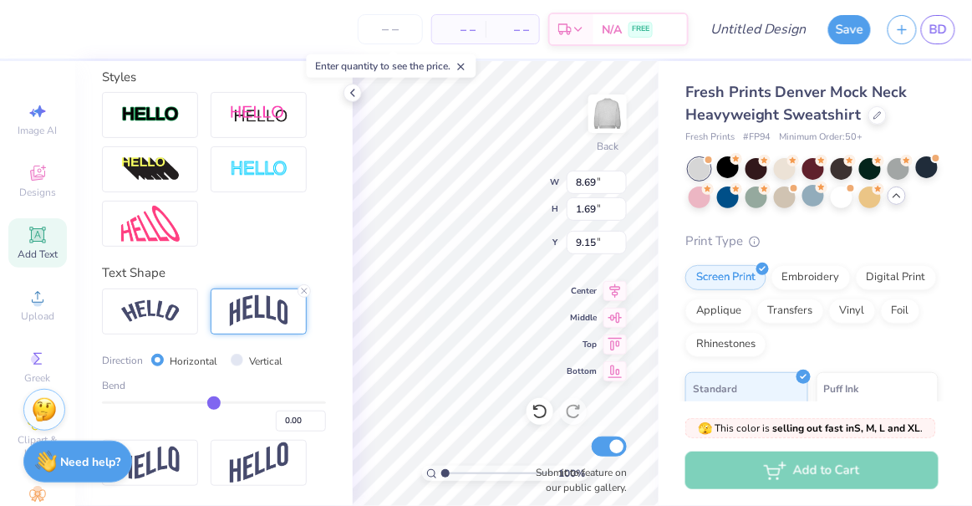
type input "-0.05"
type input "-0.1"
type input "-0.10"
type input "-0.18"
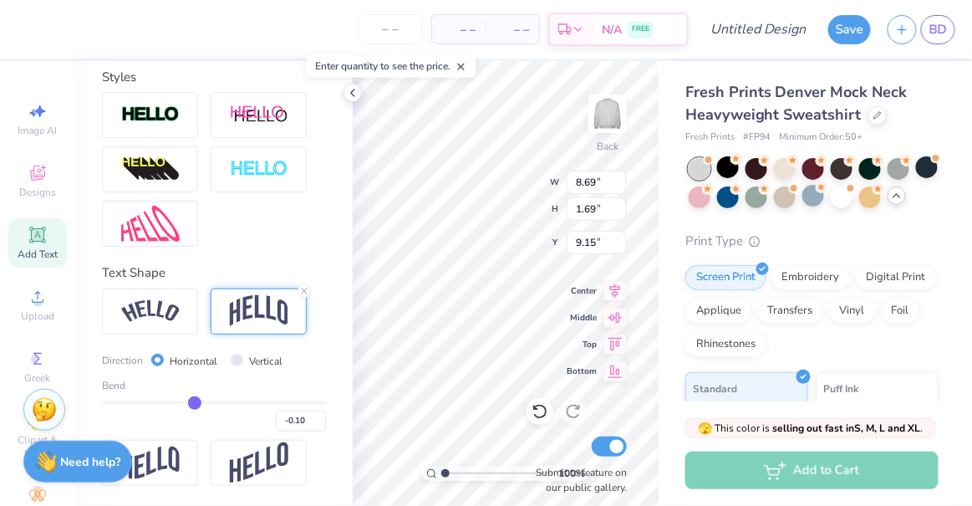
type input "-0.18"
type input "-0.2"
type input "-0.20"
type input "-0.21"
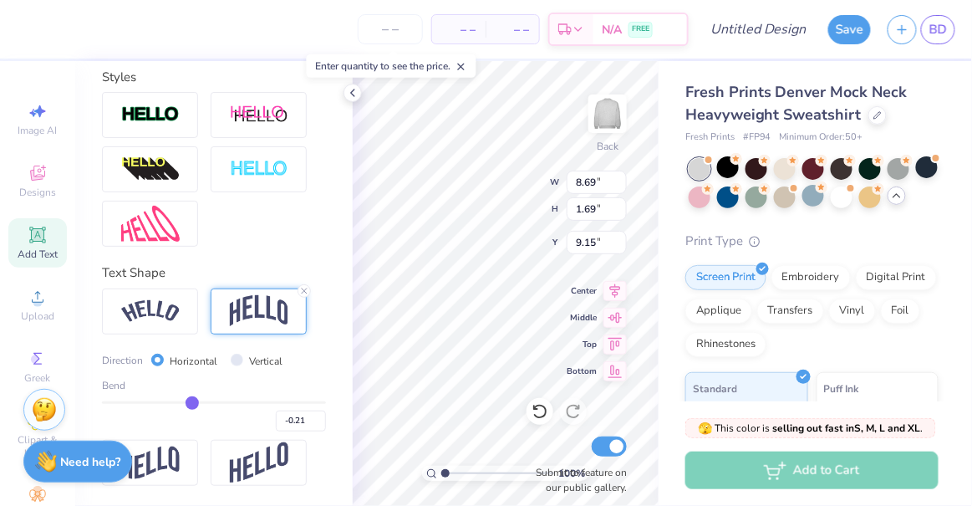
type input "-0.22"
type input "-0.23"
drag, startPoint x: 207, startPoint y: 401, endPoint x: 185, endPoint y: 401, distance: 22.6
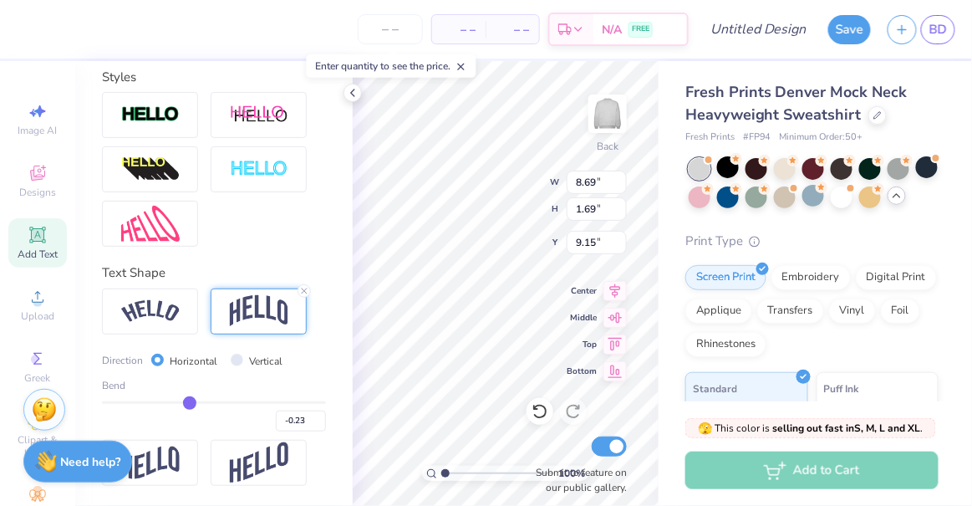
type input "-0.23"
click at [185, 401] on input "range" at bounding box center [214, 402] width 224 height 3
type input "2.48"
type input "8.76"
type input "-0.21"
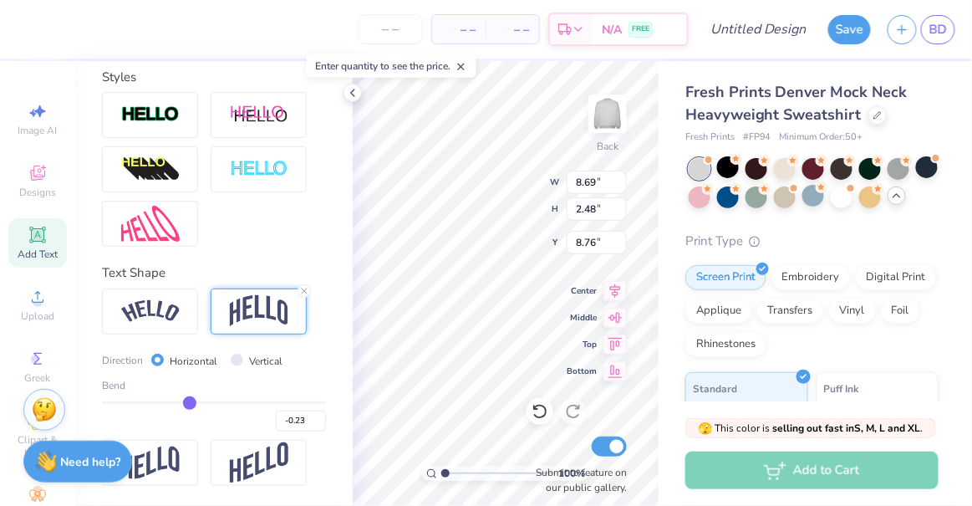
type input "-0.21"
type input "-0.17"
type input "-0.14"
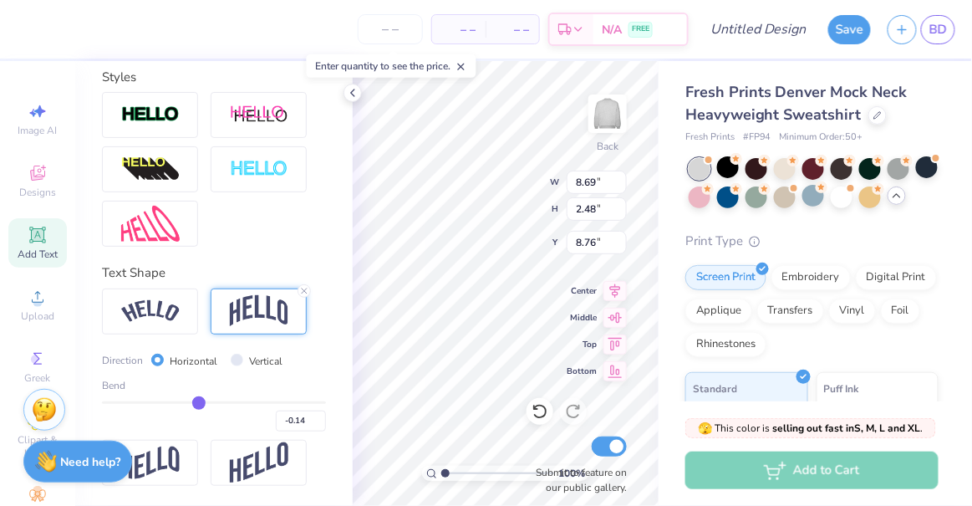
type input "-0.1"
type input "-0.10"
type input "-0.05"
type input "0.02"
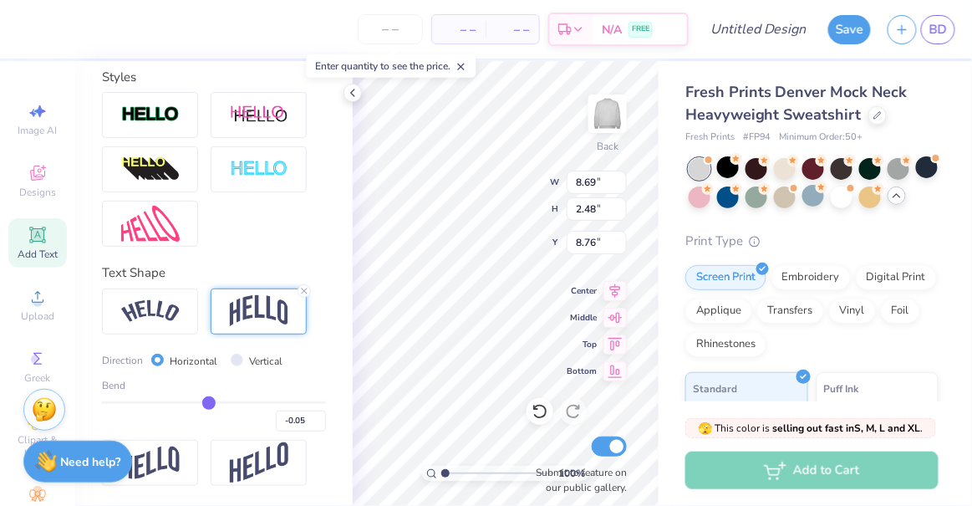
type input "0.02"
type input "0.13"
type input "0.21"
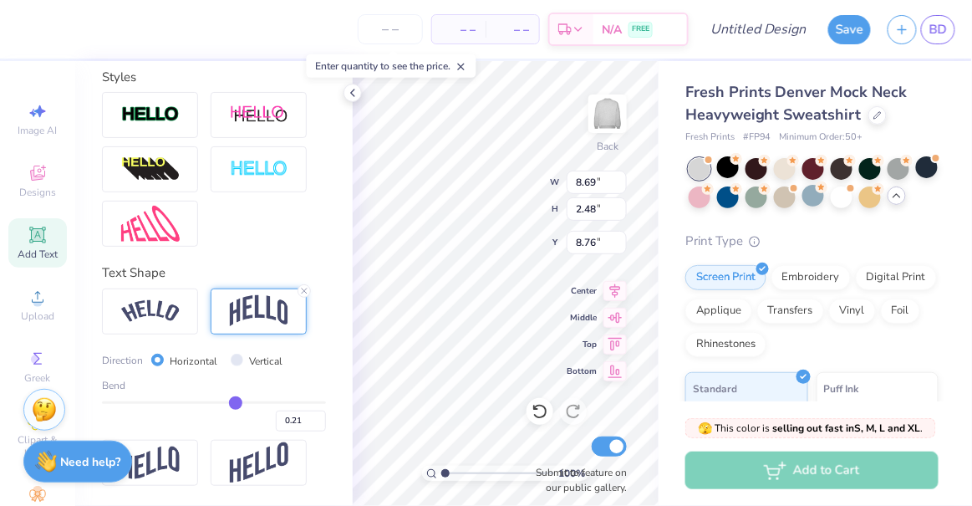
type input "0.3"
type input "0.30"
type input "0.34"
type input "0.37"
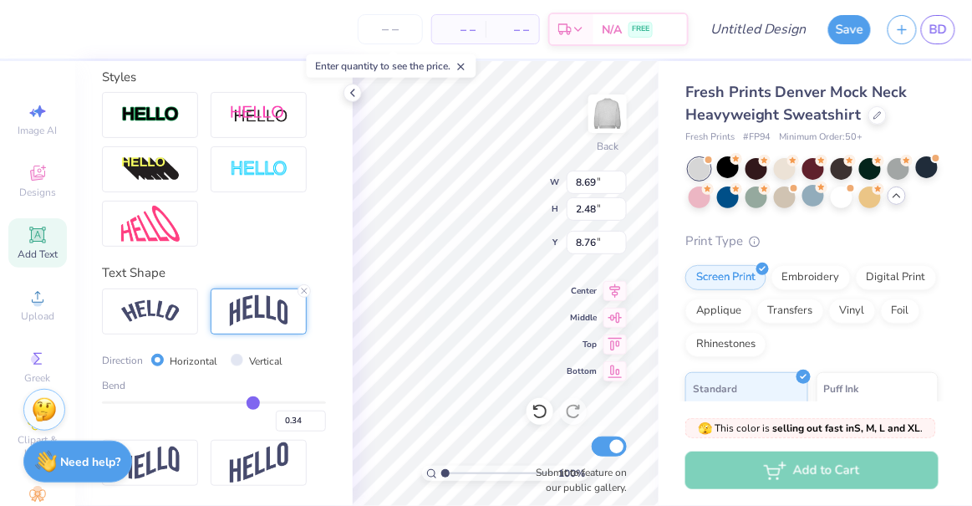
type input "0.37"
type input "0.38"
type input "0.39"
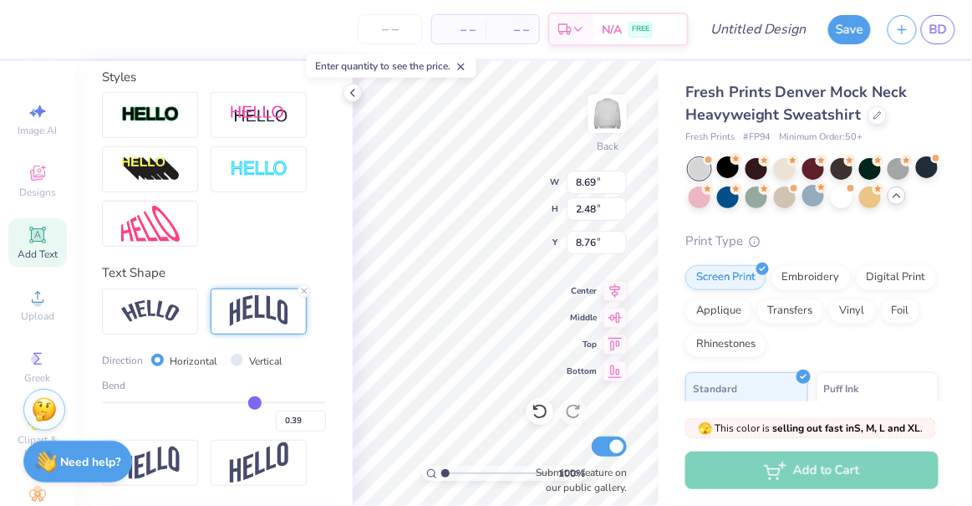
type input "0.41"
drag, startPoint x: 186, startPoint y: 400, endPoint x: 248, endPoint y: 402, distance: 61.9
type input "0.41"
click at [248, 402] on input "range" at bounding box center [214, 402] width 224 height 3
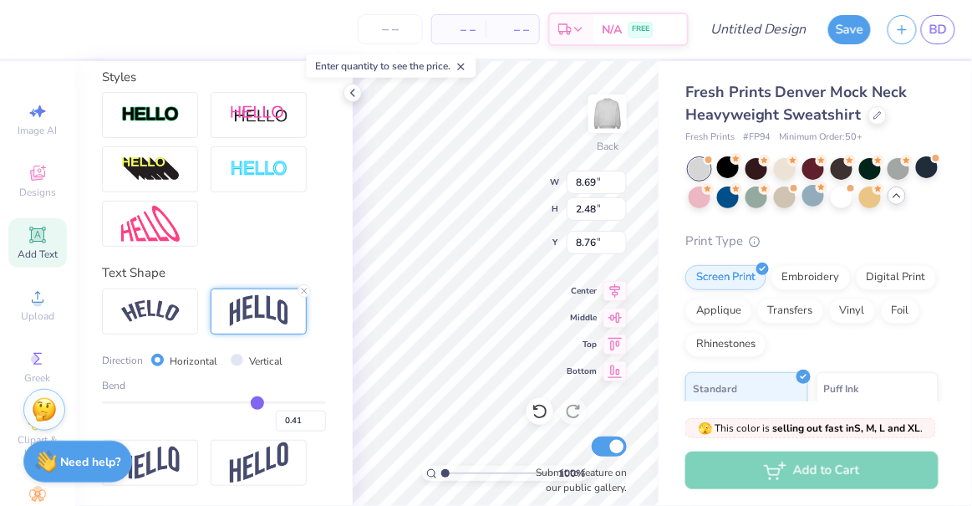
type input "3.13"
type input "8.44"
click at [235, 400] on div "Bend 0.41" at bounding box center [214, 404] width 224 height 53
type input "0.39"
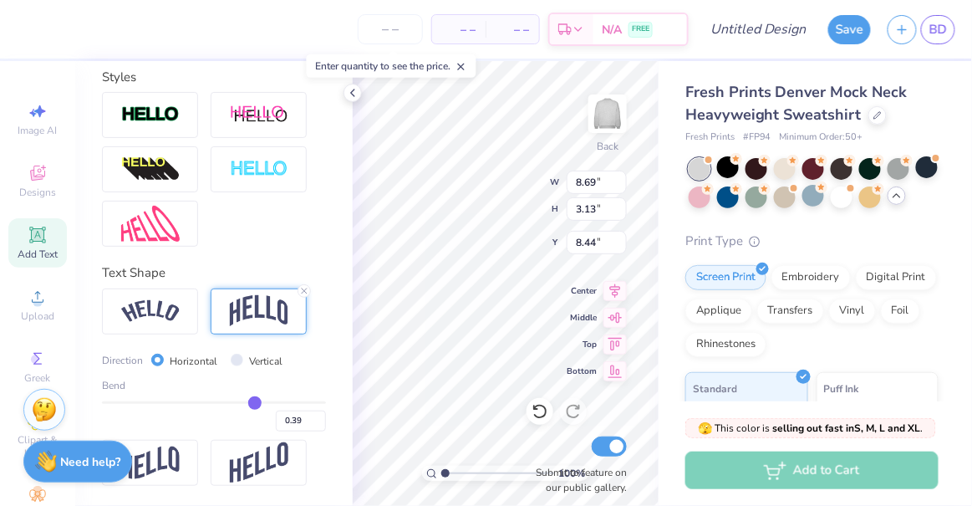
type input "0.38"
type input "0.37"
type input "0.36"
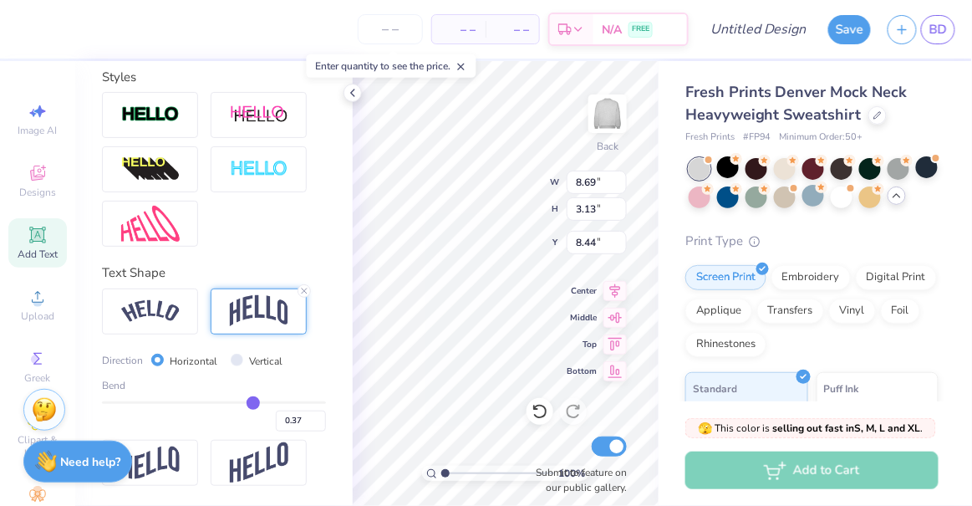
type input "0.36"
type input "0.35"
type input "0.34"
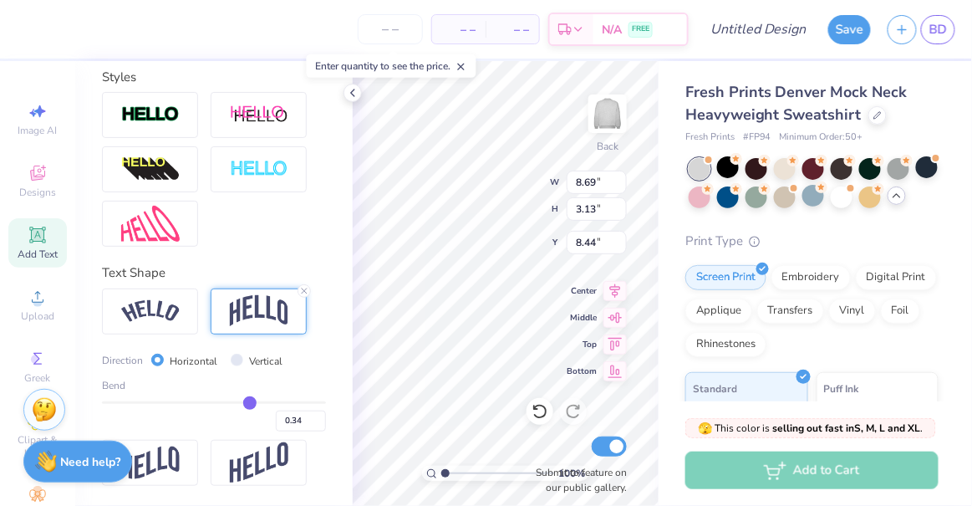
type input "0.33"
type input "0.32"
type input "0.31"
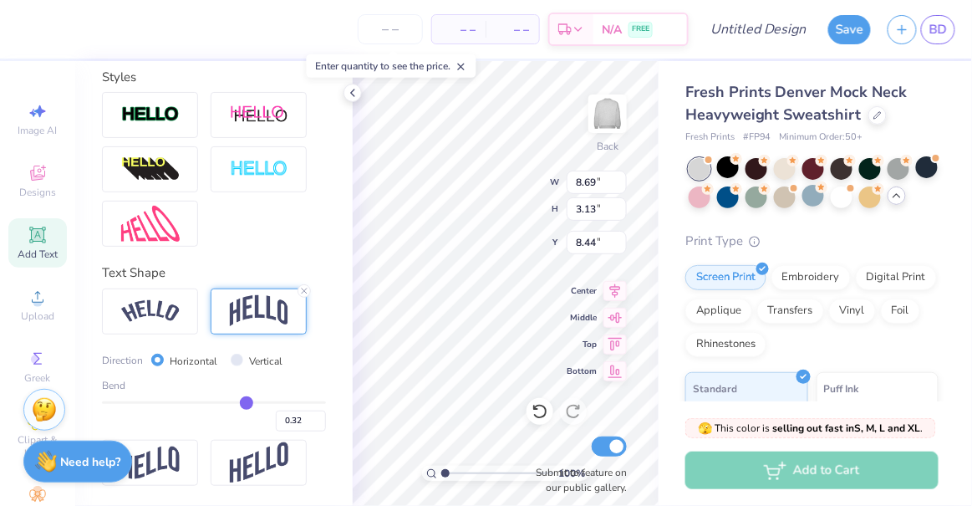
type input "0.31"
type input "0.3"
type input "0.30"
drag, startPoint x: 249, startPoint y: 403, endPoint x: 237, endPoint y: 400, distance: 12.0
type input "0.3"
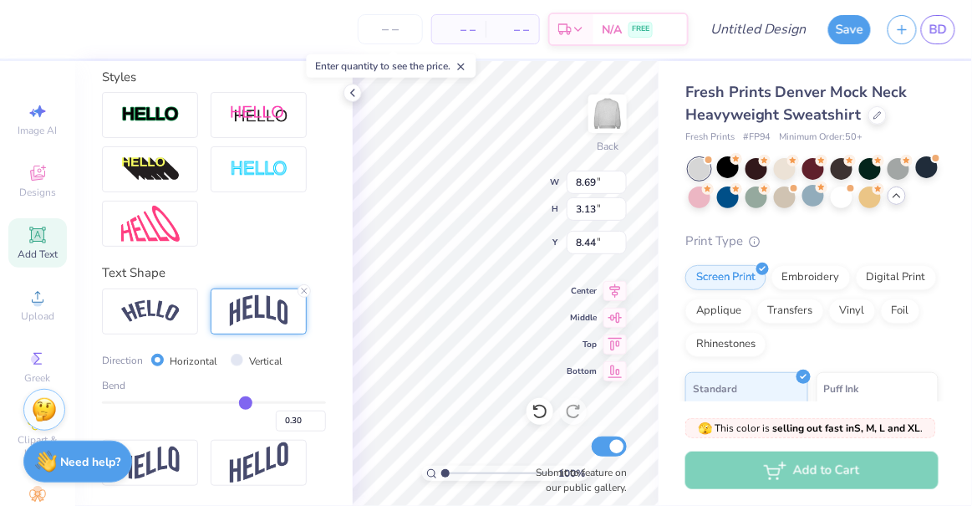
click at [237, 401] on input "range" at bounding box center [214, 402] width 224 height 3
type input "2.72"
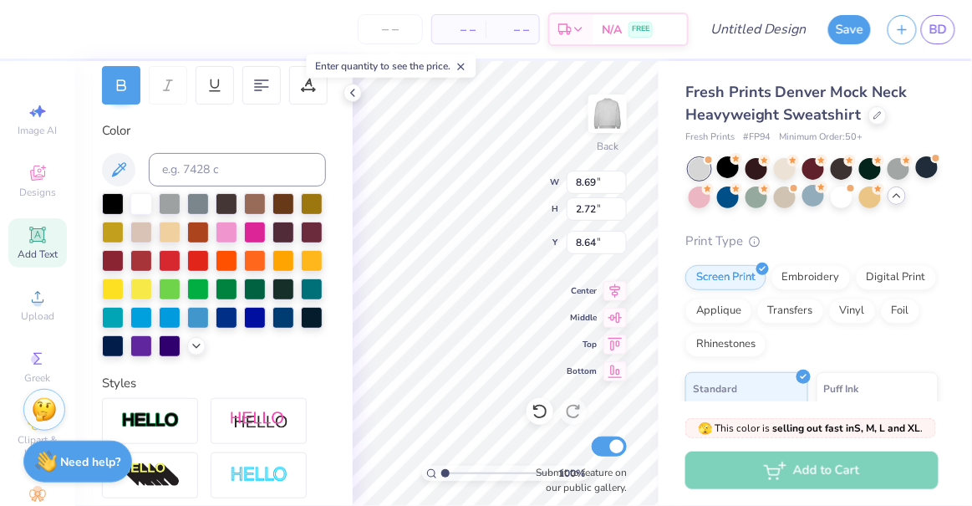
scroll to position [258, 0]
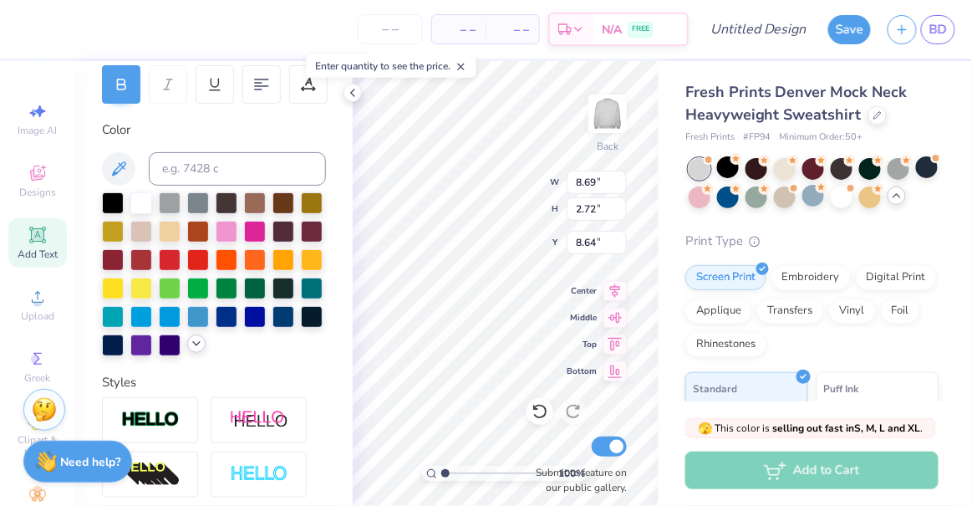
click at [190, 350] on icon at bounding box center [196, 343] width 13 height 13
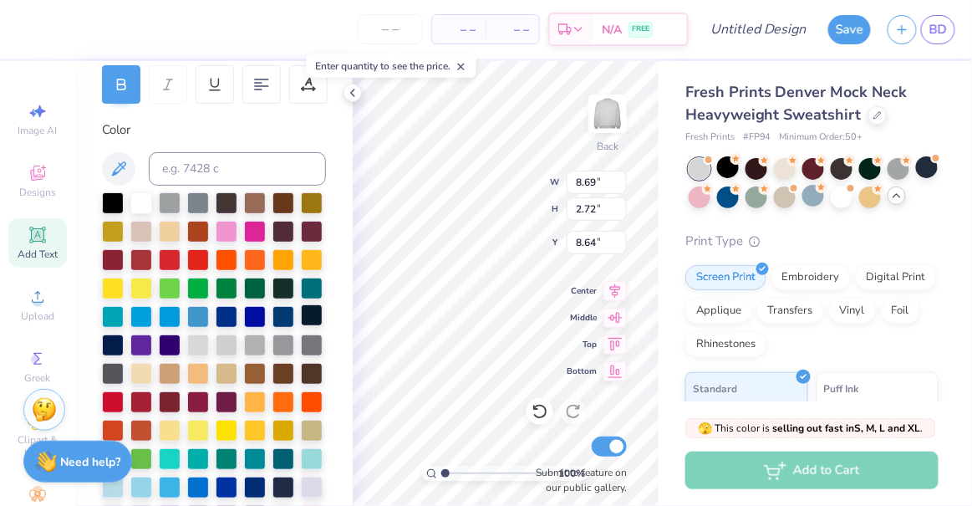
click at [301, 326] on div at bounding box center [312, 315] width 22 height 22
click at [124, 345] on div at bounding box center [113, 344] width 22 height 22
click at [159, 354] on div at bounding box center [170, 344] width 22 height 22
click at [273, 326] on div at bounding box center [284, 315] width 22 height 22
click at [301, 326] on div at bounding box center [312, 315] width 22 height 22
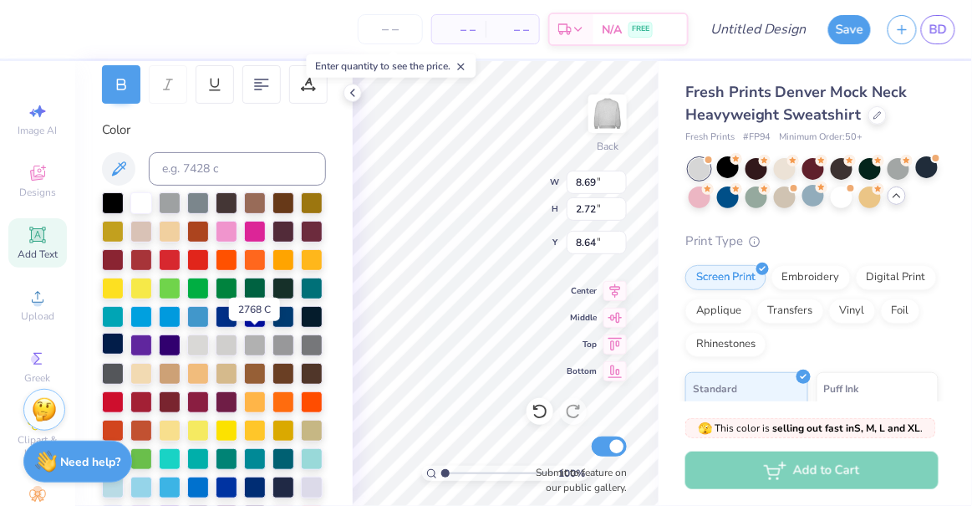
click at [124, 341] on div at bounding box center [113, 344] width 22 height 22
click at [124, 348] on div at bounding box center [113, 344] width 22 height 22
type input "3.00"
type input "11.09"
type input "3.48"
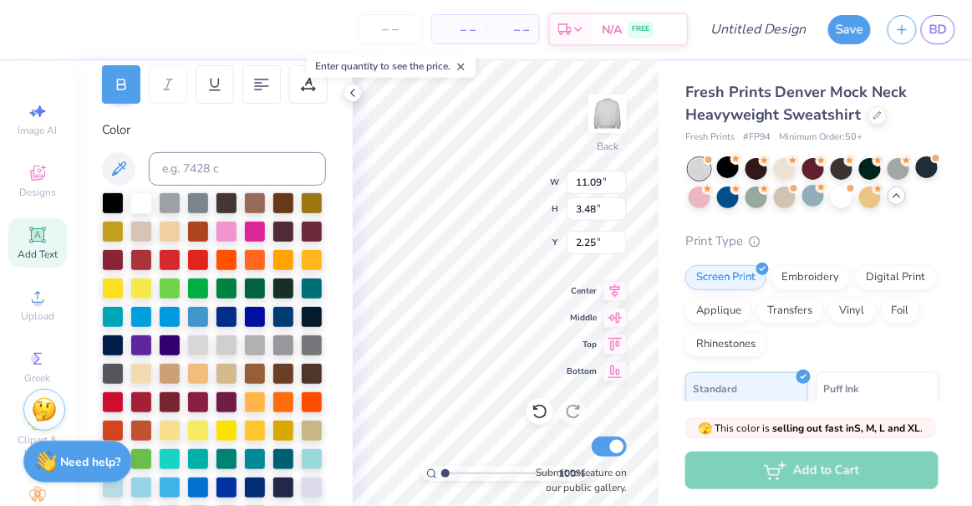
type input "3.00"
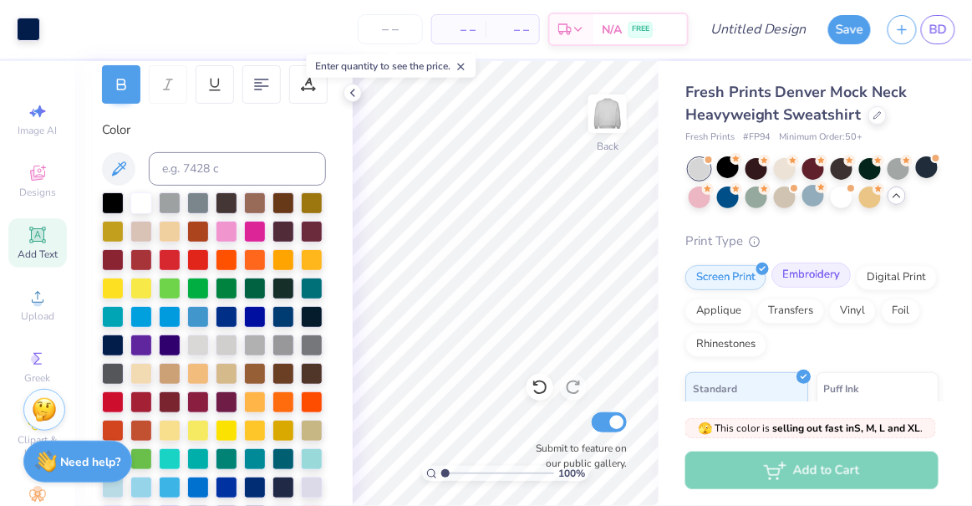
click at [782, 288] on div "Embroidery" at bounding box center [811, 274] width 79 height 25
click at [806, 244] on div "Fresh Prints Denver Mock Neck Heavyweight Sweatshirt Fresh Prints # FP94 Minimu…" at bounding box center [811, 351] width 253 height 540
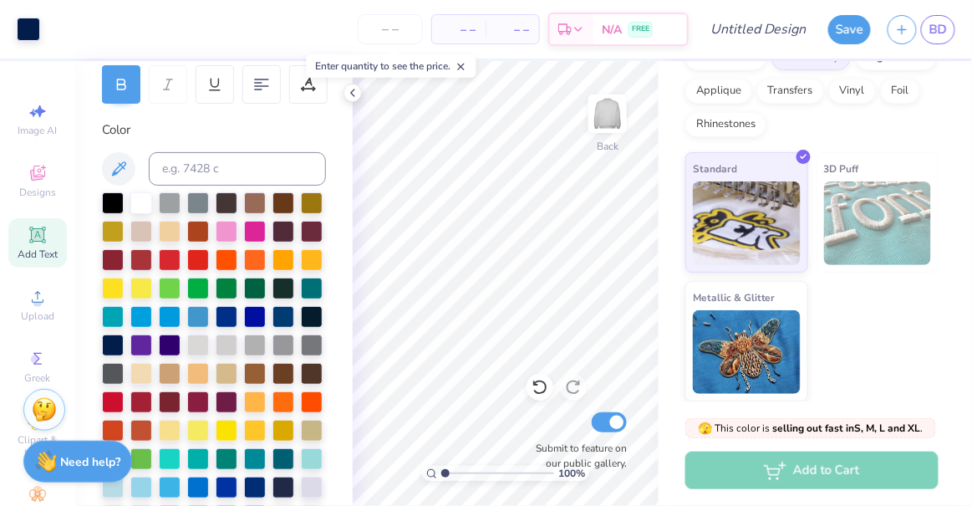
scroll to position [244, 0]
click at [778, 30] on input "Design Title" at bounding box center [779, 29] width 82 height 33
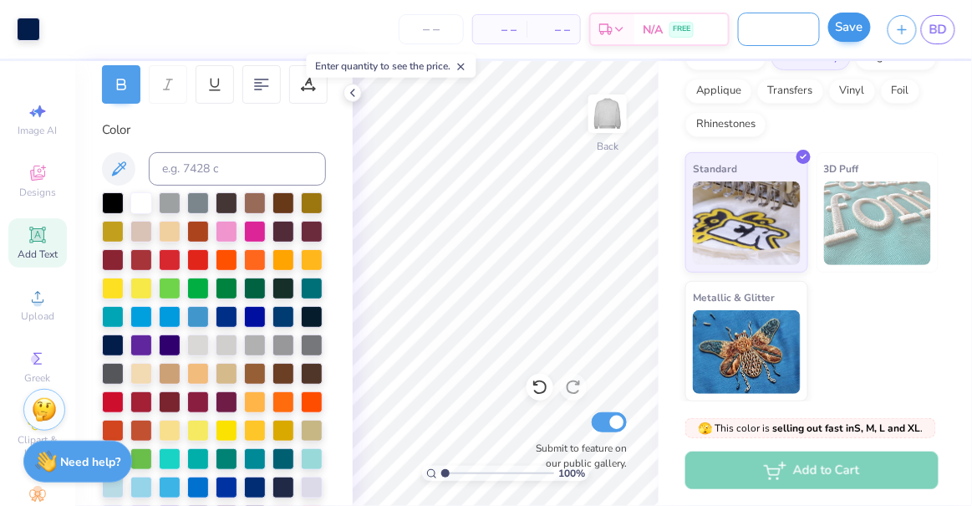
type input "dee gee mock neck"
click at [849, 35] on button "Save" at bounding box center [849, 27] width 43 height 29
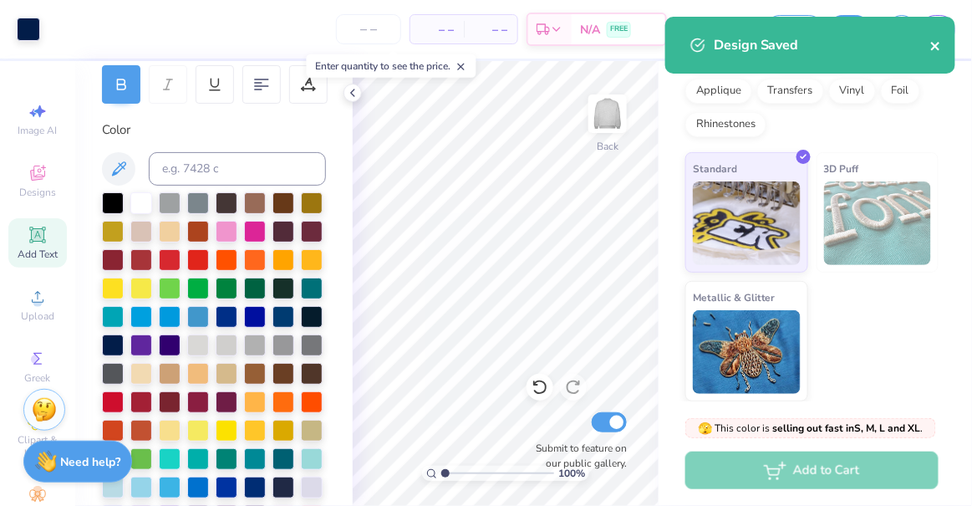
click at [939, 48] on icon "close" at bounding box center [935, 46] width 8 height 8
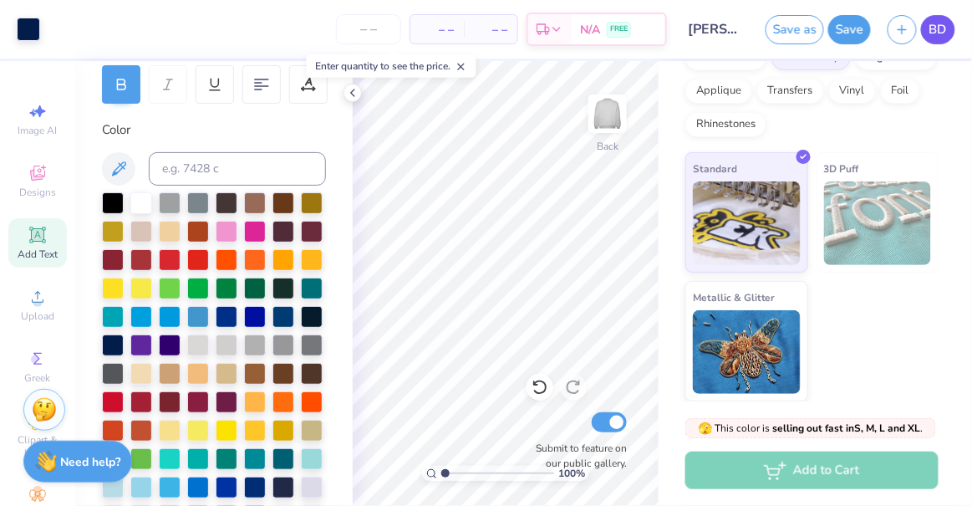
click at [939, 36] on span "BD" at bounding box center [939, 29] width 18 height 19
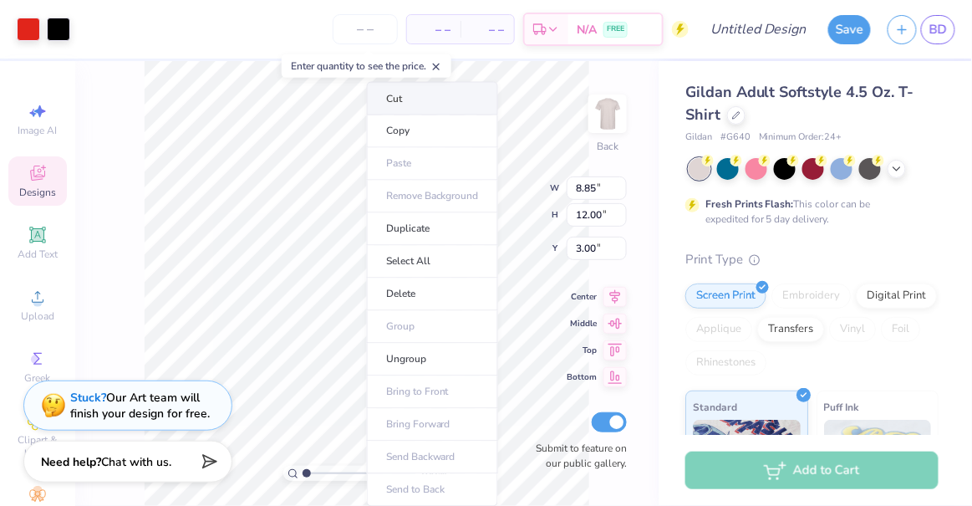
click at [388, 107] on li "Cut" at bounding box center [432, 98] width 131 height 33
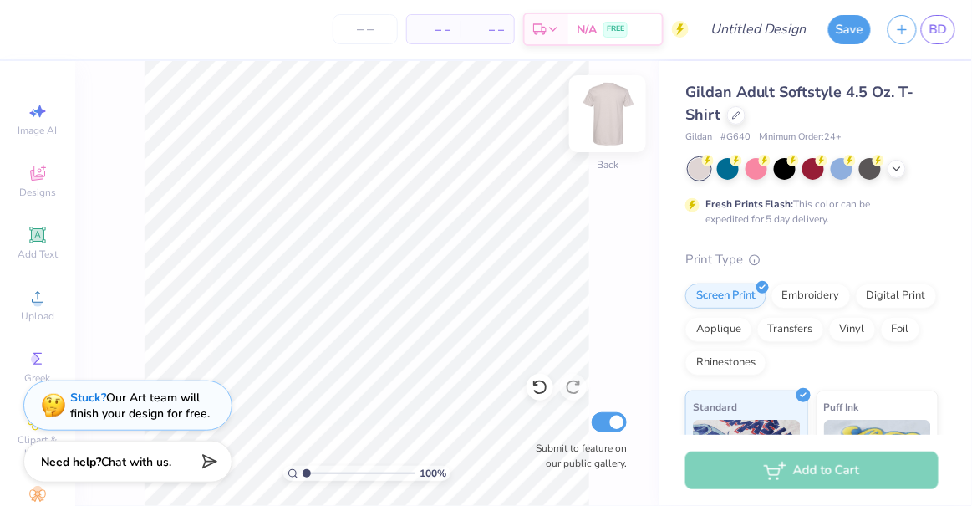
click at [596, 120] on img at bounding box center [607, 113] width 67 height 67
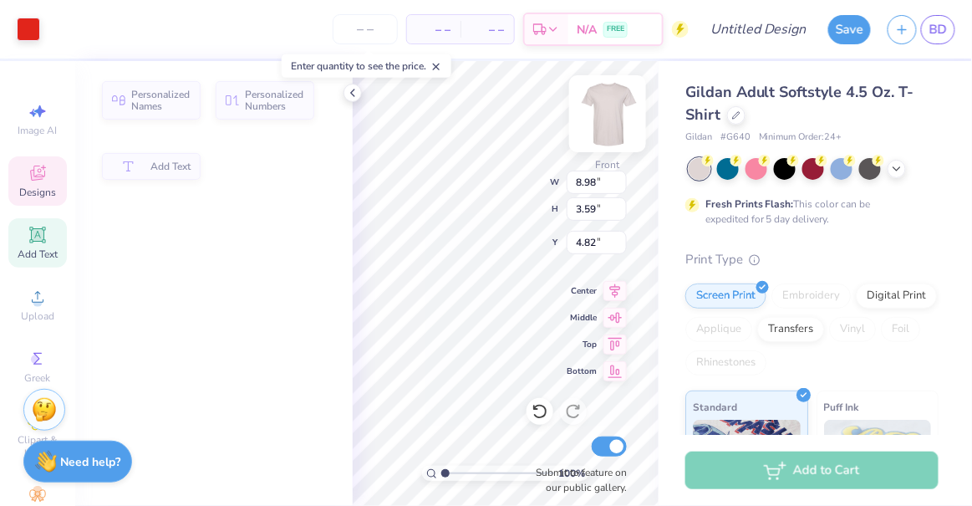
type input "3.59"
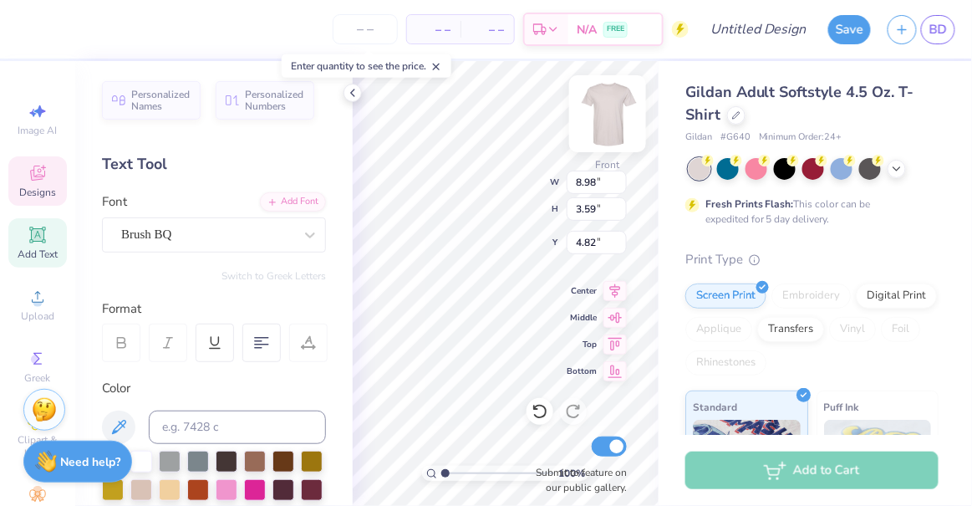
click at [602, 117] on img at bounding box center [607, 113] width 67 height 67
type input "3.53"
type input "1.41"
type input "3.83"
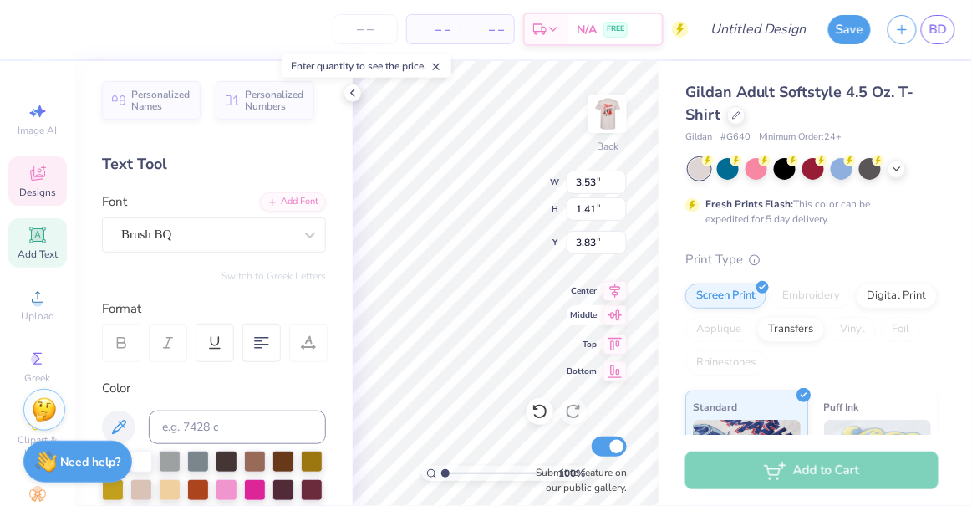
type textarea "Delta Gamma"
type input "4.33"
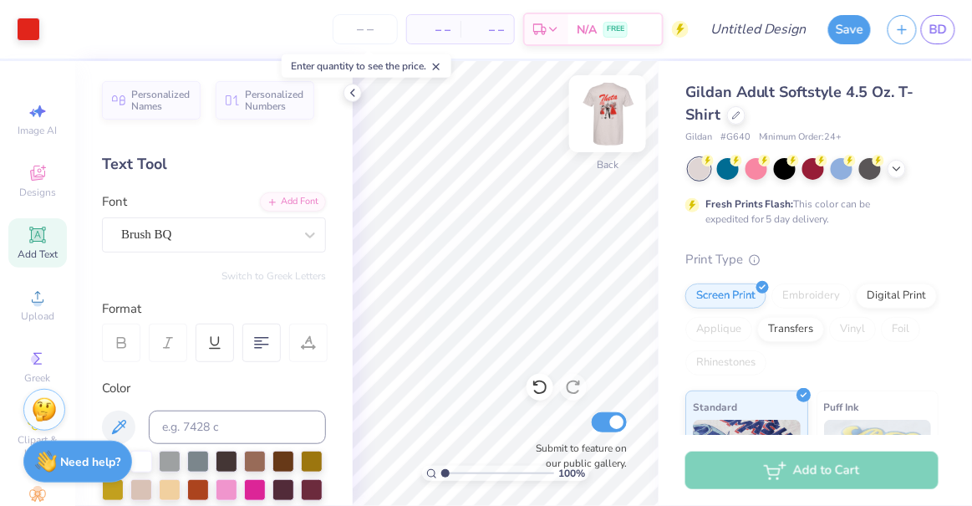
click at [614, 110] on img at bounding box center [607, 113] width 67 height 67
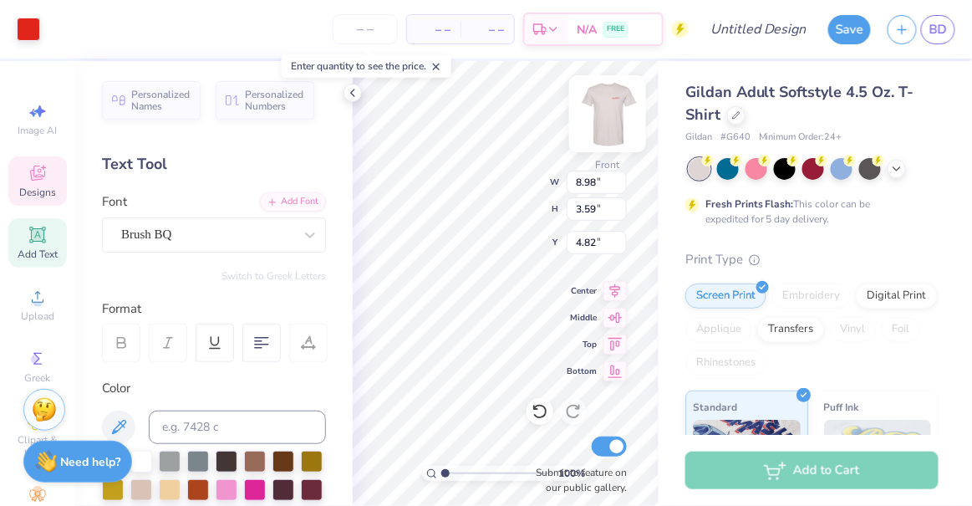
scroll to position [13, 2]
type textarea "Delta Gamma"
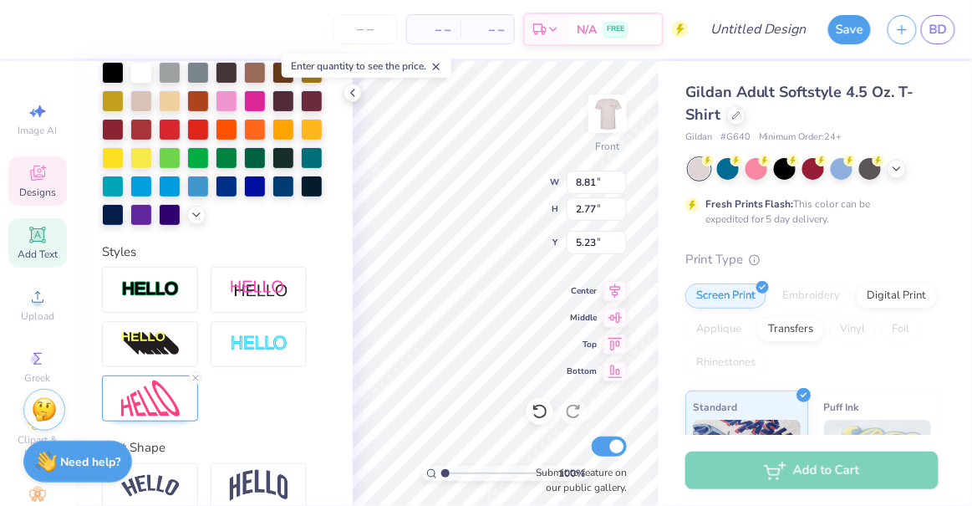
type input "8.81"
type input "2.77"
type input "5.23"
type input "2.28"
type input "0.82"
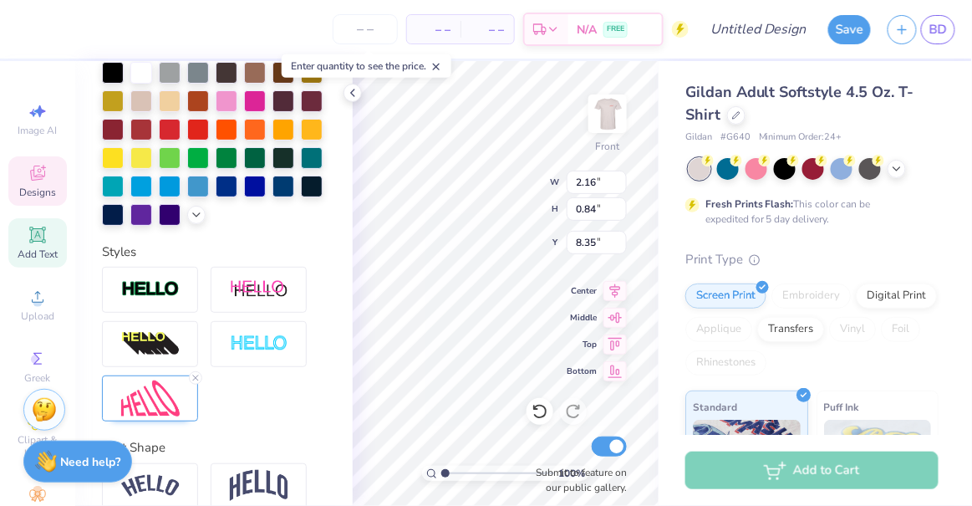
type input "9.04"
click at [614, 114] on img at bounding box center [607, 113] width 67 height 67
type input "5.41"
click at [615, 104] on img at bounding box center [607, 113] width 67 height 67
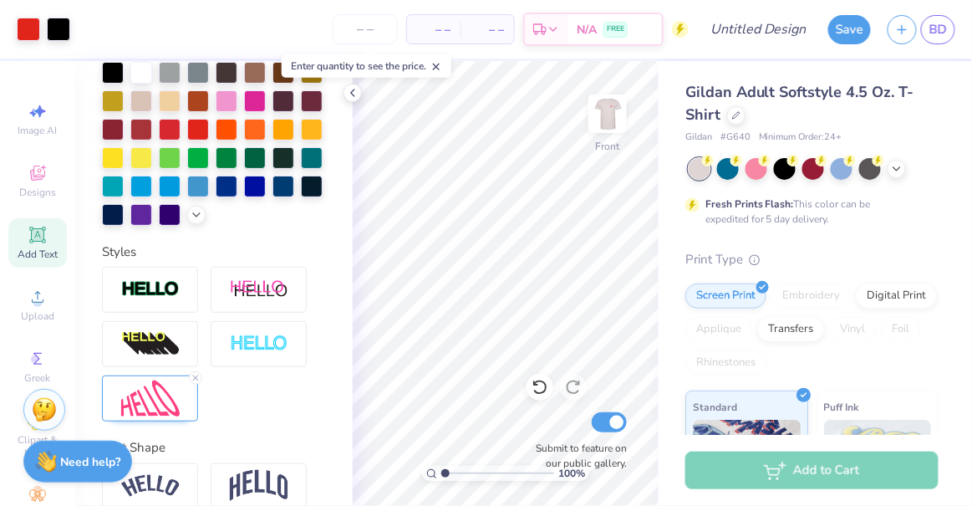
click at [615, 104] on img at bounding box center [607, 113] width 33 height 33
click at [614, 99] on img at bounding box center [607, 113] width 67 height 67
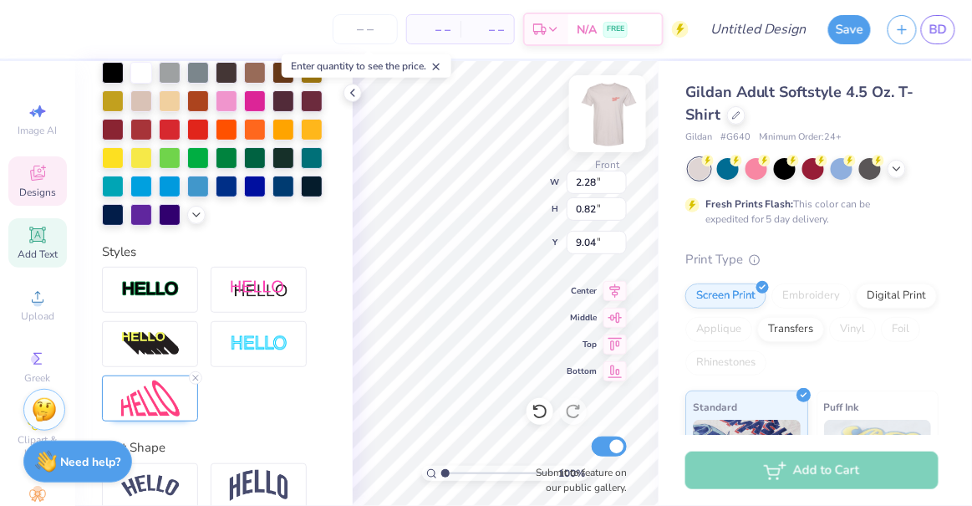
click at [600, 115] on img at bounding box center [607, 113] width 67 height 67
type input "5.84"
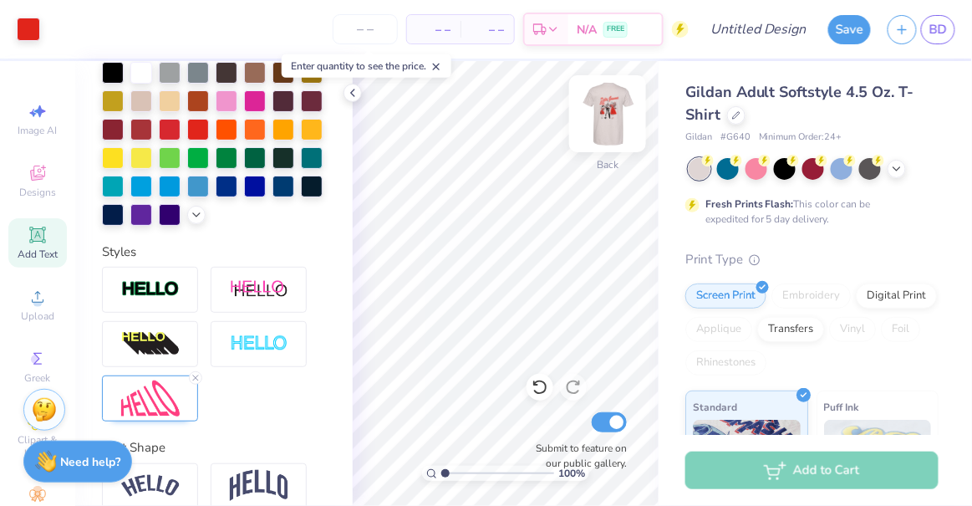
click at [619, 136] on img at bounding box center [607, 113] width 67 height 67
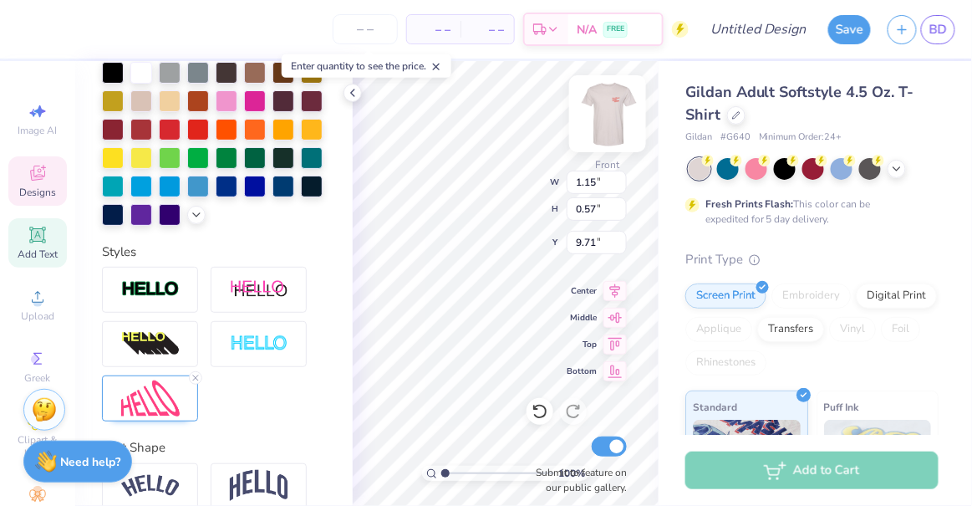
scroll to position [13, 3]
type textarea "2025"
type input "2.28"
type input "0.82"
type input "9.04"
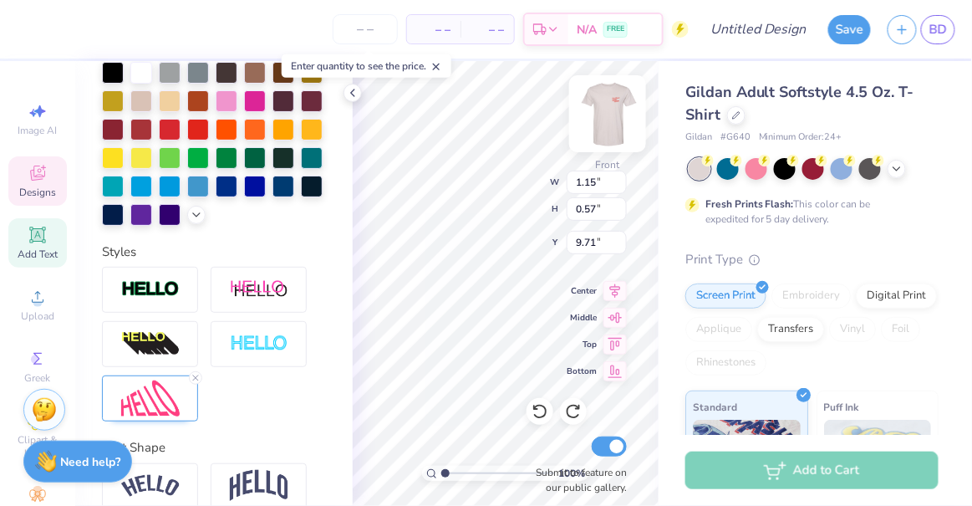
click at [604, 104] on img at bounding box center [607, 113] width 67 height 67
click at [574, 212] on div "100 % Back W 1.13 1.13 " H 0.57 0.57 " Y 7.81 7.81 " Center Middle Top Bottom S…" at bounding box center [506, 283] width 306 height 445
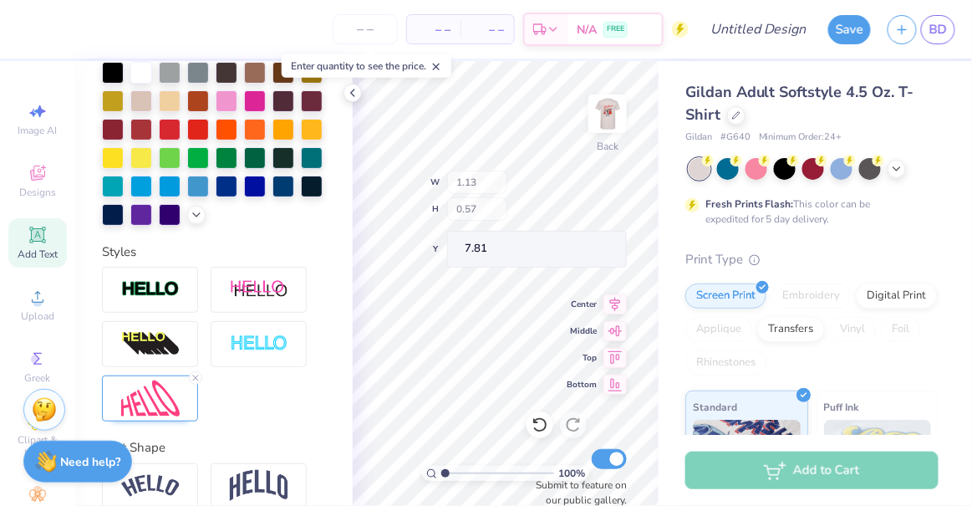
type input "6.75"
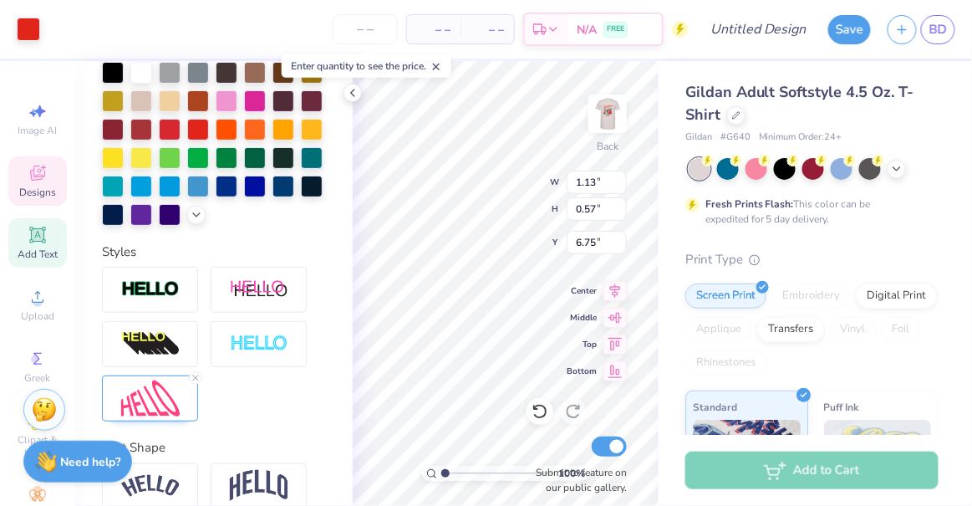
click at [581, 210] on div "100 % Back W 1.13 1.13 " H 0.57 0.57 " Y 6.75 6.75 " Center Middle Top Bottom S…" at bounding box center [506, 283] width 306 height 445
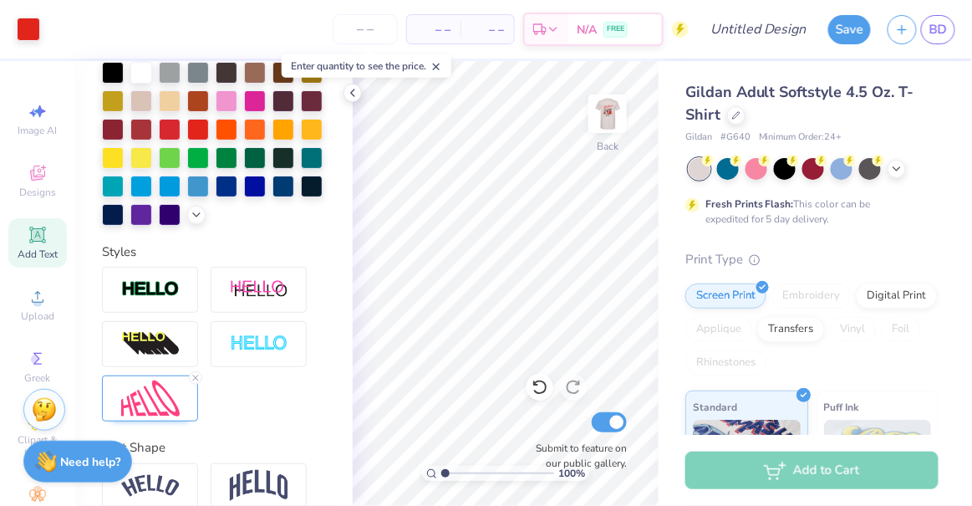
click at [581, 210] on div "100 % Back Submit to feature on our public gallery." at bounding box center [506, 283] width 306 height 445
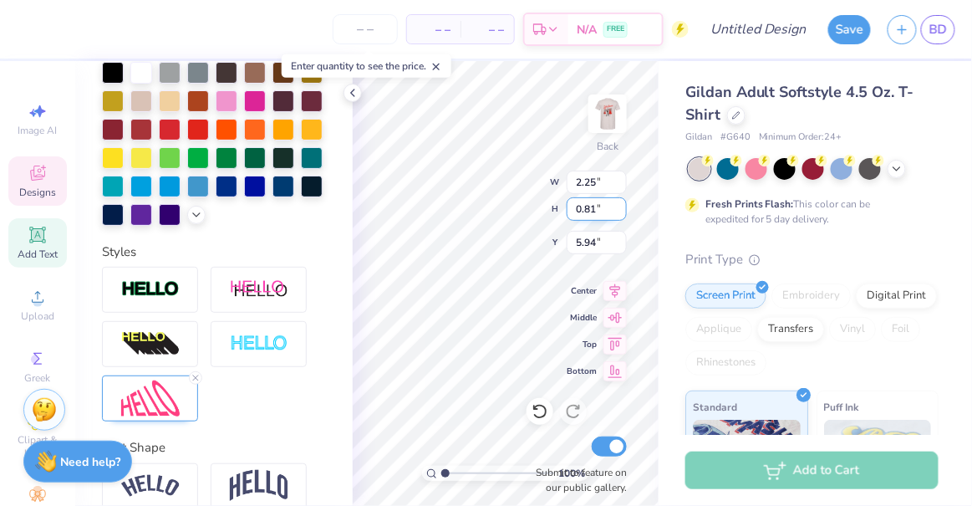
click at [352, 271] on div "Personalized Names Personalized Numbers Text Tool Add Font Font InkstonCasualRe…" at bounding box center [214, 283] width 278 height 445
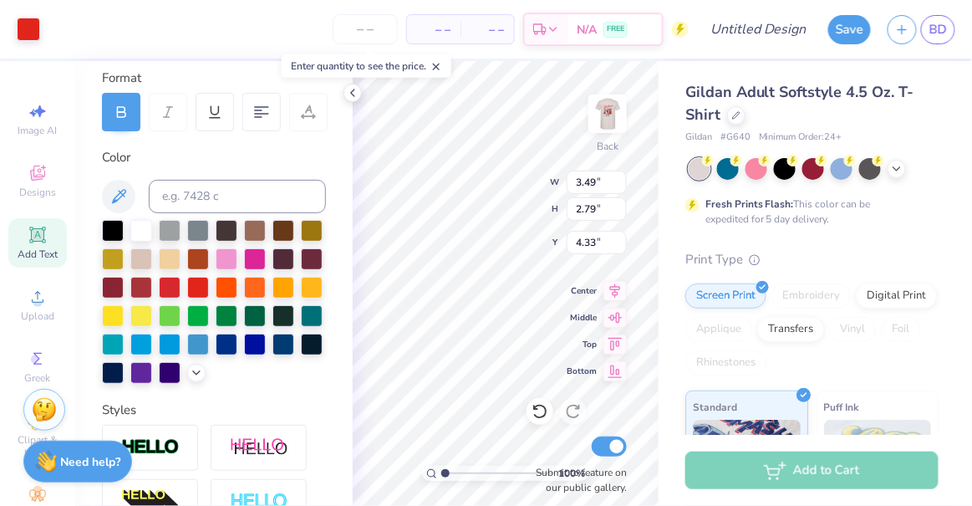
scroll to position [230, 0]
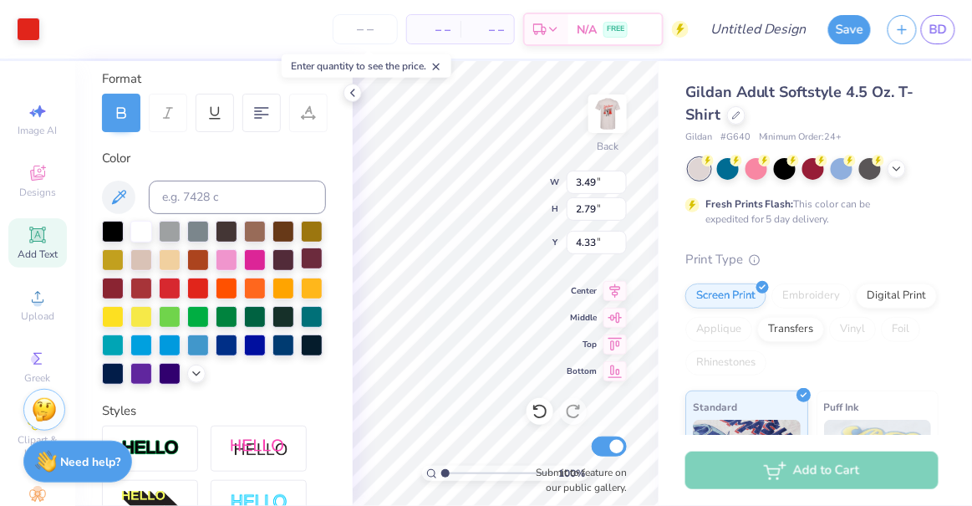
click at [301, 269] on div at bounding box center [312, 258] width 22 height 22
click at [273, 269] on div at bounding box center [284, 258] width 22 height 22
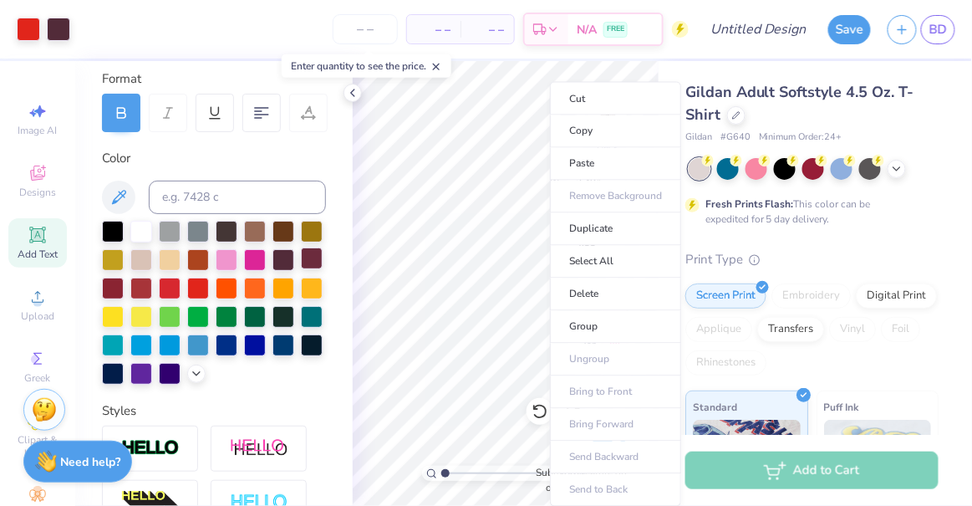
click at [301, 269] on div at bounding box center [312, 258] width 22 height 22
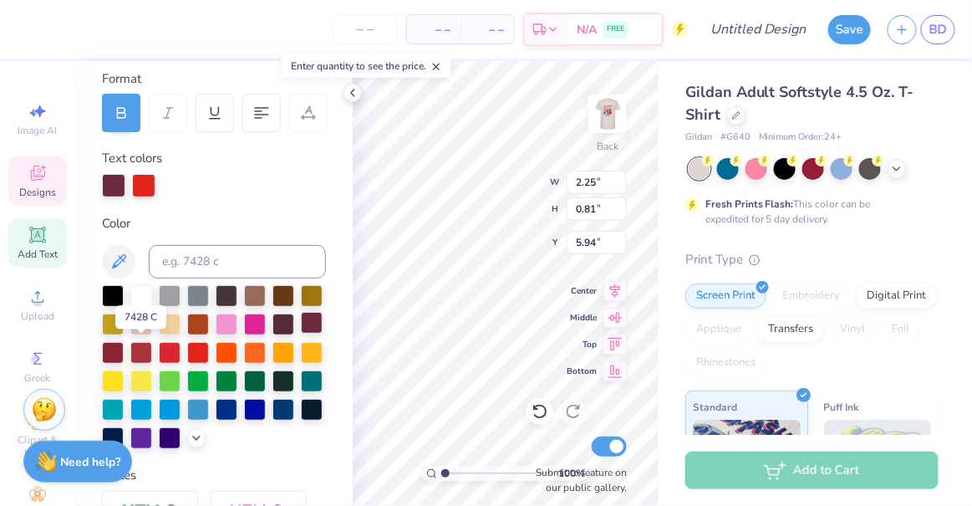
click at [301, 334] on div at bounding box center [312, 323] width 22 height 22
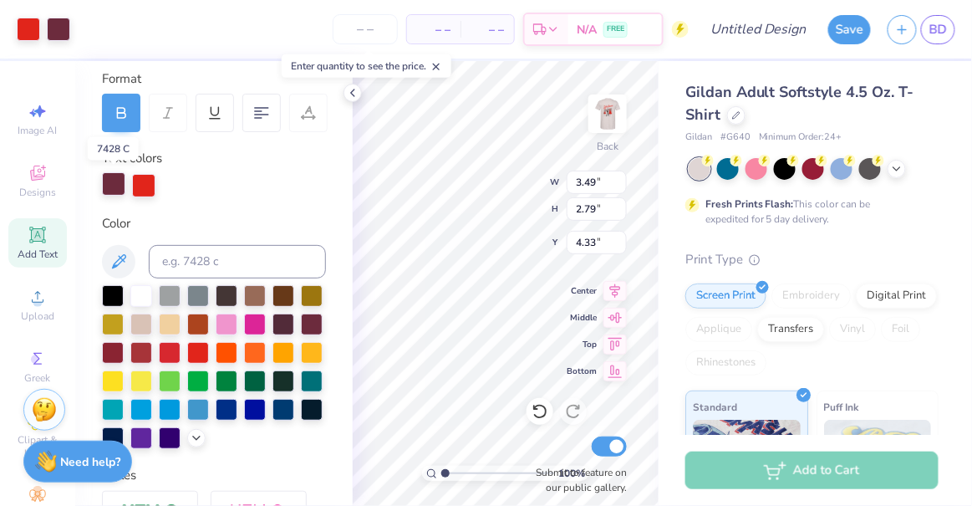
click at [114, 191] on div at bounding box center [113, 183] width 23 height 23
click at [114, 191] on div at bounding box center [113, 185] width 23 height 23
click at [486, 202] on div "100 % Back W 3.49 3.49 " H 2.79 2.79 " Y 4.33 4.33 " Center Middle Top Bottom S…" at bounding box center [506, 283] width 306 height 445
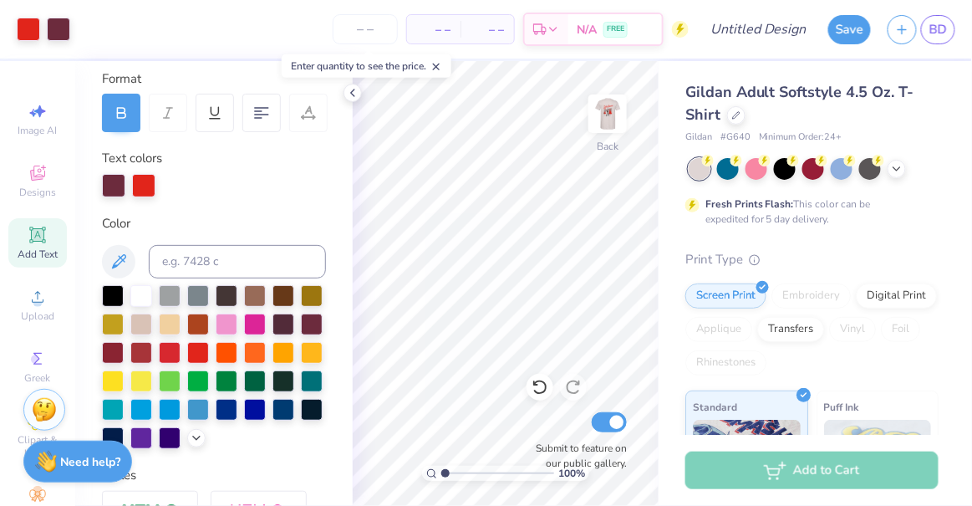
click at [578, 206] on div "100 % Back Submit to feature on our public gallery." at bounding box center [506, 283] width 306 height 445
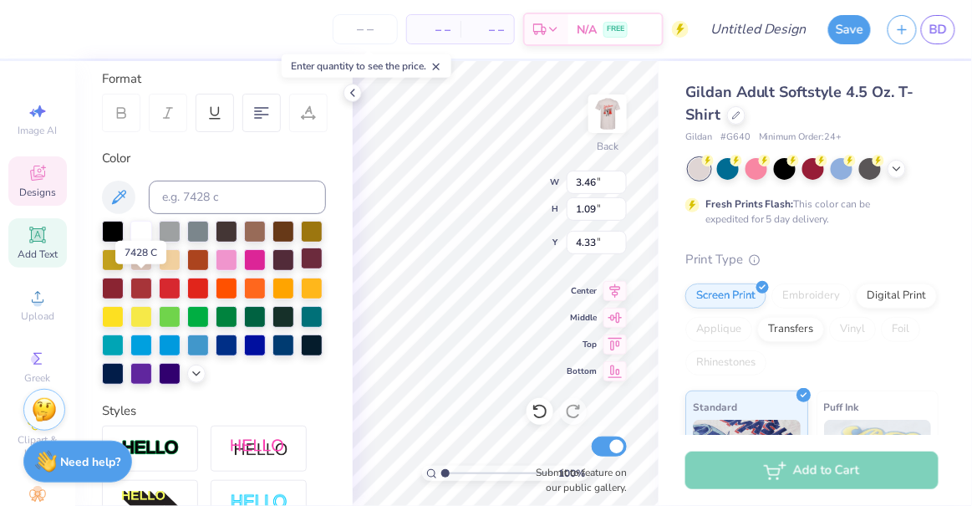
click at [301, 269] on div at bounding box center [312, 258] width 22 height 22
click at [581, 205] on div "100 % Back W 1.13 1.13 " H 0.57 0.57 " Y 6.55 6.55 " Center Middle Top Bottom S…" at bounding box center [506, 283] width 306 height 445
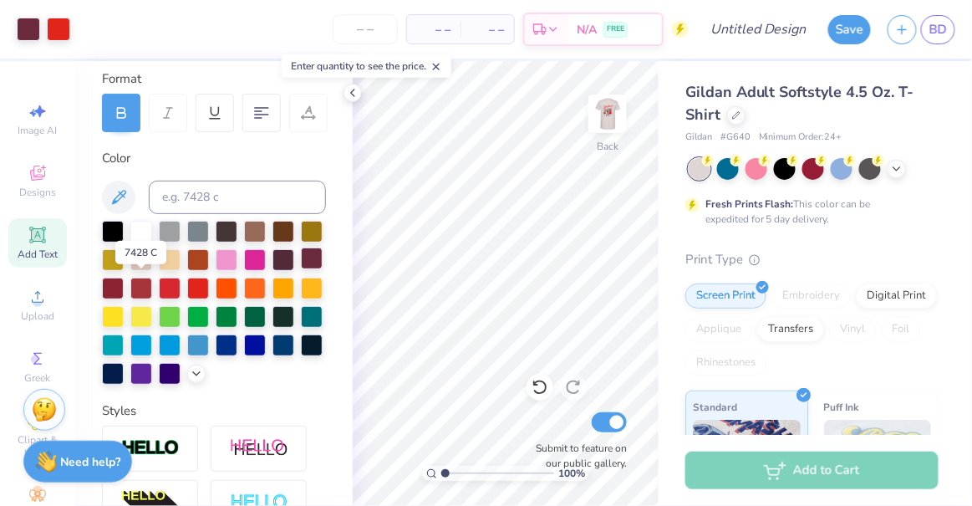
click at [301, 269] on div at bounding box center [312, 258] width 22 height 22
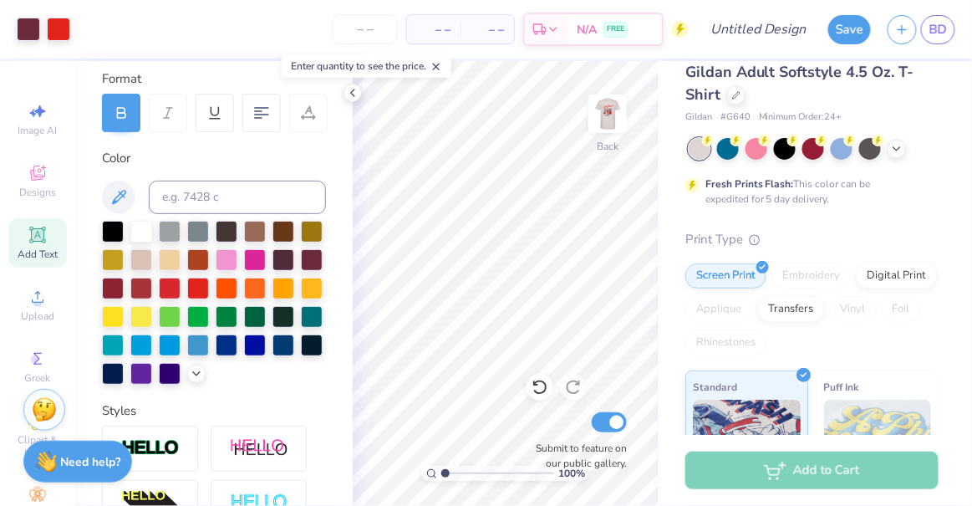
scroll to position [21, 0]
click at [897, 145] on polyline at bounding box center [897, 146] width 7 height 3
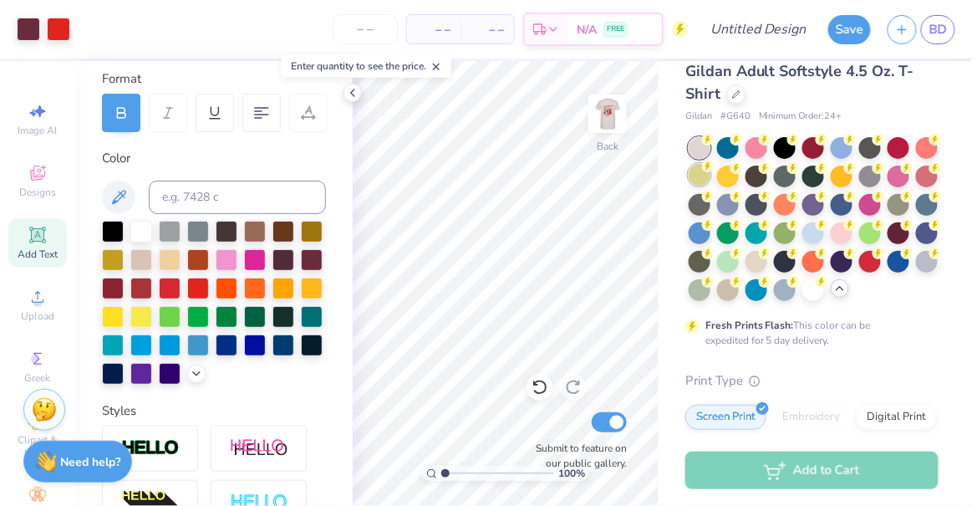
click at [711, 179] on div at bounding box center [700, 175] width 22 height 22
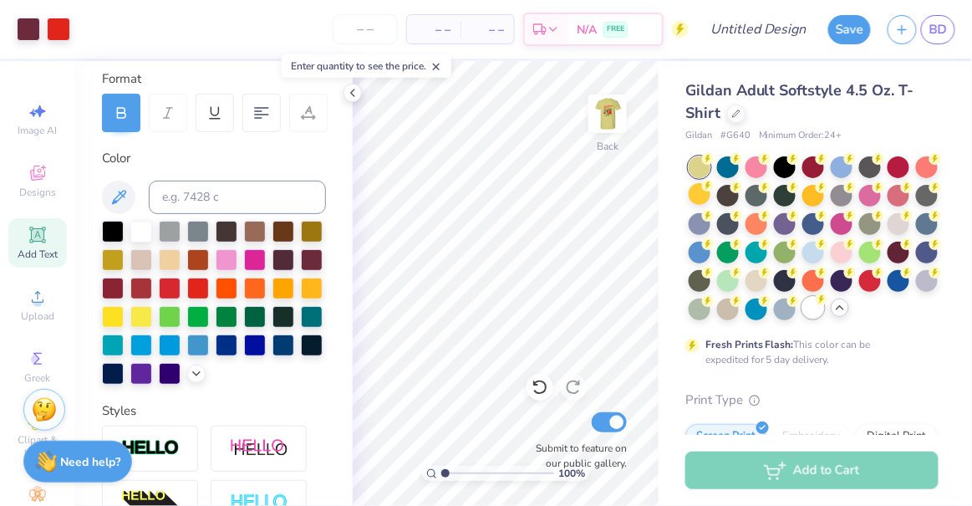
scroll to position [0, 0]
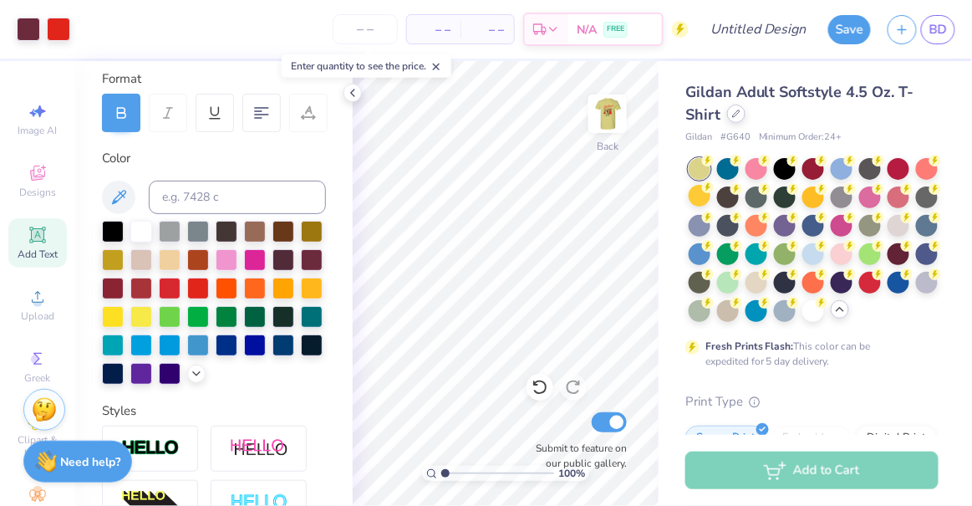
click at [736, 117] on icon at bounding box center [736, 114] width 8 height 8
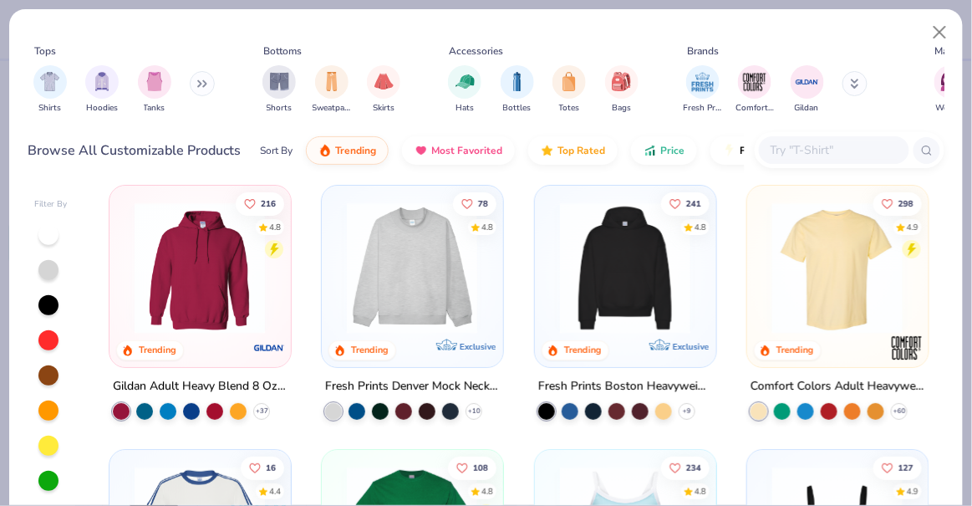
scroll to position [7, 0]
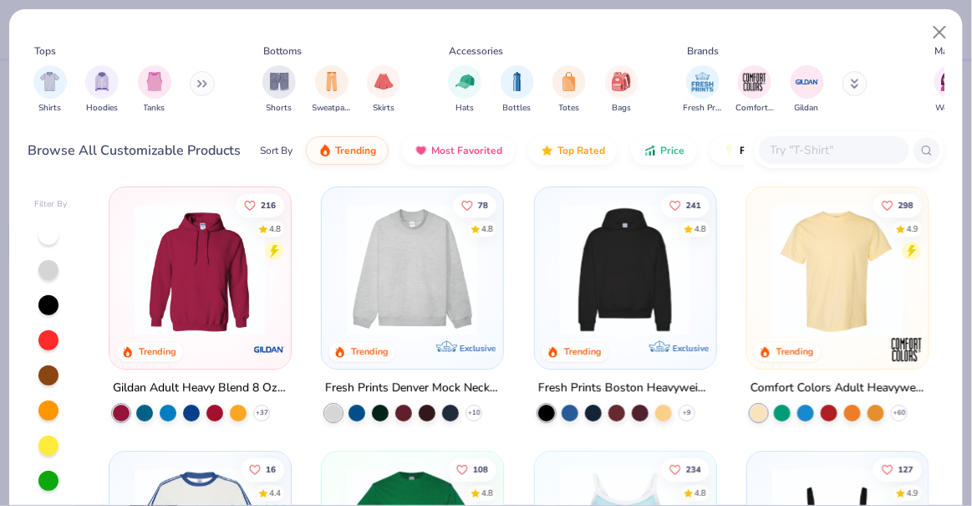
click at [752, 404] on div at bounding box center [759, 412] width 17 height 17
click at [764, 317] on img at bounding box center [690, 269] width 147 height 131
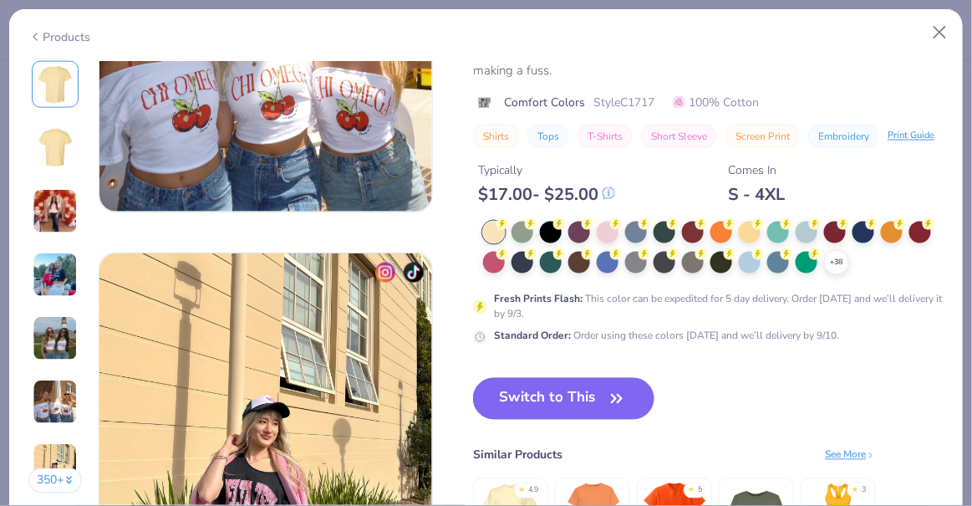
scroll to position [2066, 0]
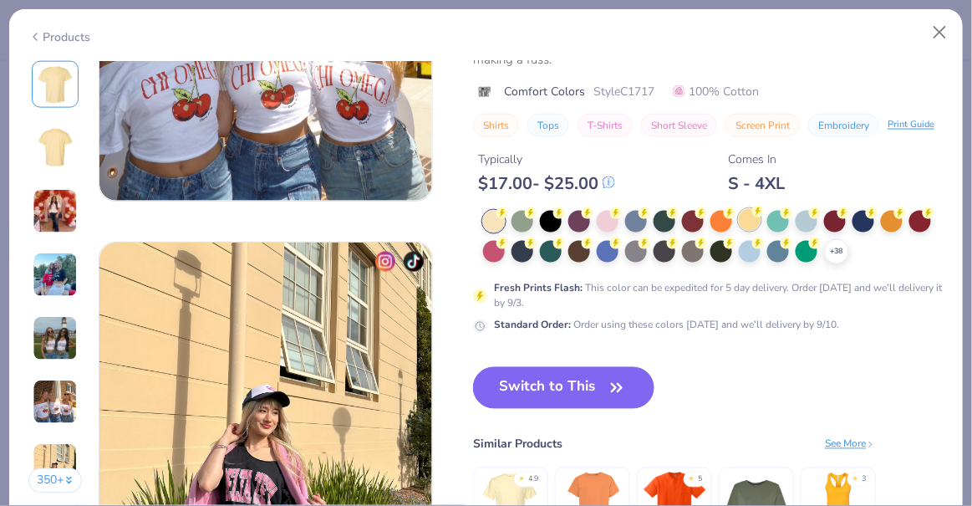
click at [758, 216] on div at bounding box center [750, 220] width 22 height 22
click at [496, 217] on div at bounding box center [494, 220] width 22 height 22
click at [558, 380] on button "Switch to This" at bounding box center [563, 388] width 181 height 42
click at [586, 387] on button "Switch to This" at bounding box center [563, 388] width 181 height 42
click at [839, 253] on icon at bounding box center [836, 251] width 13 height 13
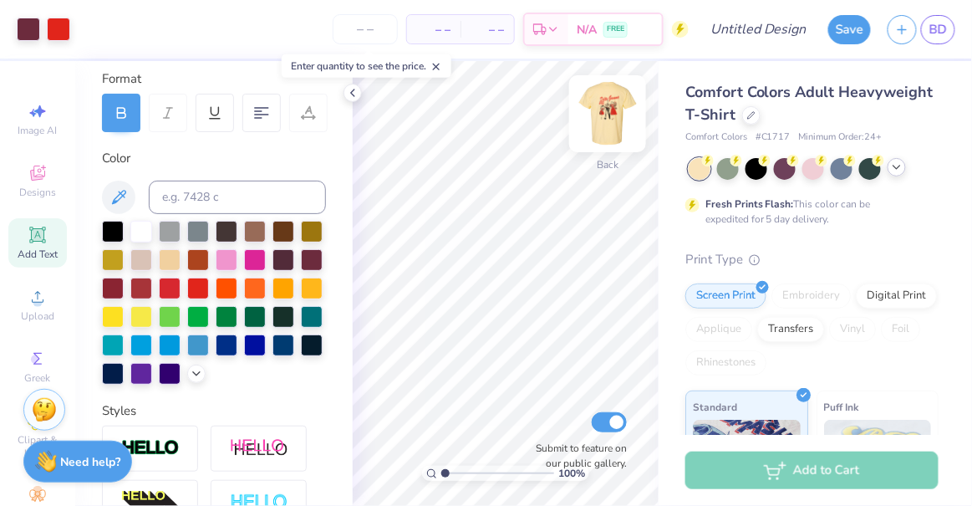
click at [601, 114] on img at bounding box center [607, 113] width 67 height 67
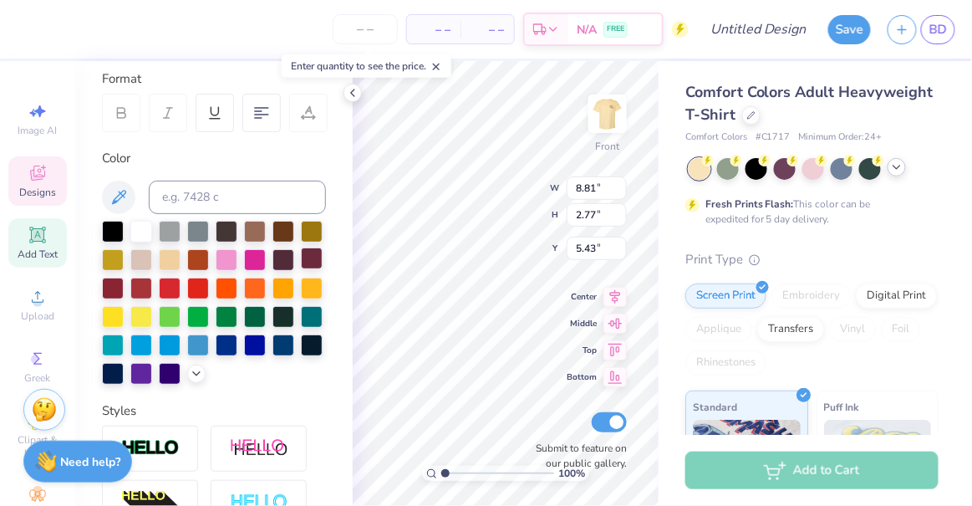
click at [301, 269] on div at bounding box center [312, 258] width 22 height 22
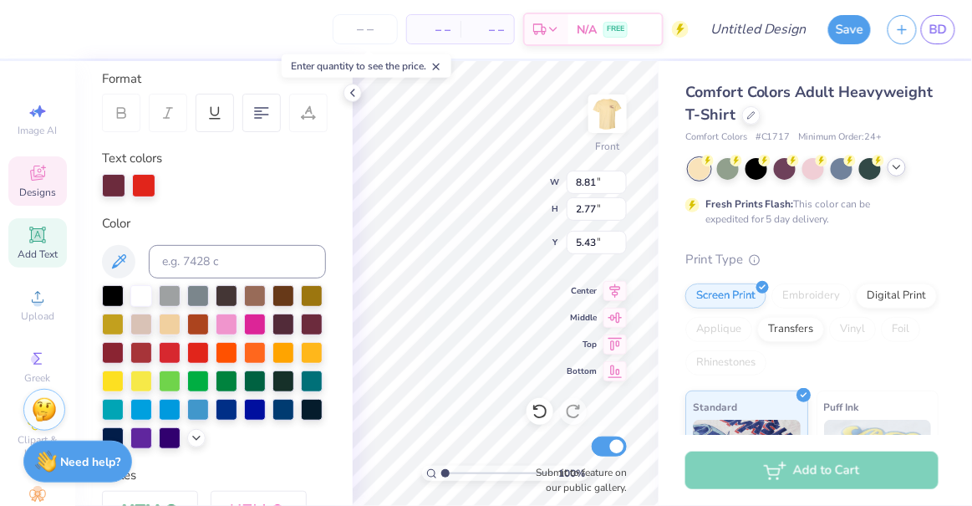
type input "2.16"
type input "0.84"
type input "8.05"
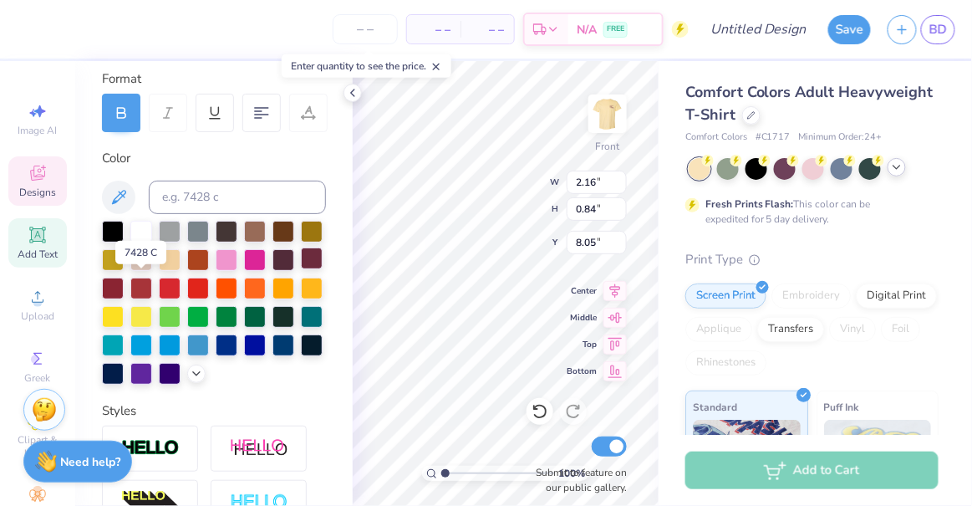
click at [301, 269] on div at bounding box center [312, 258] width 22 height 22
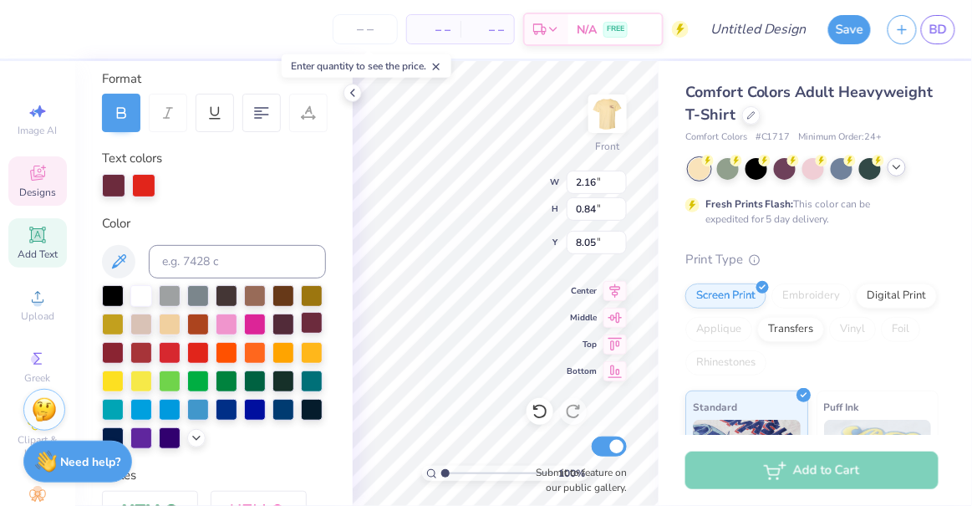
type input "2.28"
type input "0.82"
type input "8.73"
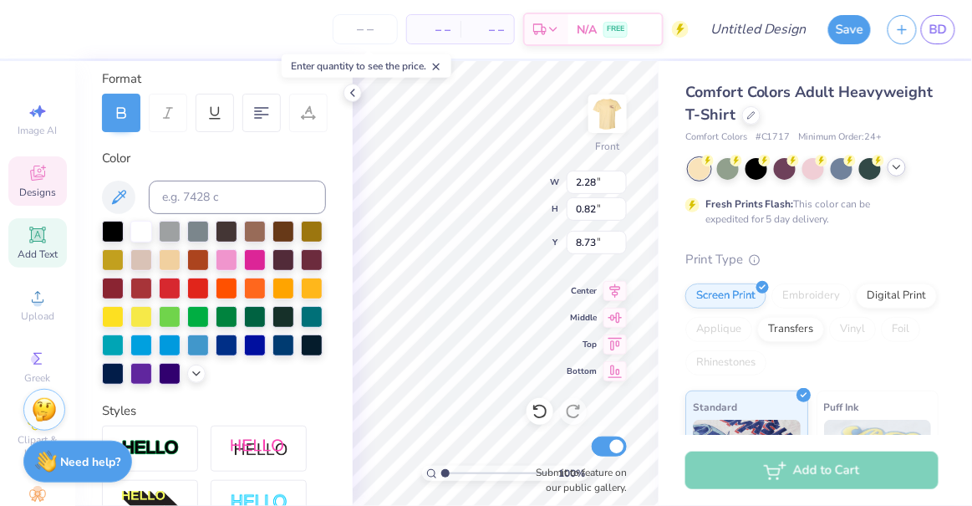
click at [128, 286] on div at bounding box center [214, 303] width 224 height 164
click at [301, 269] on div at bounding box center [312, 258] width 22 height 22
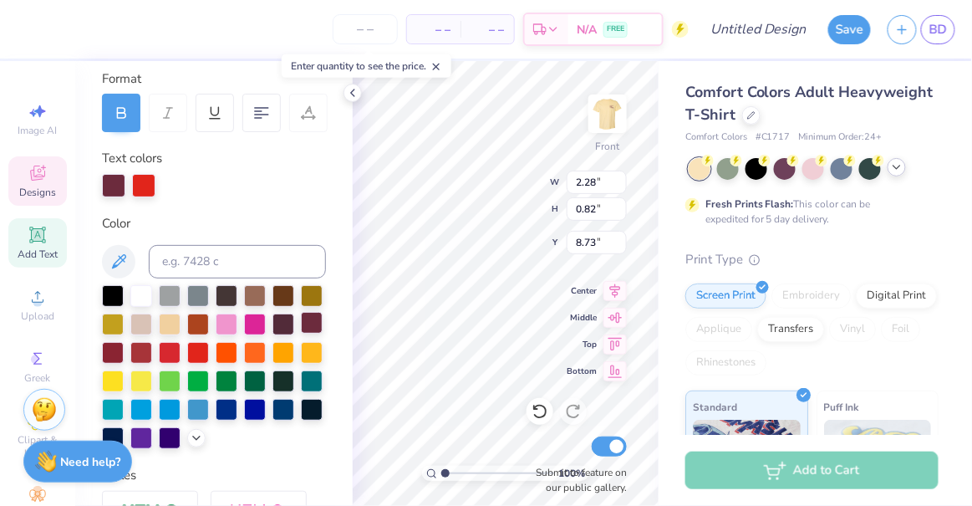
type input "8.22"
type input "9.20"
type input "7.50"
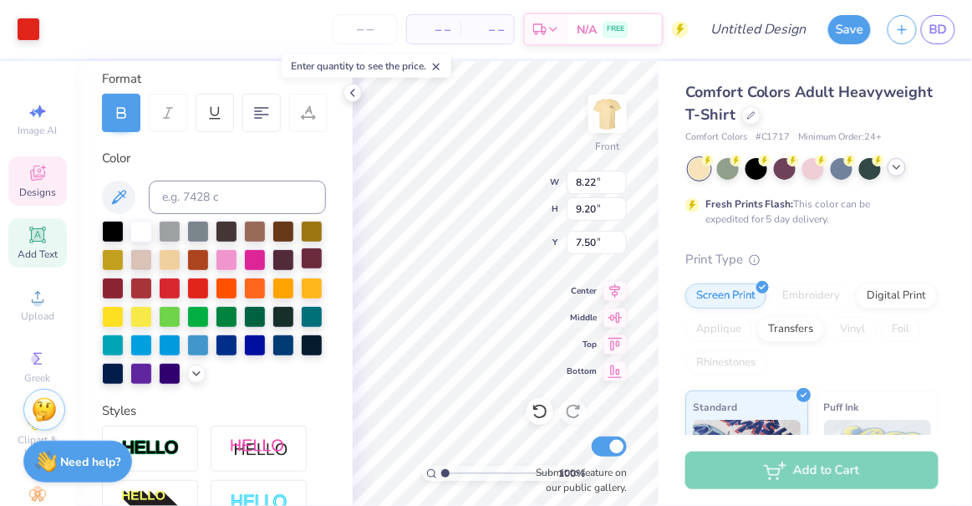
type input "1.15"
type input "0.57"
type input "9.40"
click at [301, 269] on div at bounding box center [312, 258] width 22 height 22
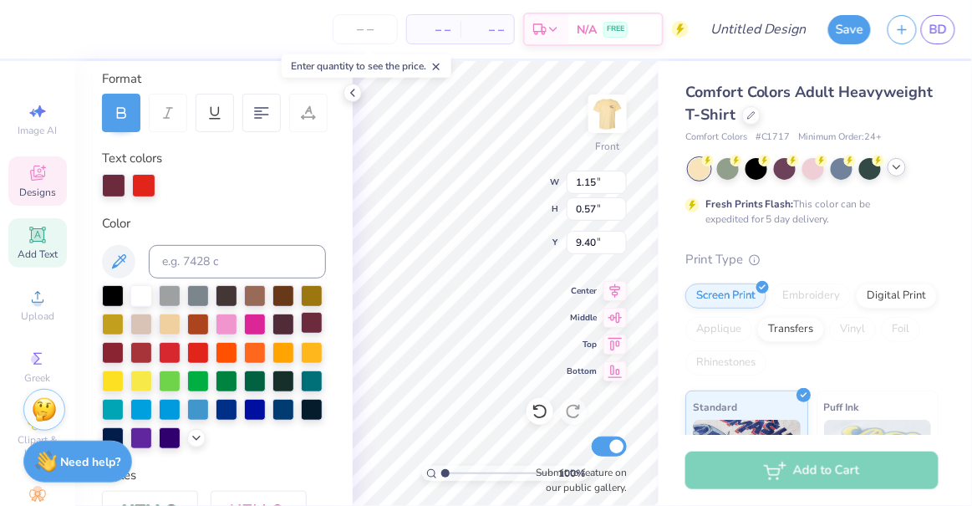
type input "8.05"
type input "8.27"
type input "8.29"
click at [301, 334] on div at bounding box center [312, 323] width 22 height 22
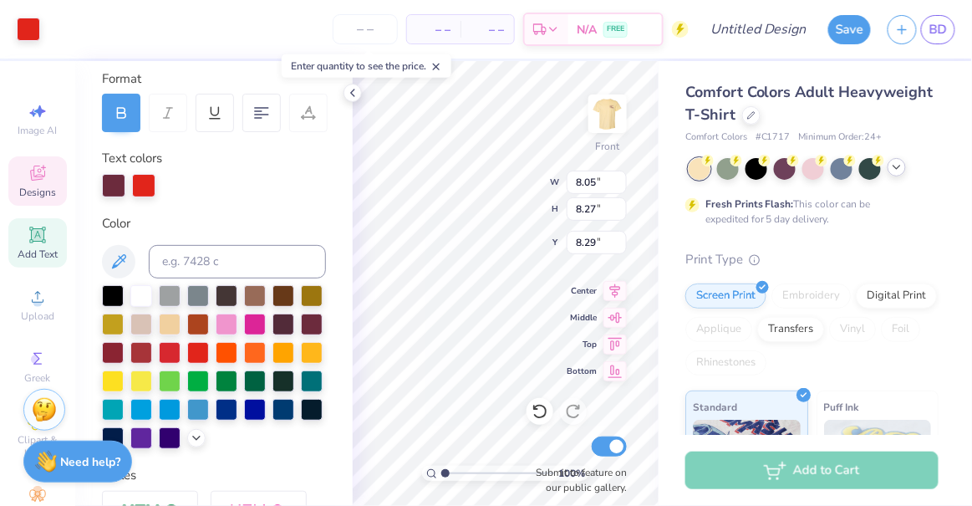
click at [228, 195] on div at bounding box center [214, 185] width 224 height 23
type input "8.22"
type input "9.20"
type input "7.50"
click at [301, 334] on div at bounding box center [312, 323] width 22 height 22
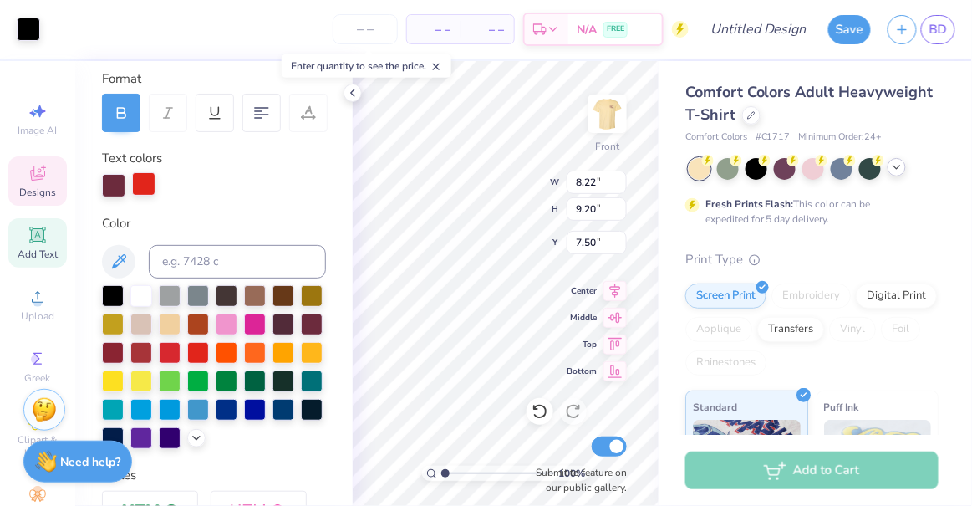
click at [139, 189] on div at bounding box center [143, 183] width 23 height 23
click at [301, 334] on div at bounding box center [312, 323] width 22 height 22
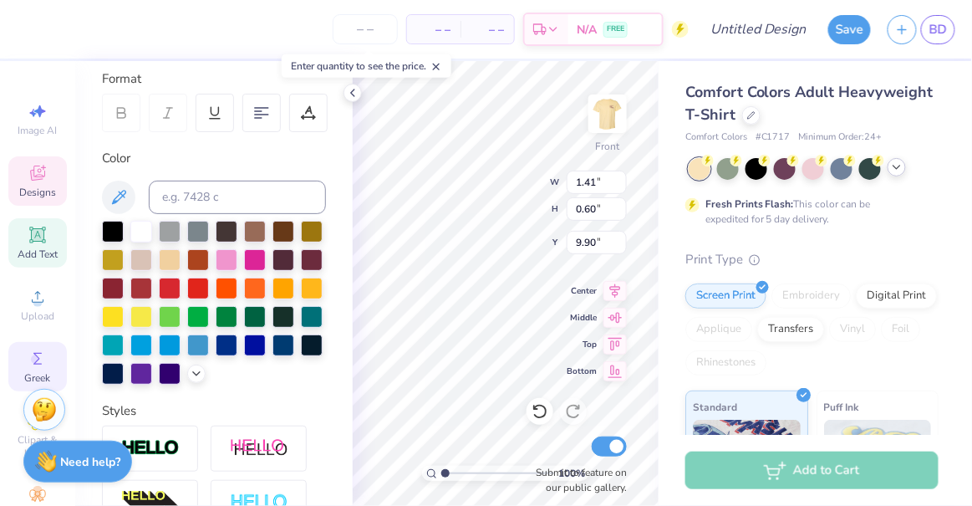
click at [28, 369] on icon at bounding box center [38, 359] width 20 height 20
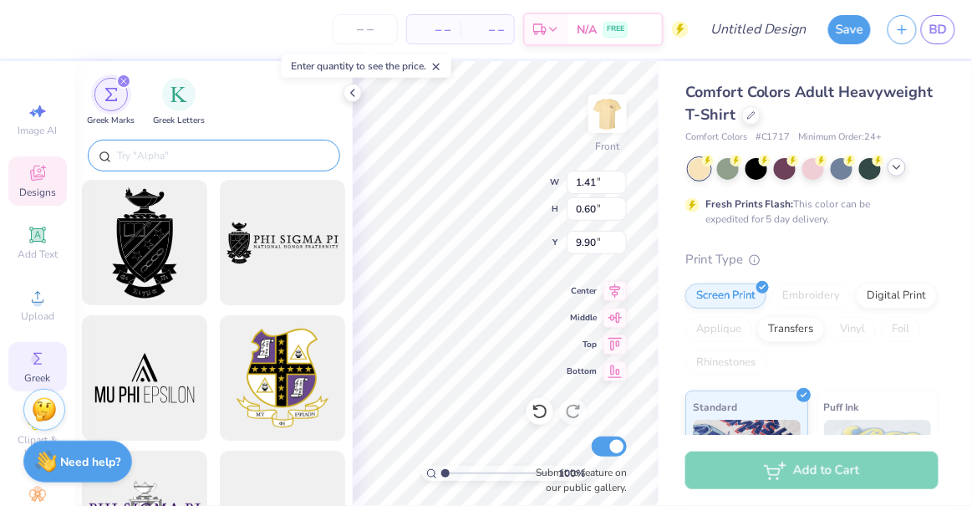
click at [185, 154] on input "text" at bounding box center [222, 155] width 214 height 17
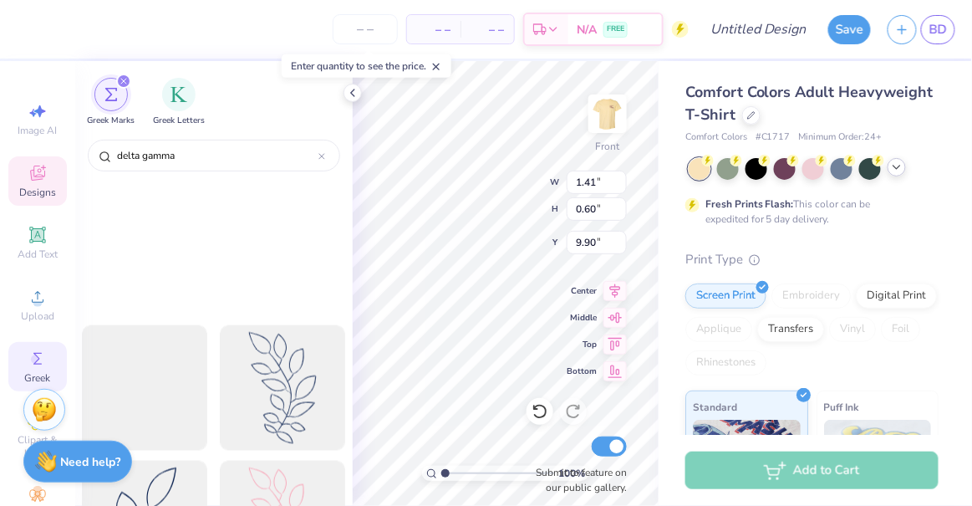
scroll to position [6568, 0]
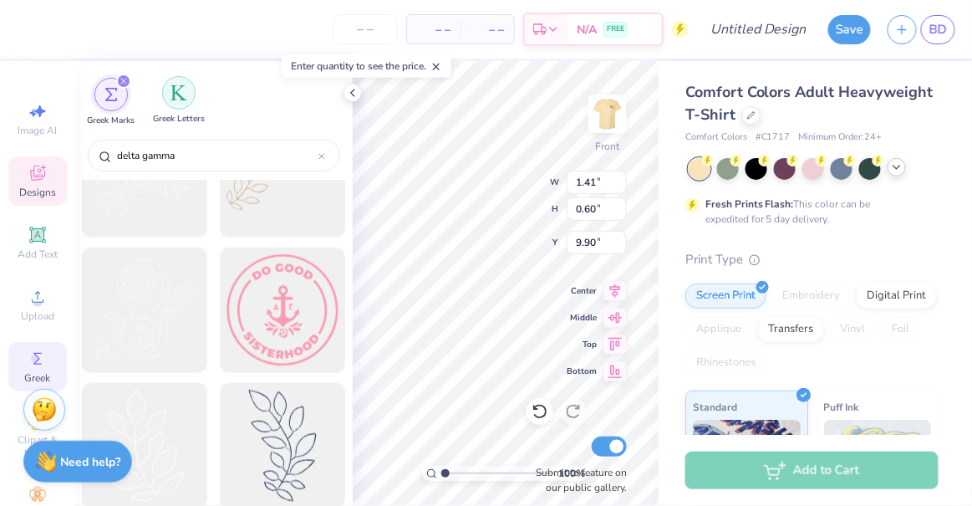
type input "delta gamma"
click at [164, 89] on div "filter for Greek Letters" at bounding box center [178, 92] width 33 height 33
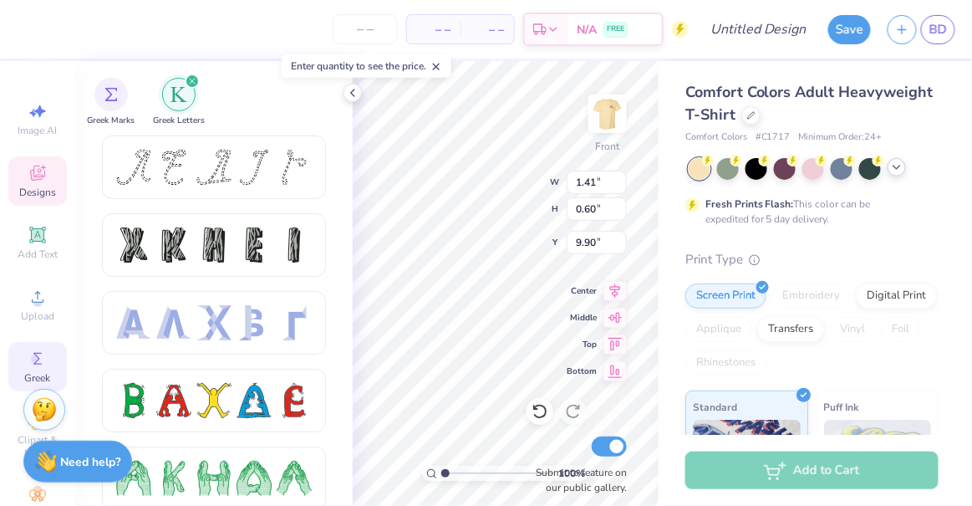
scroll to position [13, 2]
type textarea "DG"
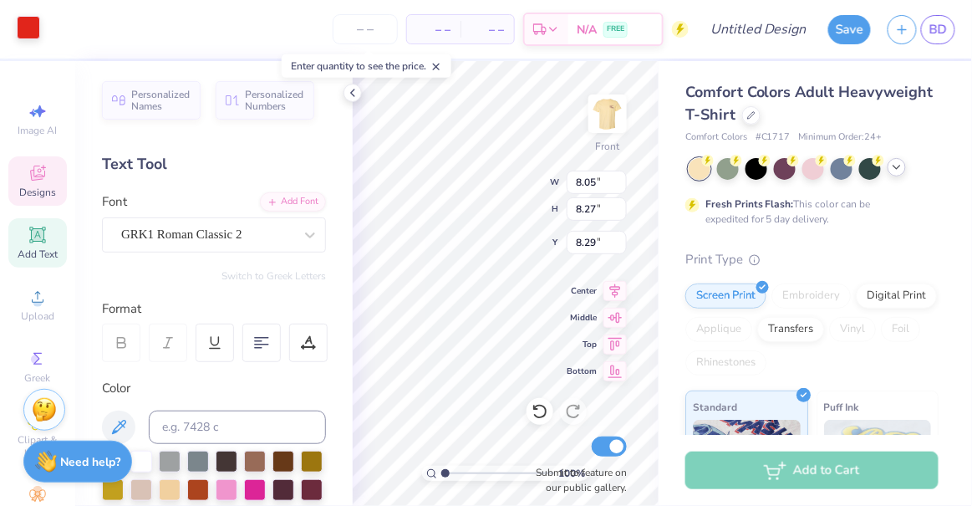
click at [32, 38] on div at bounding box center [28, 27] width 23 height 23
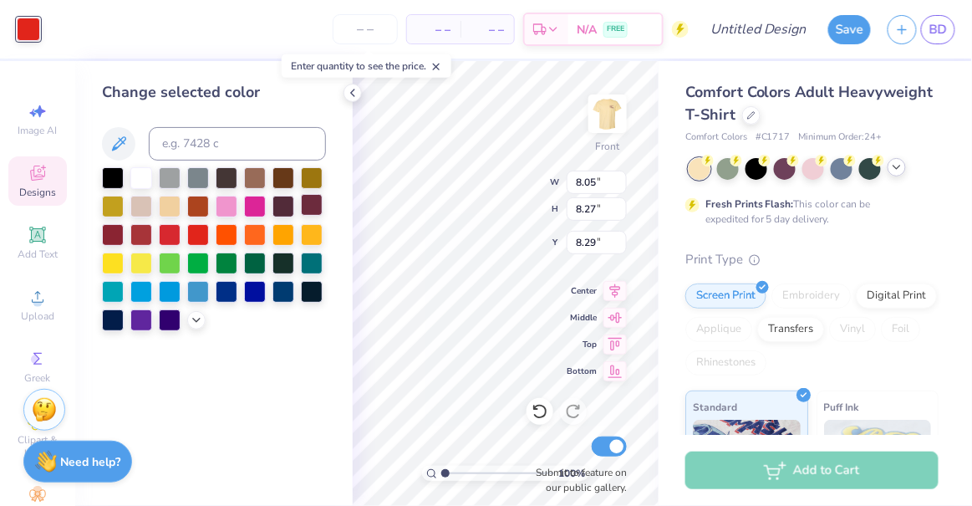
click at [313, 205] on div at bounding box center [312, 205] width 22 height 22
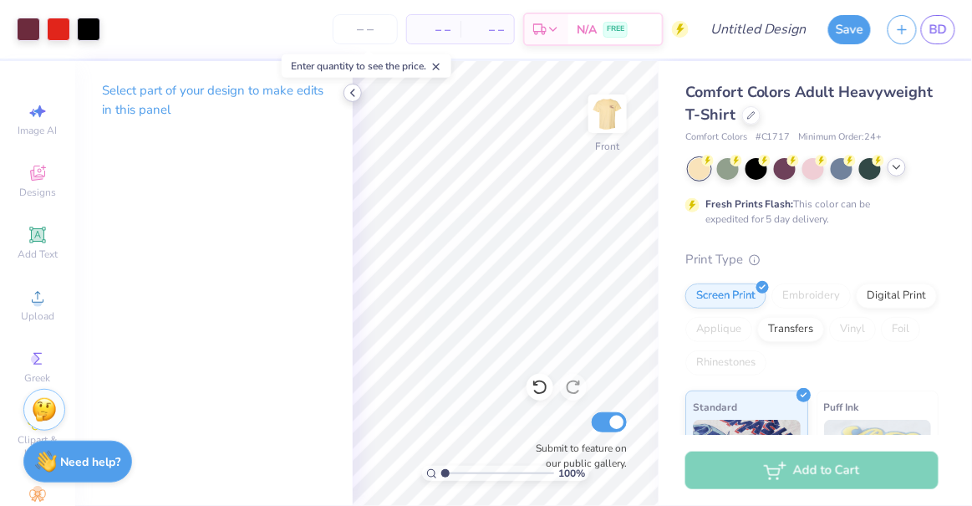
click at [354, 97] on icon at bounding box center [352, 92] width 13 height 13
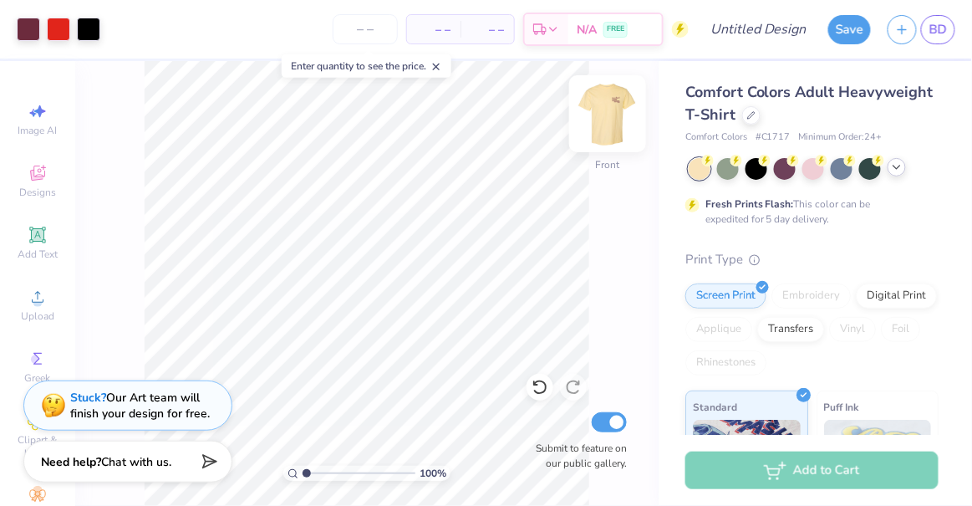
click at [600, 138] on img at bounding box center [607, 113] width 67 height 67
click at [629, 142] on div "100 % Front Submit to feature on our public gallery." at bounding box center [366, 283] width 583 height 445
click at [611, 134] on img at bounding box center [607, 113] width 67 height 67
click at [611, 130] on img at bounding box center [607, 113] width 33 height 33
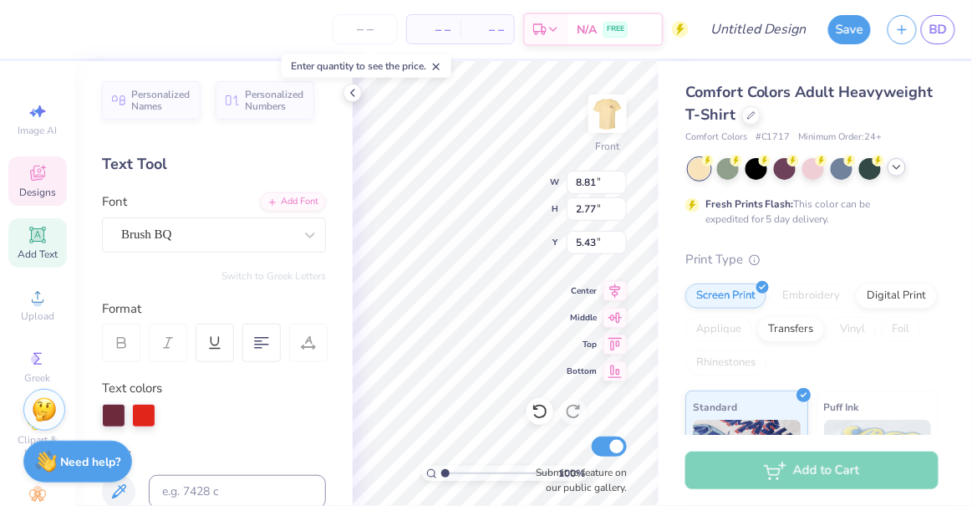
scroll to position [13, 3]
type textarea "Delta Gamma"
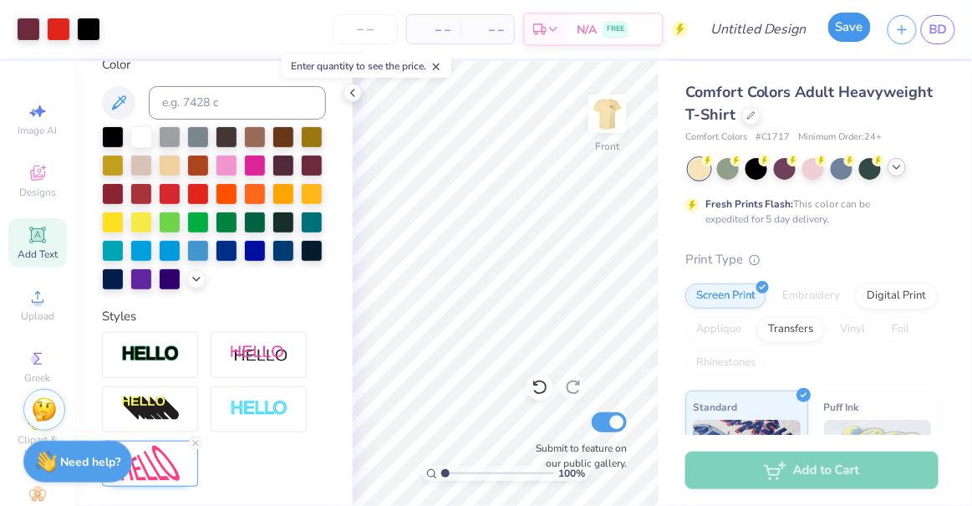
click at [848, 38] on button "Save" at bounding box center [849, 27] width 43 height 29
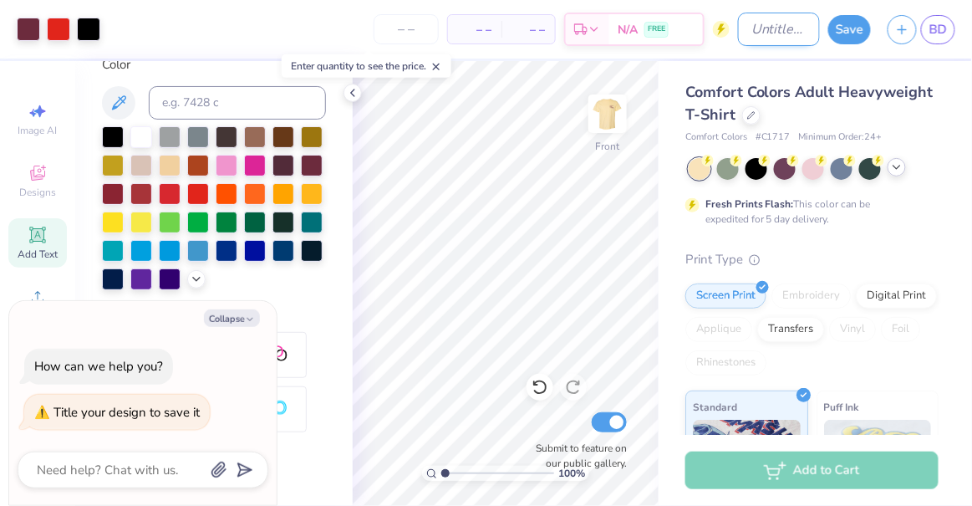
type textarea "x"
click at [746, 23] on input "Design Title" at bounding box center [779, 29] width 82 height 33
type input "d"
type textarea "x"
type input "dg"
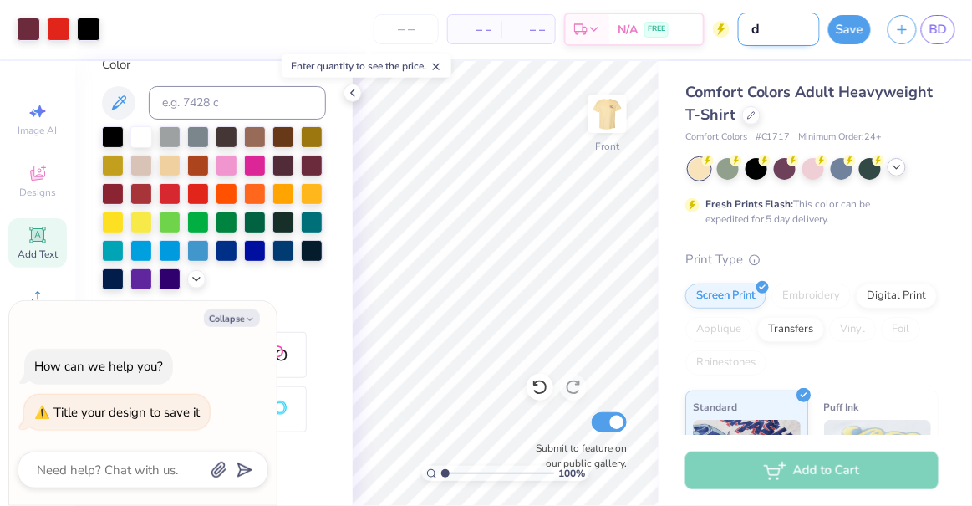
type textarea "x"
type input "dg"
type textarea "x"
type input "dg p"
type textarea "x"
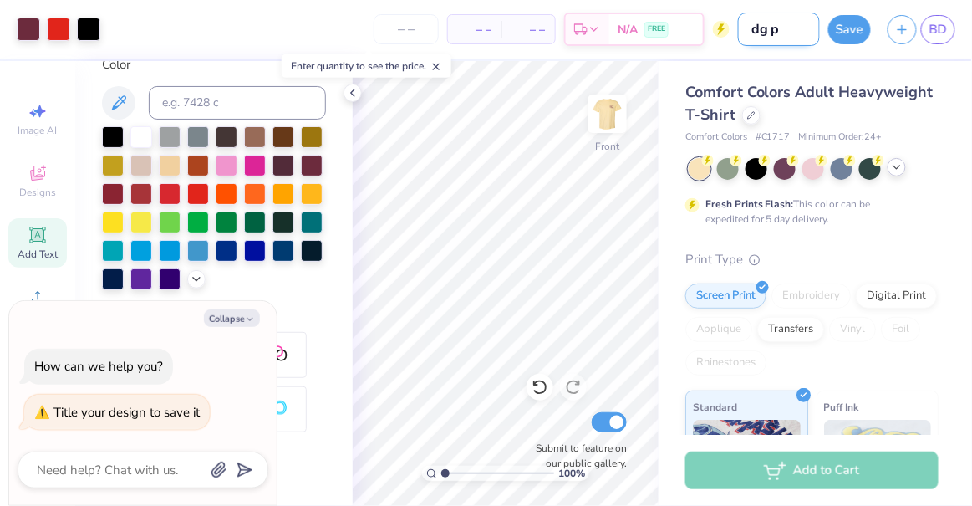
type input "dg pa"
type textarea "x"
type input "dg par"
type textarea "x"
type input "[PERSON_NAME]"
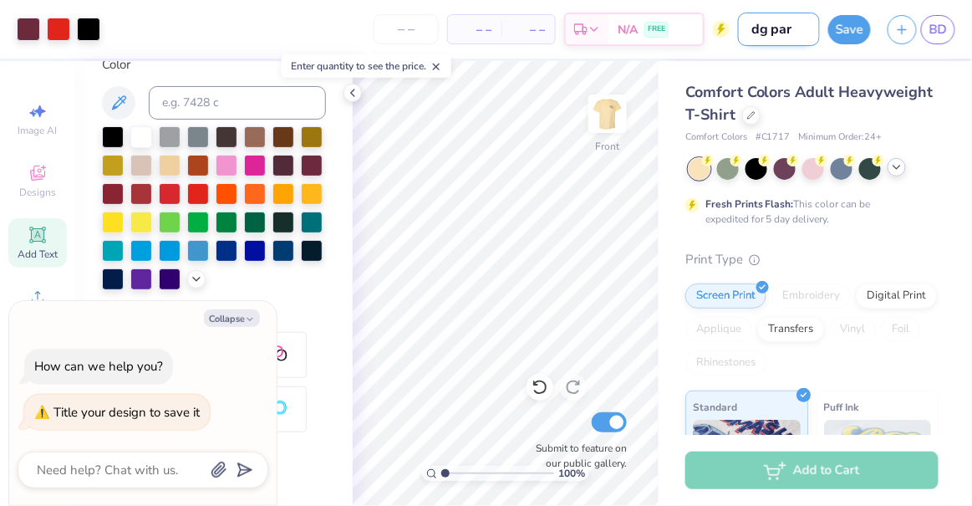
type textarea "x"
type input "dg paren"
type textarea "x"
type input "dg parent"
type textarea "x"
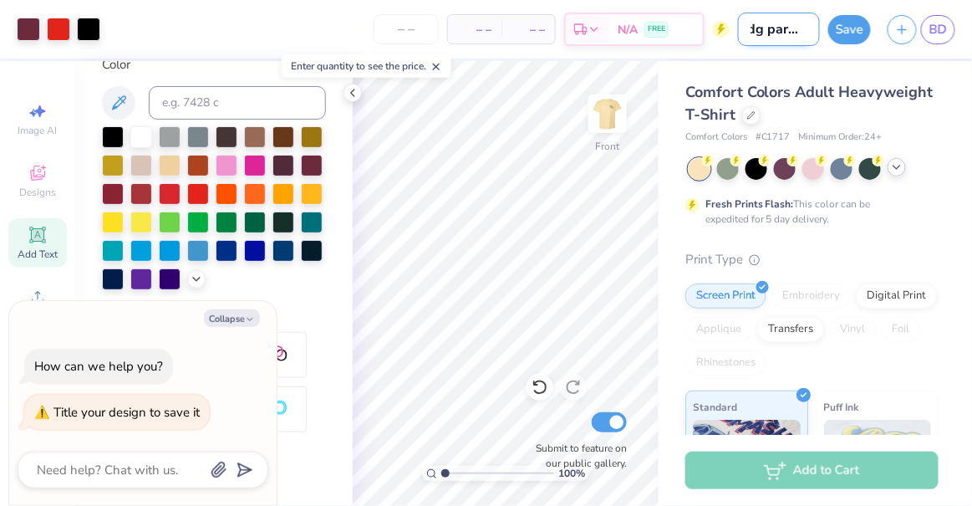
type input "dg parents"
type textarea "x"
type input "dg parents"
type textarea "x"
type input "dg parents w"
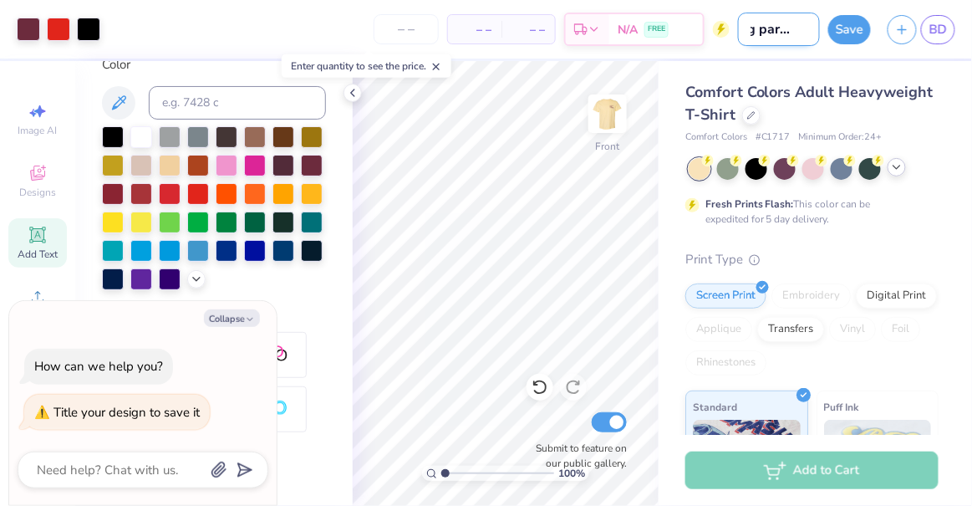
type textarea "x"
type input "dg parents we"
type textarea "x"
type input "dg parents wee"
type textarea "x"
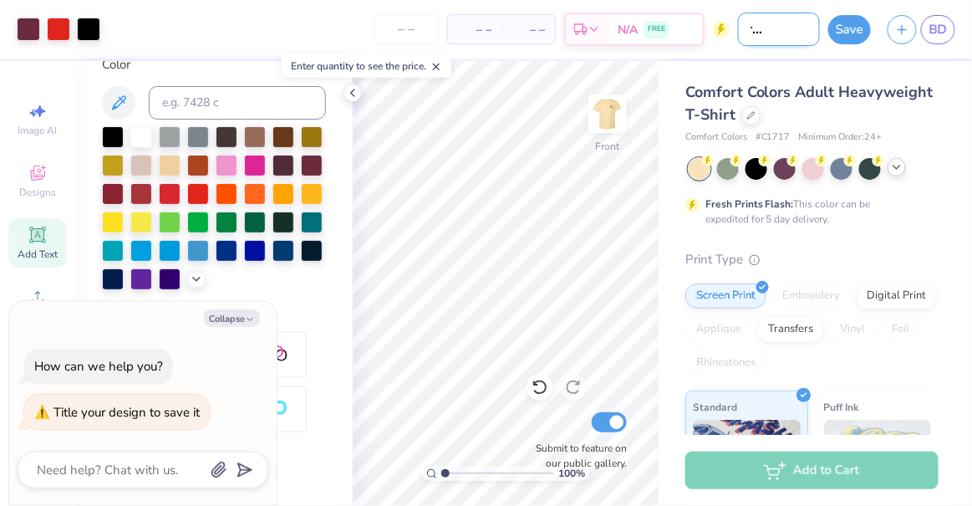
type input "dg parents week"
type textarea "x"
type input "dg parents weeke"
type textarea "x"
type input "dg parents weeken"
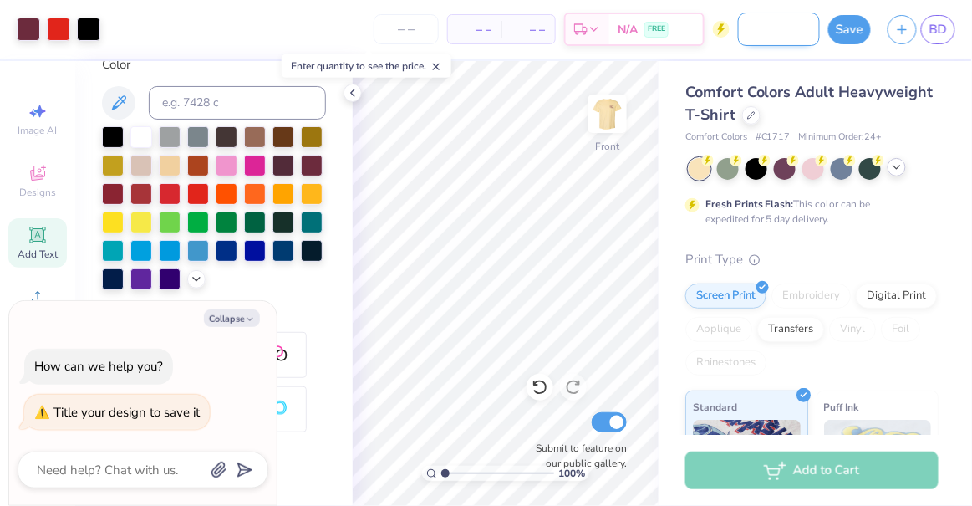
type textarea "x"
type input "dg parents weekend"
type textarea "x"
type input "dg parents weekend"
type textarea "x"
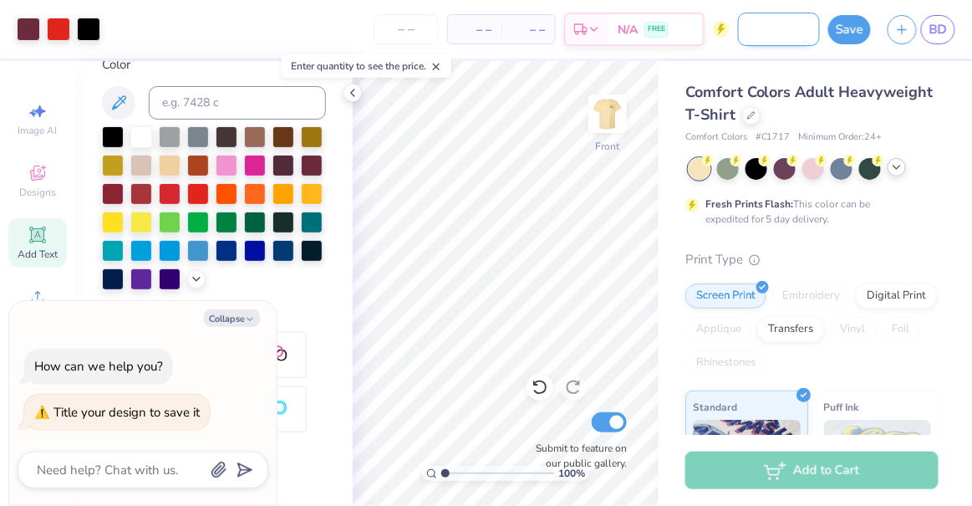
type input "dg parents weekend t"
type textarea "x"
type input "dg parents weekend te"
type textarea "x"
type input "dg parents weekend tee"
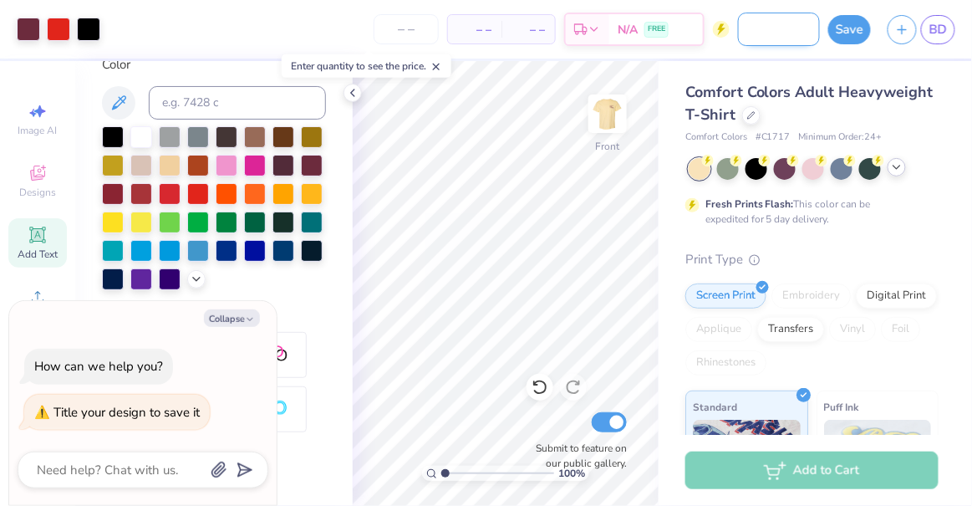
type textarea "x"
type input "dg parents weekend tee"
click at [860, 31] on button "Save" at bounding box center [849, 27] width 43 height 29
click at [860, 31] on div "Save" at bounding box center [849, 29] width 43 height 29
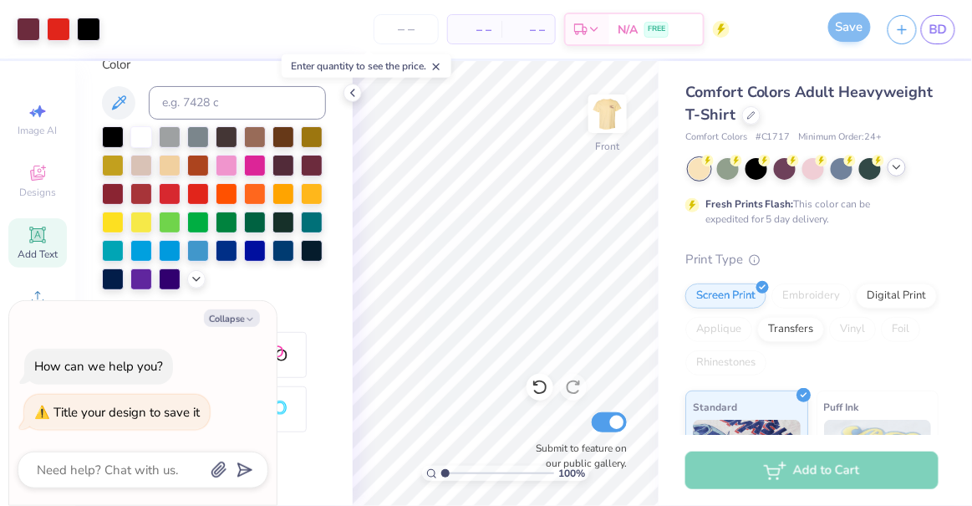
scroll to position [0, 0]
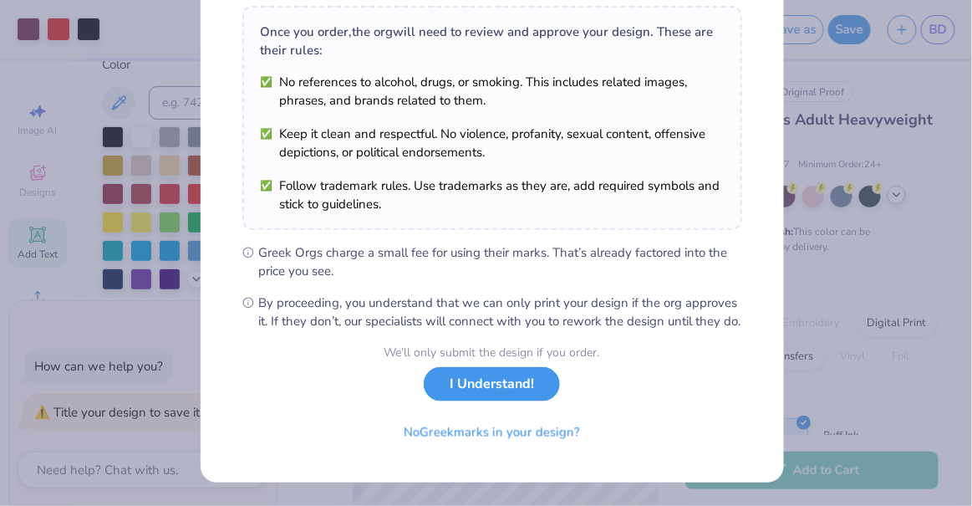
click at [497, 391] on button "I Understand!" at bounding box center [492, 384] width 136 height 34
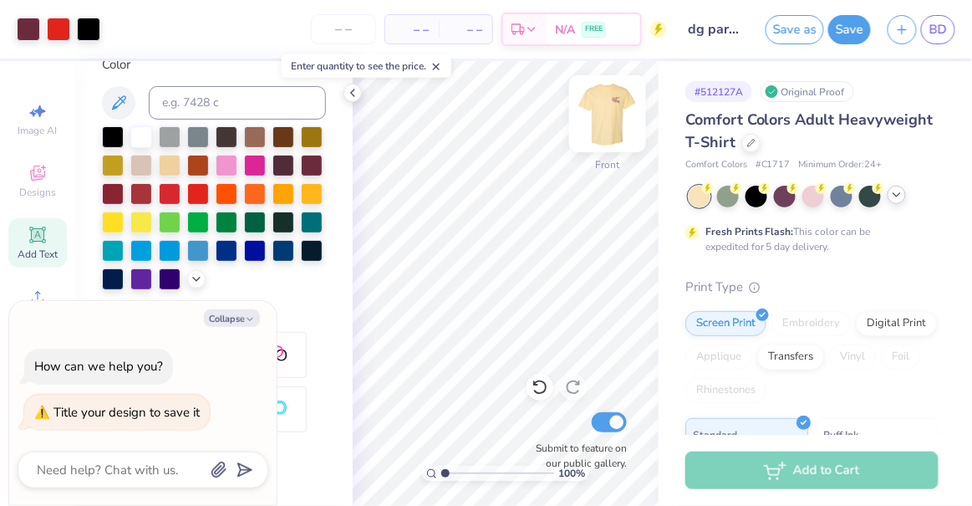
click at [597, 120] on img at bounding box center [607, 113] width 67 height 67
click at [597, 120] on img at bounding box center [607, 113] width 33 height 33
click at [355, 94] on icon at bounding box center [352, 92] width 13 height 13
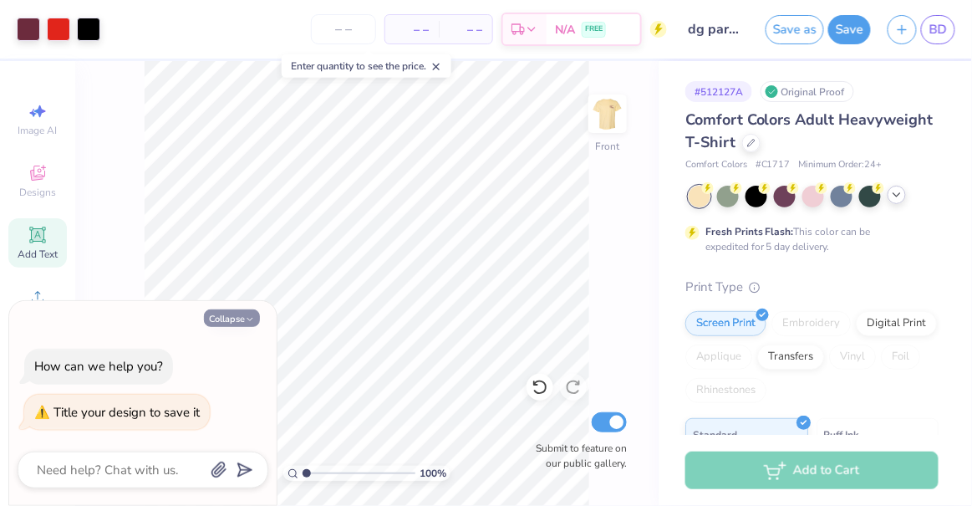
click at [249, 325] on button "Collapse" at bounding box center [232, 318] width 56 height 18
type textarea "x"
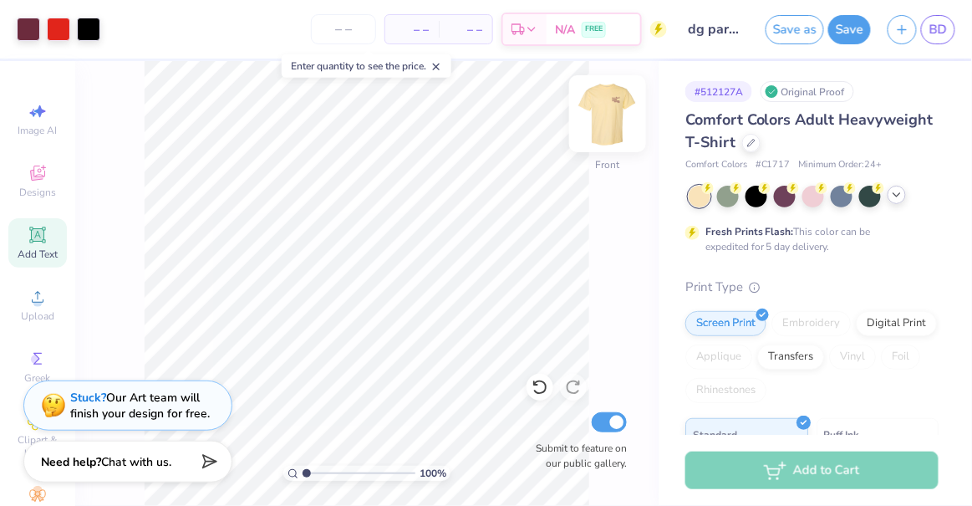
click at [609, 130] on img at bounding box center [607, 113] width 67 height 67
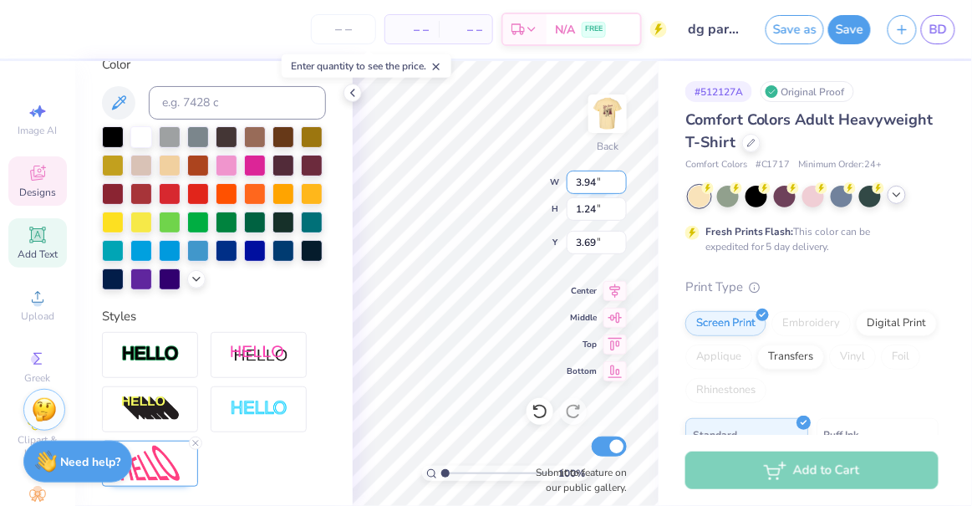
type input "3.94"
type input "1.24"
click at [522, 174] on div "100 % Back W 2.25 2.25 " H 0.81 0.81 " Y 5.31 5.31 " Center Middle Top Bottom S…" at bounding box center [506, 283] width 306 height 445
type input "4.28"
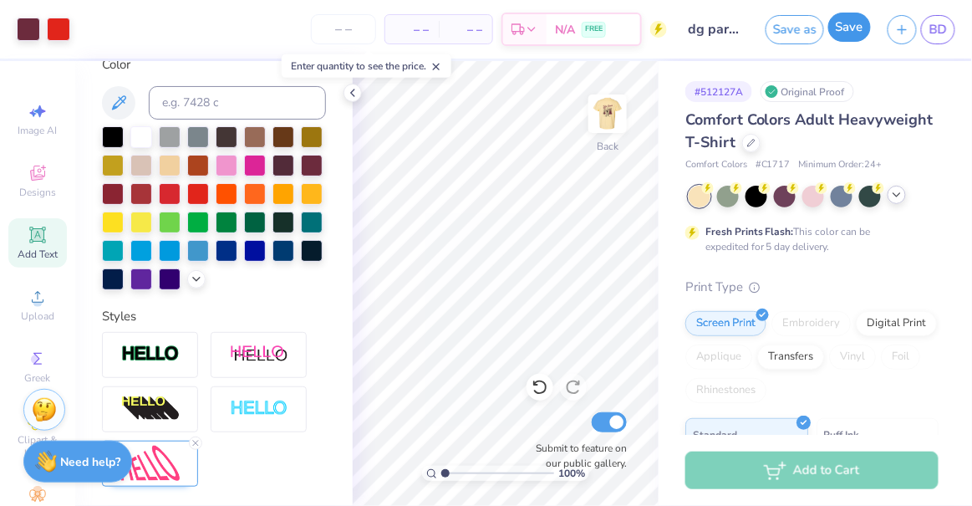
click at [851, 32] on button "Save" at bounding box center [849, 27] width 43 height 29
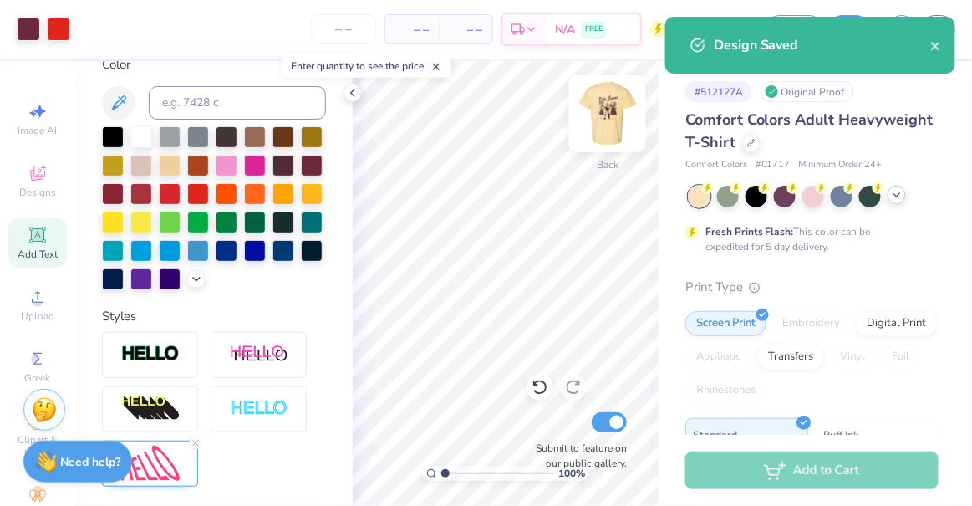
click at [600, 110] on img at bounding box center [607, 113] width 67 height 67
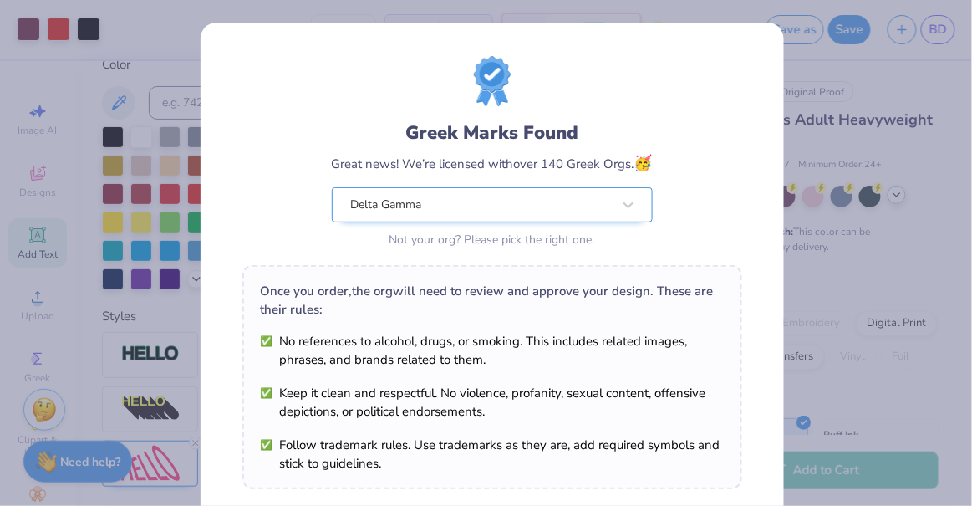
scroll to position [273, 0]
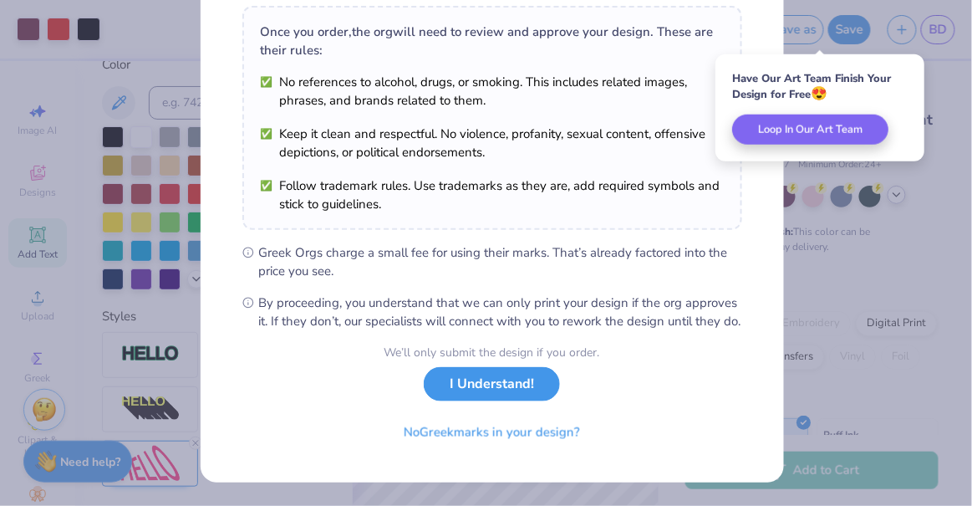
click at [474, 400] on button "I Understand!" at bounding box center [492, 384] width 136 height 34
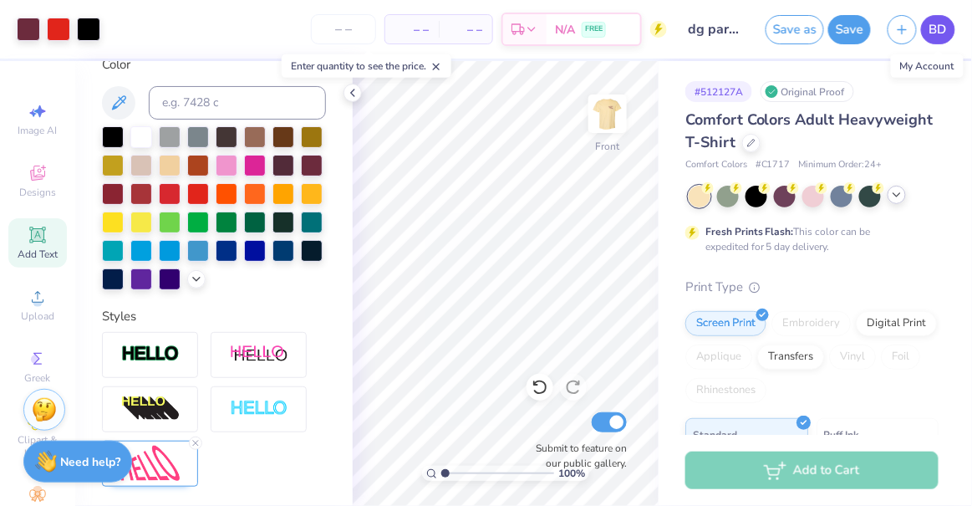
click at [932, 24] on span "BD" at bounding box center [939, 29] width 18 height 19
